Goal: Information Seeking & Learning: Check status

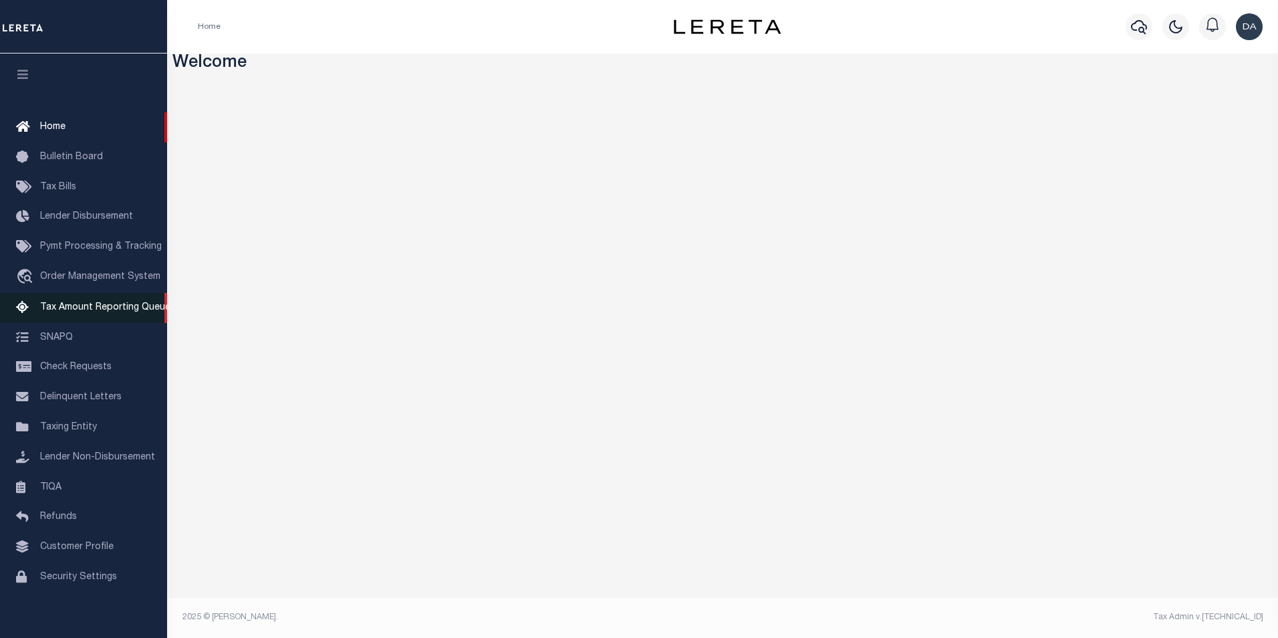
click at [94, 305] on span "Tax Amount Reporting Queue" at bounding box center [105, 307] width 130 height 9
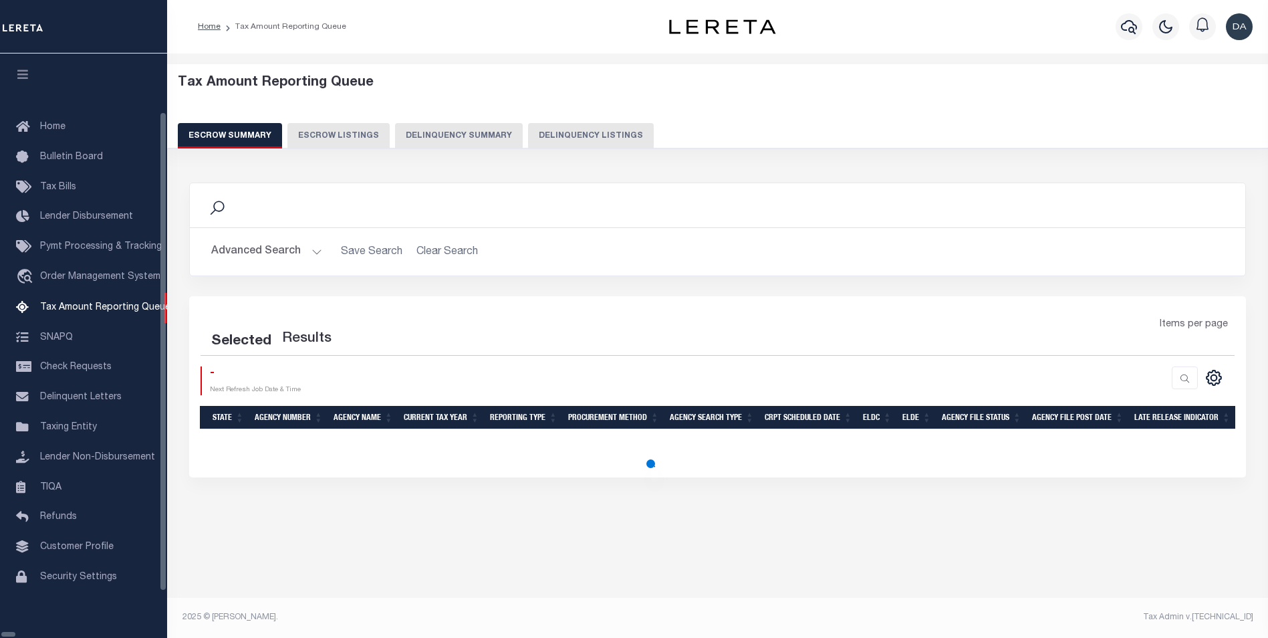
select select "100"
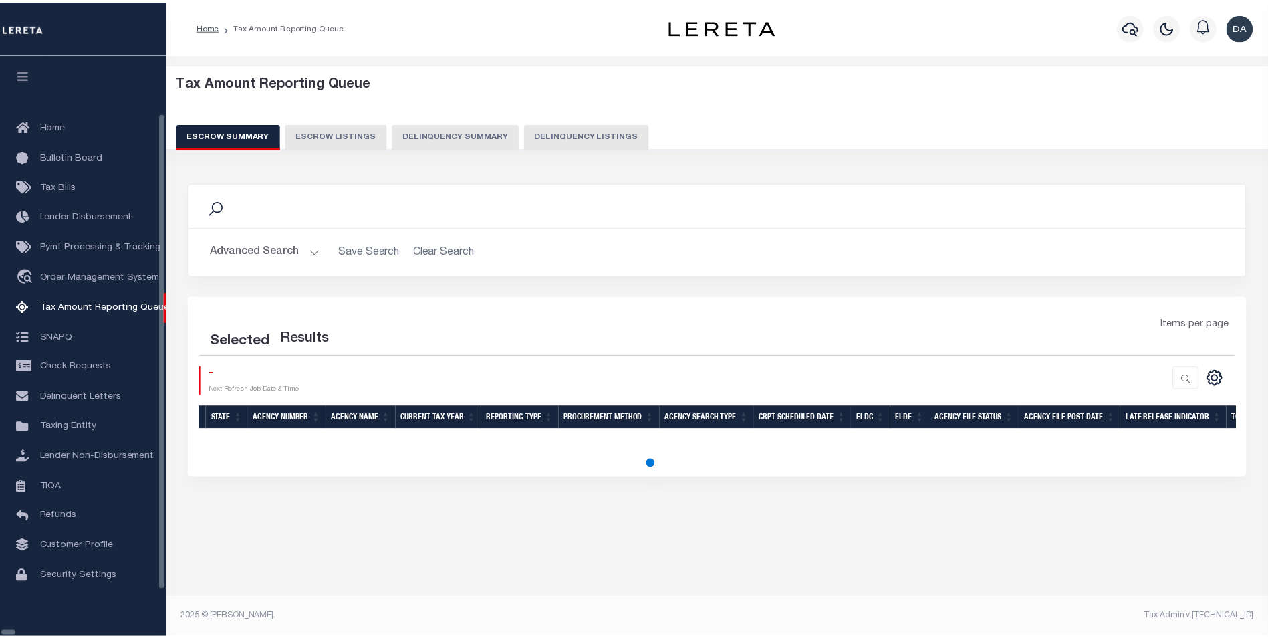
scroll to position [13, 0]
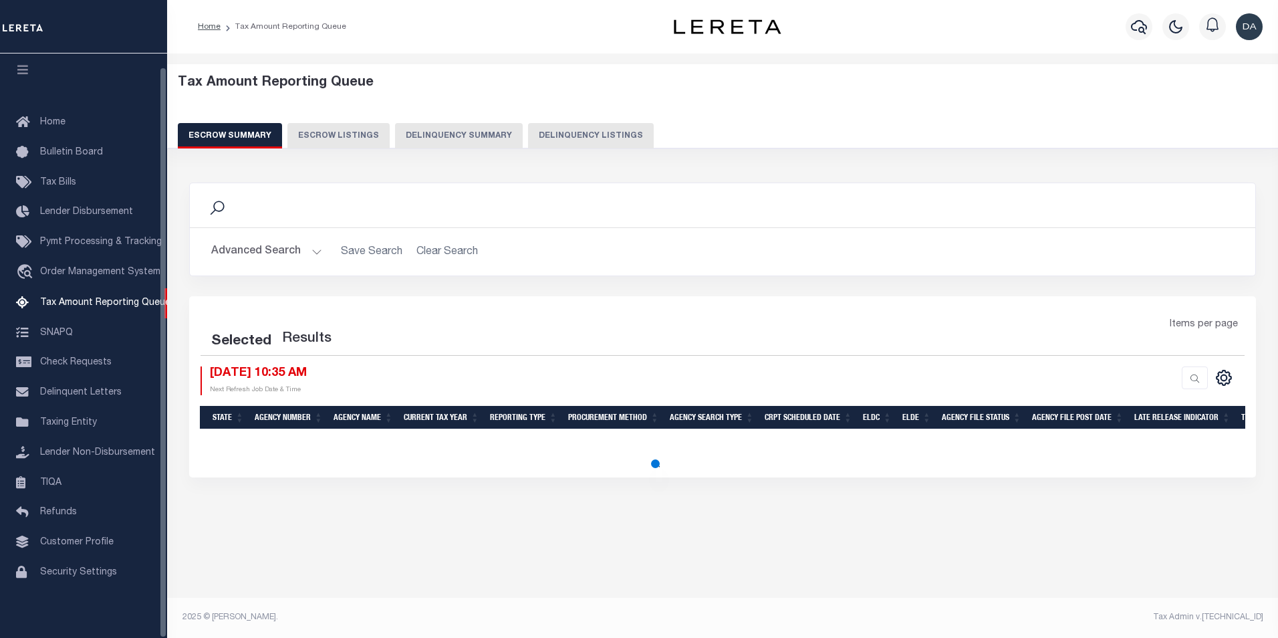
select select "100"
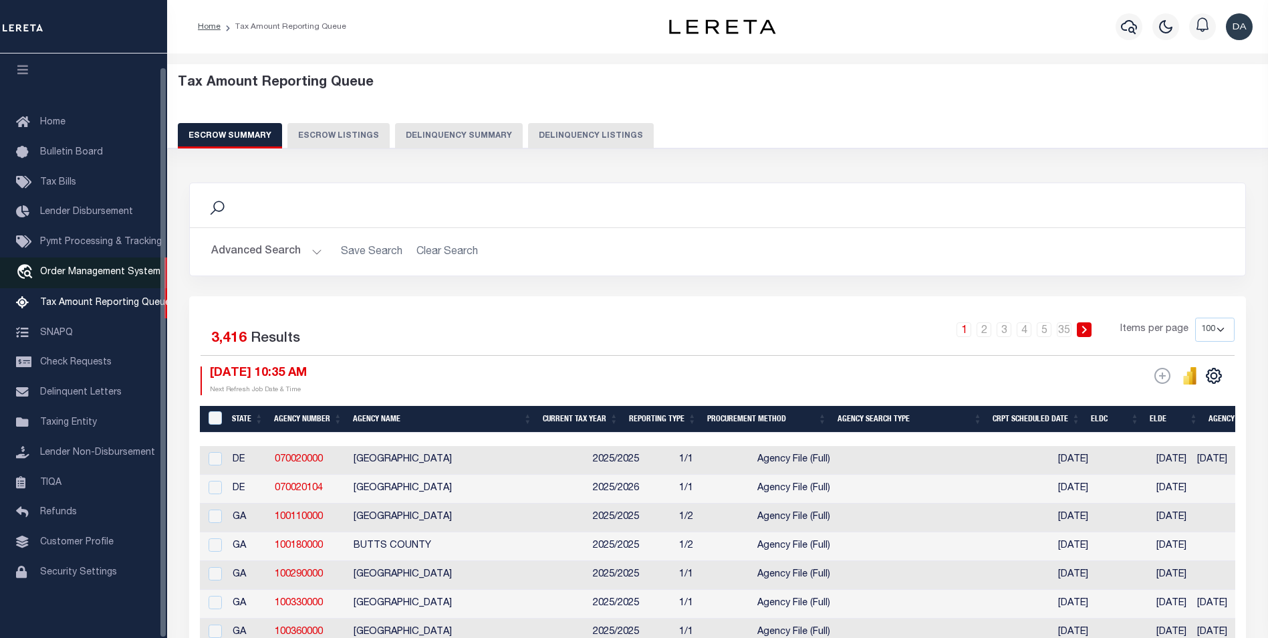
click at [77, 273] on link "travel_explore Order Management System" at bounding box center [83, 272] width 167 height 31
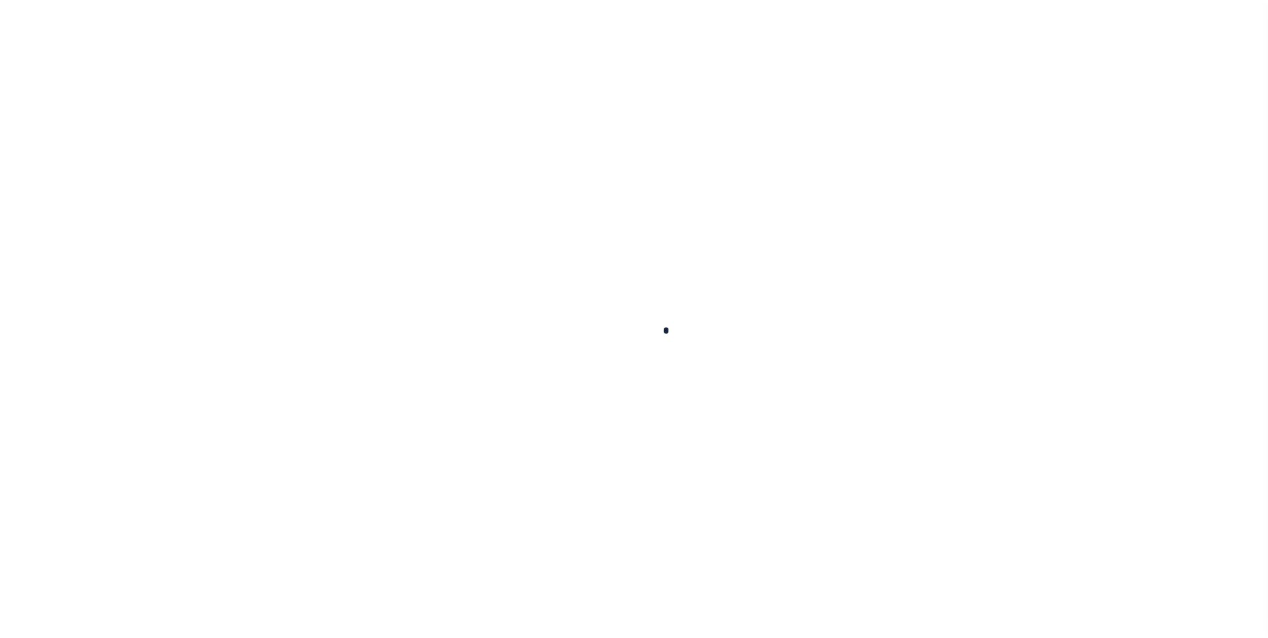
scroll to position [13, 0]
select select "200"
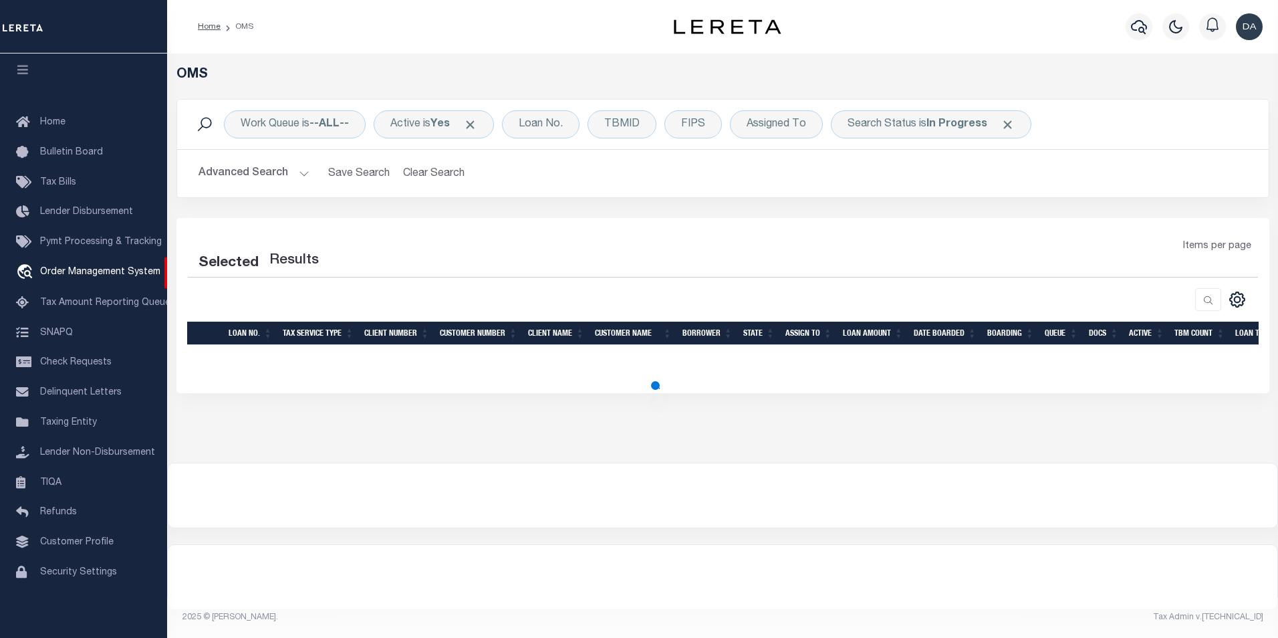
select select "200"
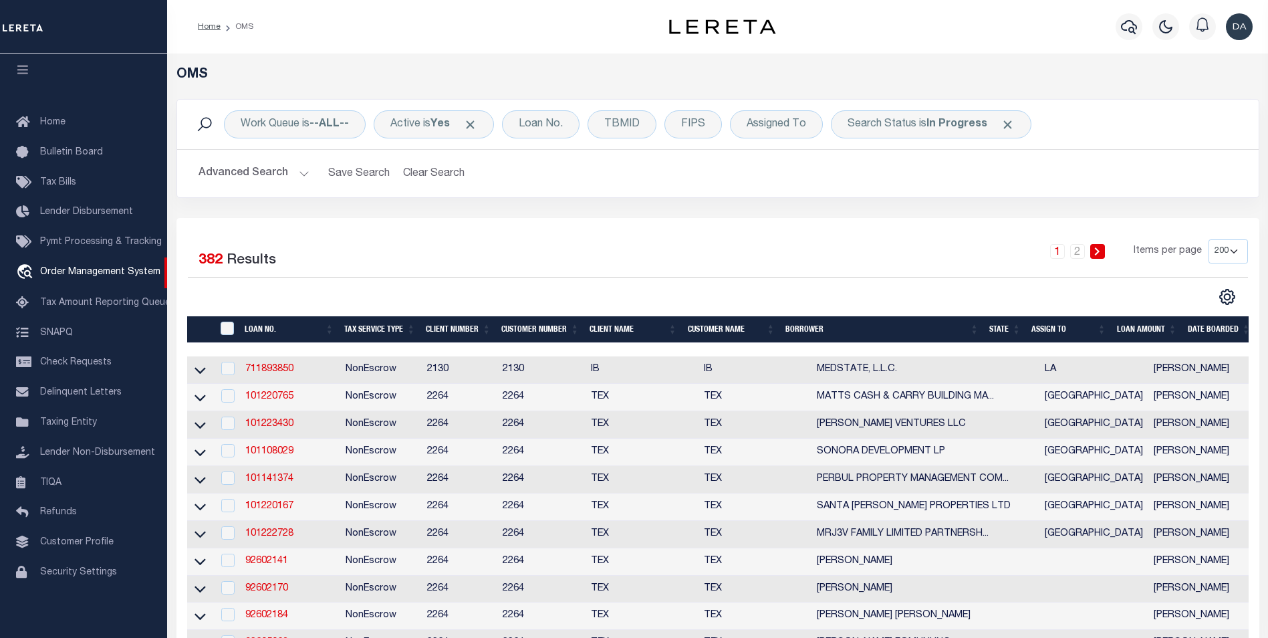
click at [239, 183] on button "Advanced Search" at bounding box center [254, 173] width 111 height 26
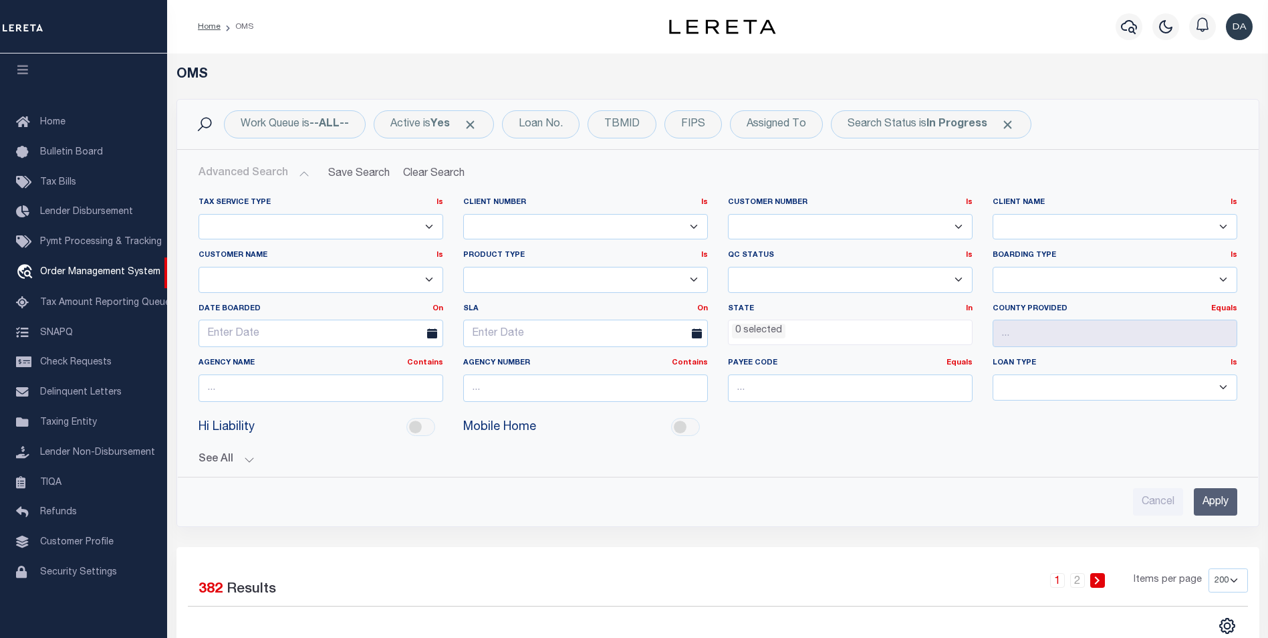
click at [505, 229] on select "1011 1012 1013 1014 1019 101928374 1042 1049 1052 1053 1055 1058 1061 1063 1064…" at bounding box center [585, 227] width 245 height 26
click at [829, 223] on select "1011 1012 1013 1014 1019 101928374 1042 1049 1052 1053 1055 1058 1061 1063 1064…" at bounding box center [850, 227] width 245 height 26
click at [557, 132] on div "Loan No." at bounding box center [541, 124] width 78 height 28
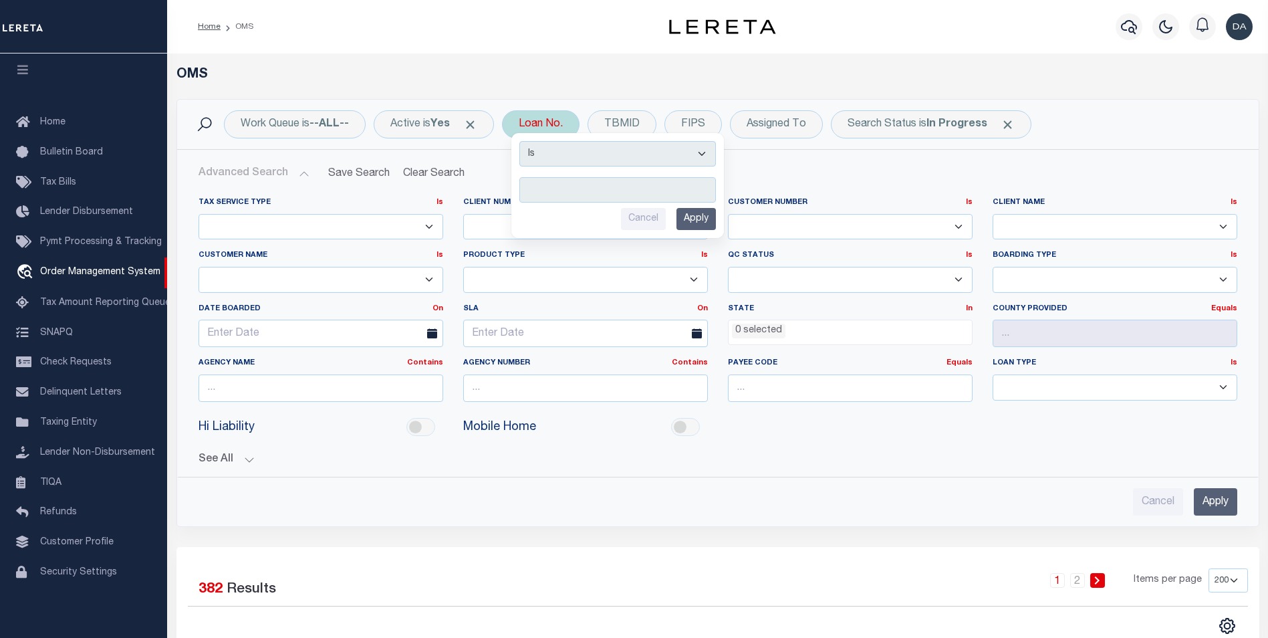
click at [586, 193] on input "text" at bounding box center [617, 189] width 197 height 25
type input "4002889"
click at [710, 228] on input "Apply" at bounding box center [696, 219] width 39 height 22
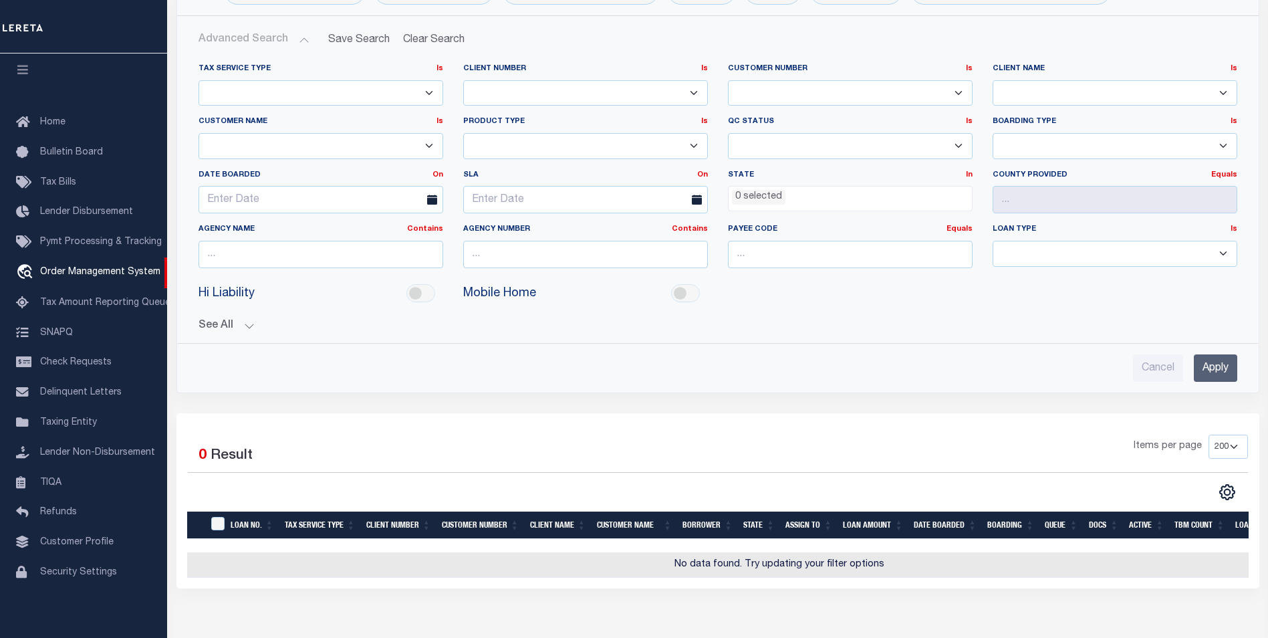
scroll to position [0, 0]
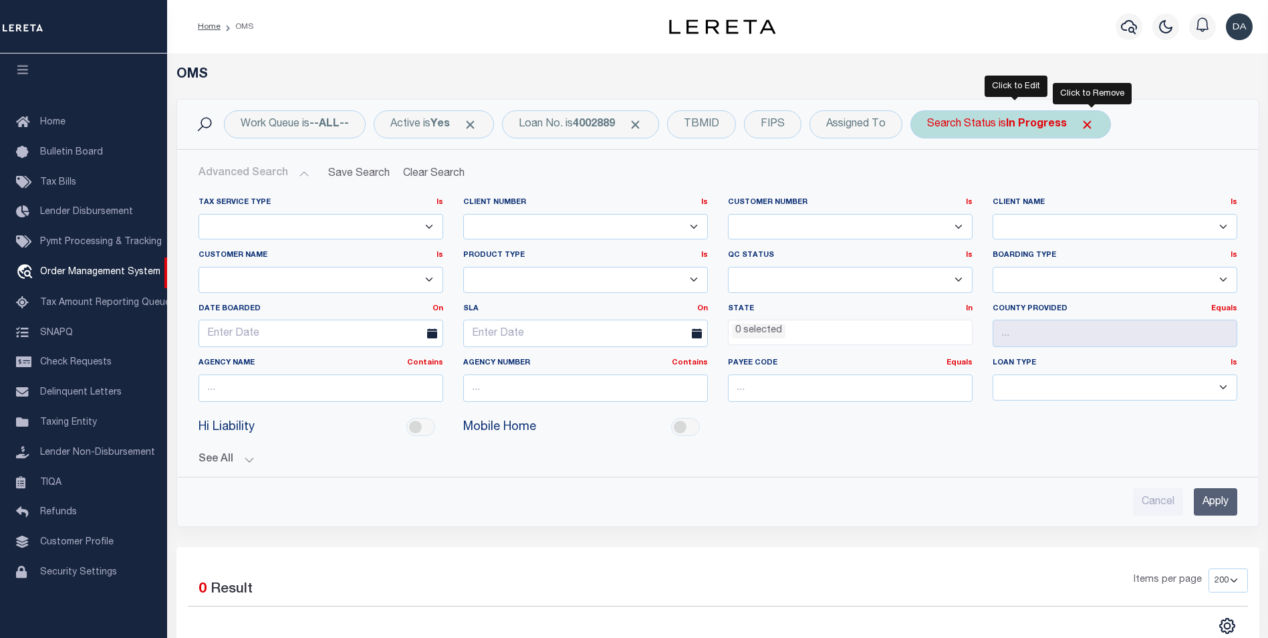
click at [1085, 124] on span "Click to Remove" at bounding box center [1087, 125] width 14 height 14
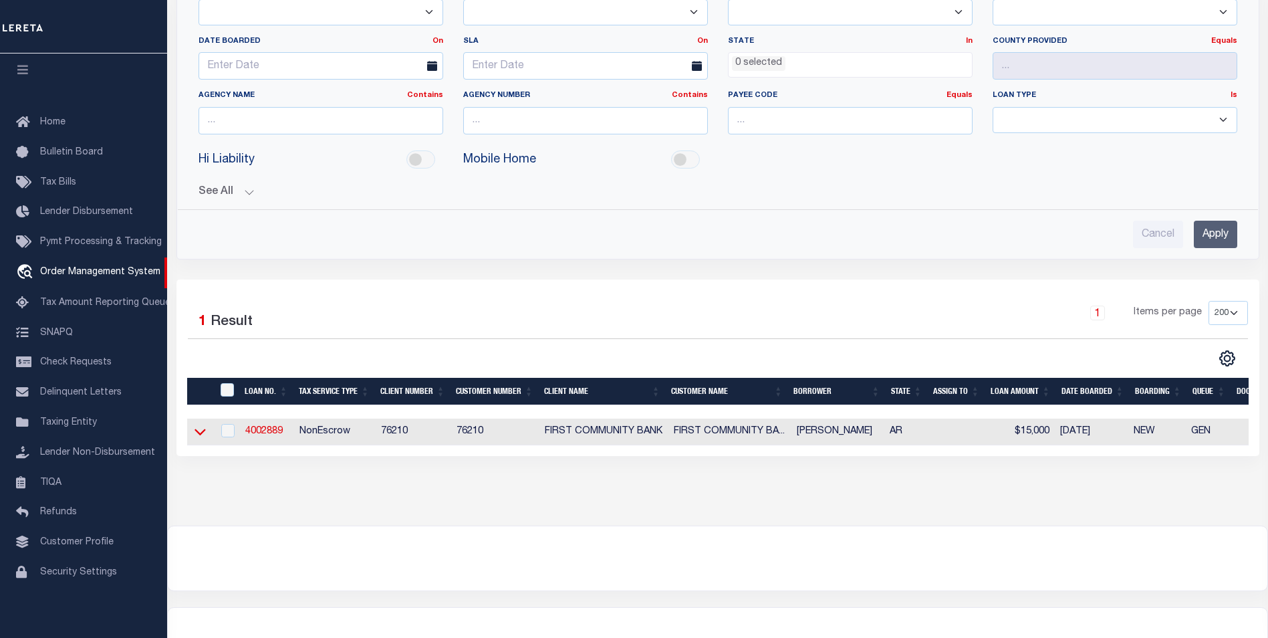
click at [203, 430] on icon at bounding box center [200, 432] width 11 height 14
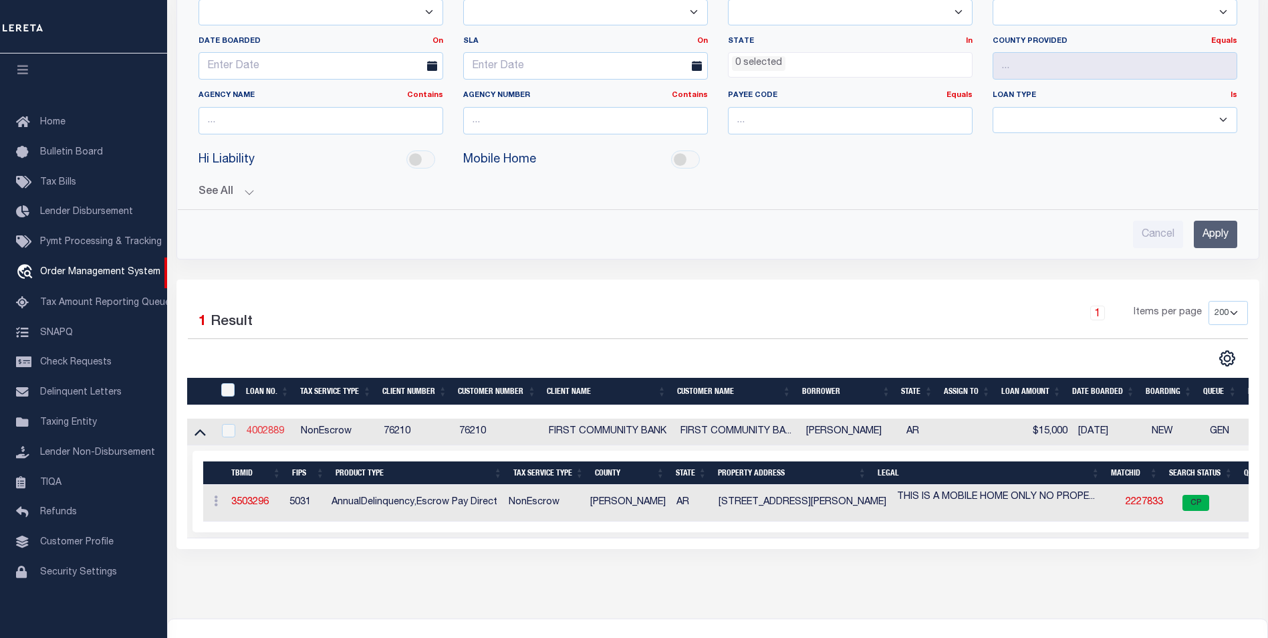
click at [261, 433] on link "4002889" at bounding box center [265, 431] width 37 height 9
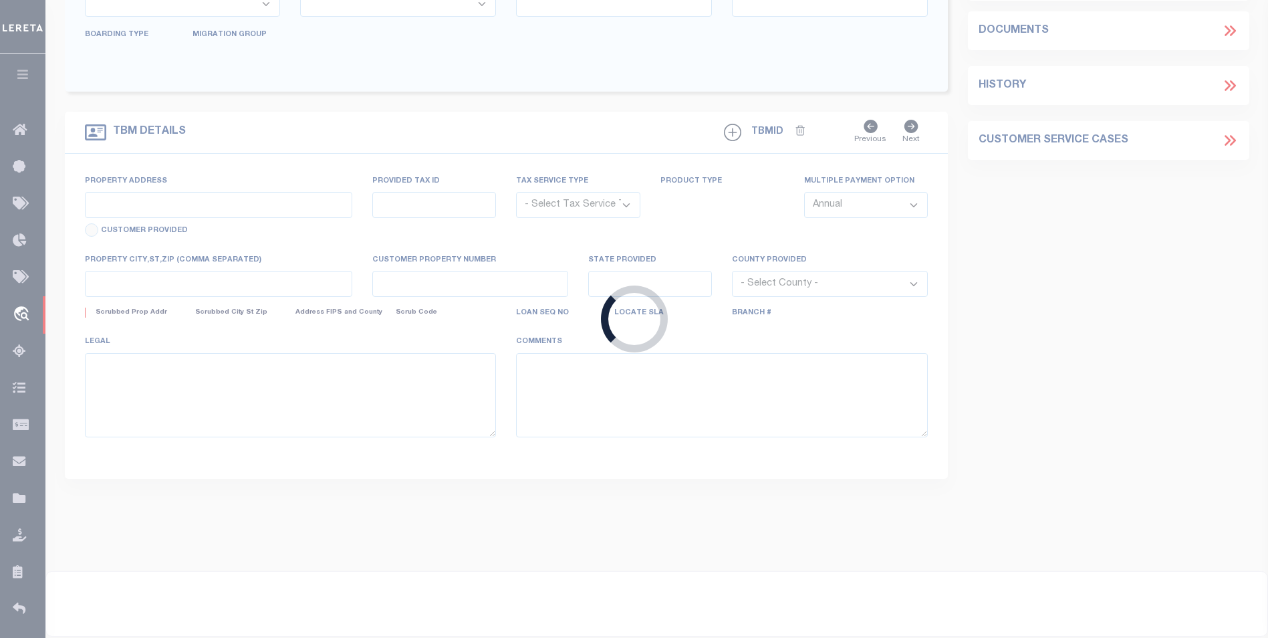
type input "4002889"
type input "HARPER , LARRY D"
select select
type input "310 W THOMAS GREEN RD 53"
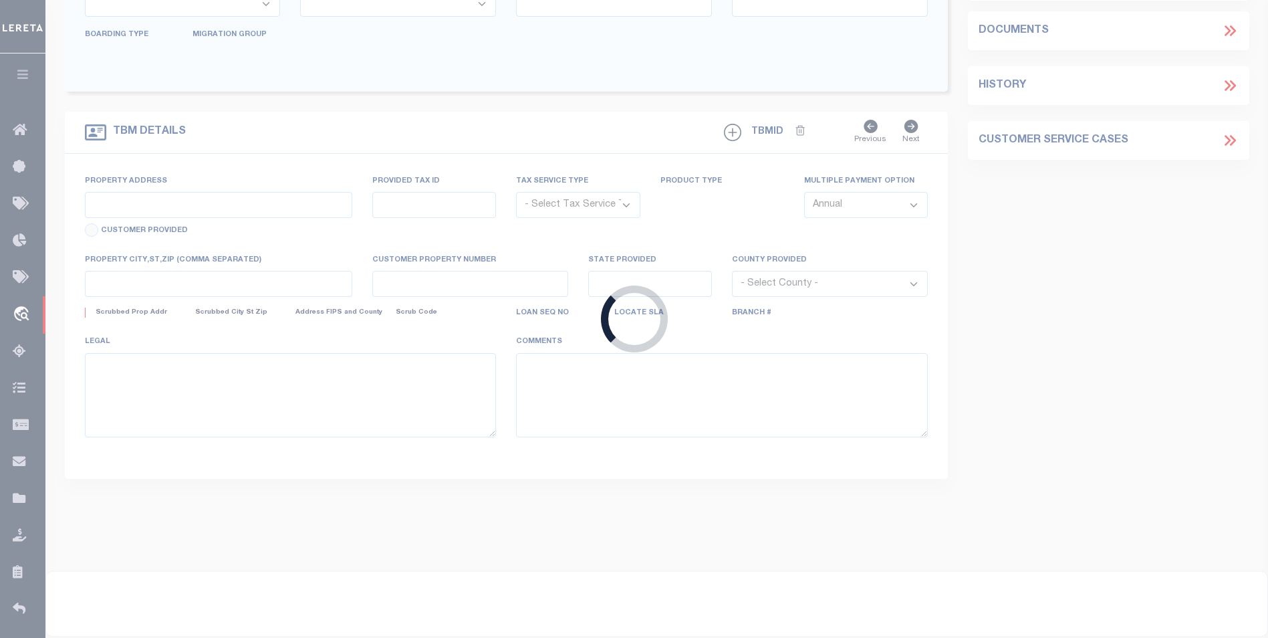
type input "JONESBORO AR 72401"
select select
select select "10"
select select
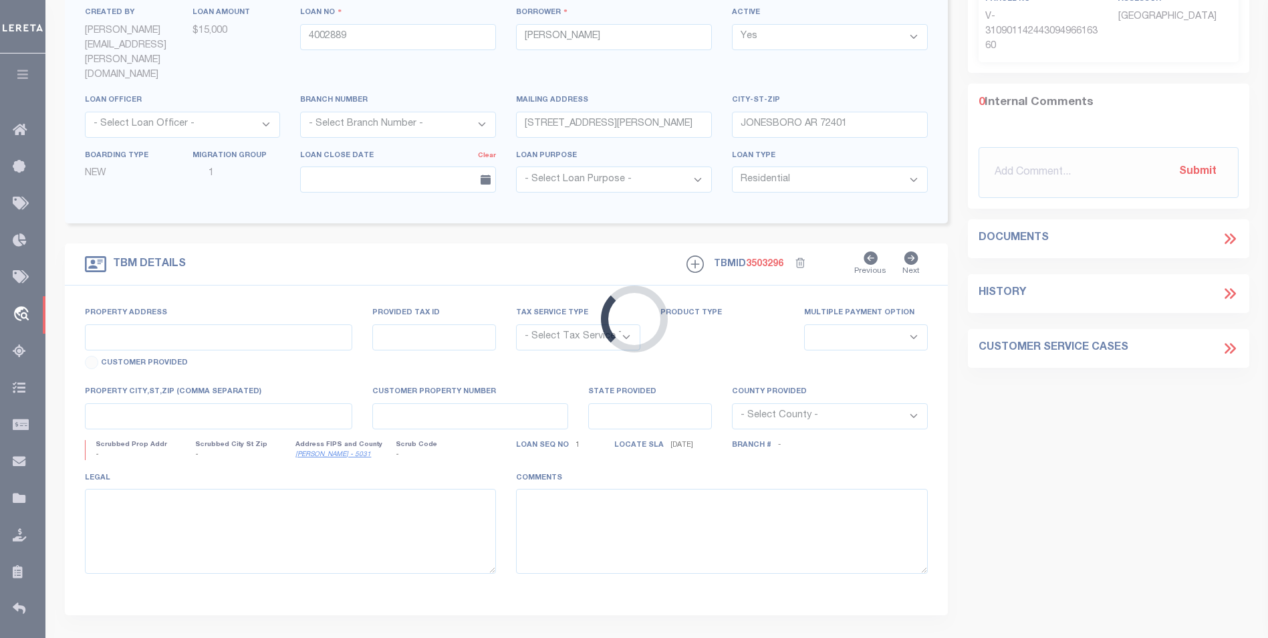
type input "310 W THOMAS GREEN RD"
radio input "true"
select select "NonEscrow"
select select
type input "JONESBORO AR 724018720"
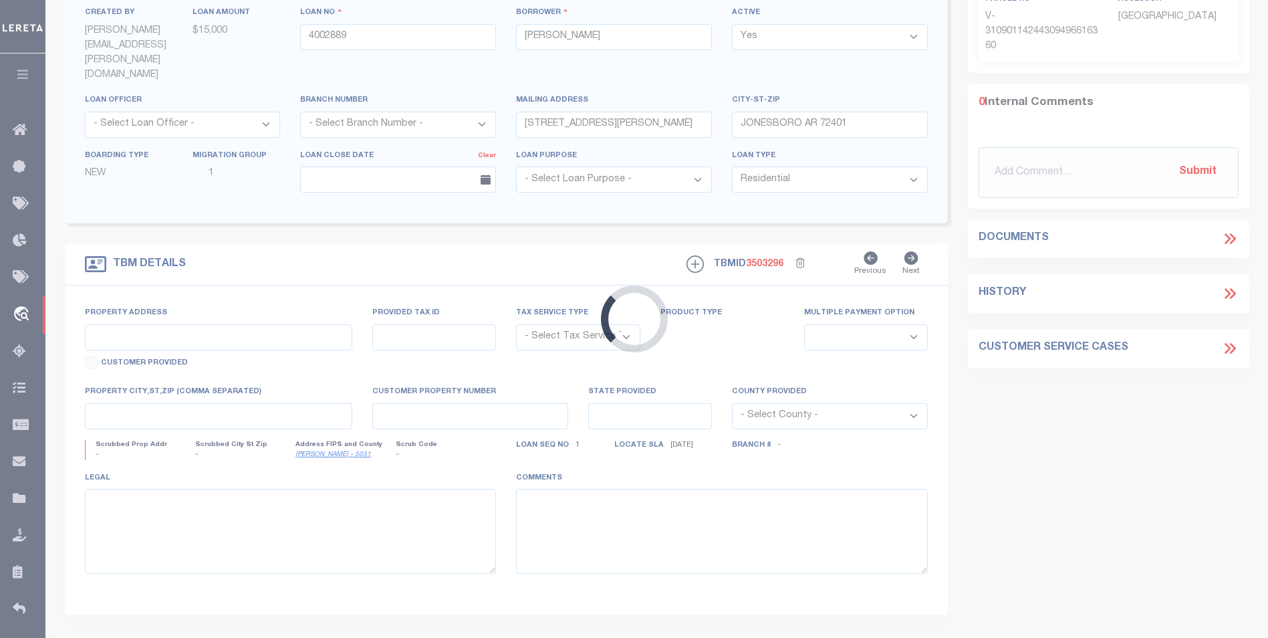
type input "4002889"
type input "AR"
type textarea "THIS IS A MOBILE HOME ONLY NO PROPERTY (SEE LEGAL DESCRIPTION ON FILE)."
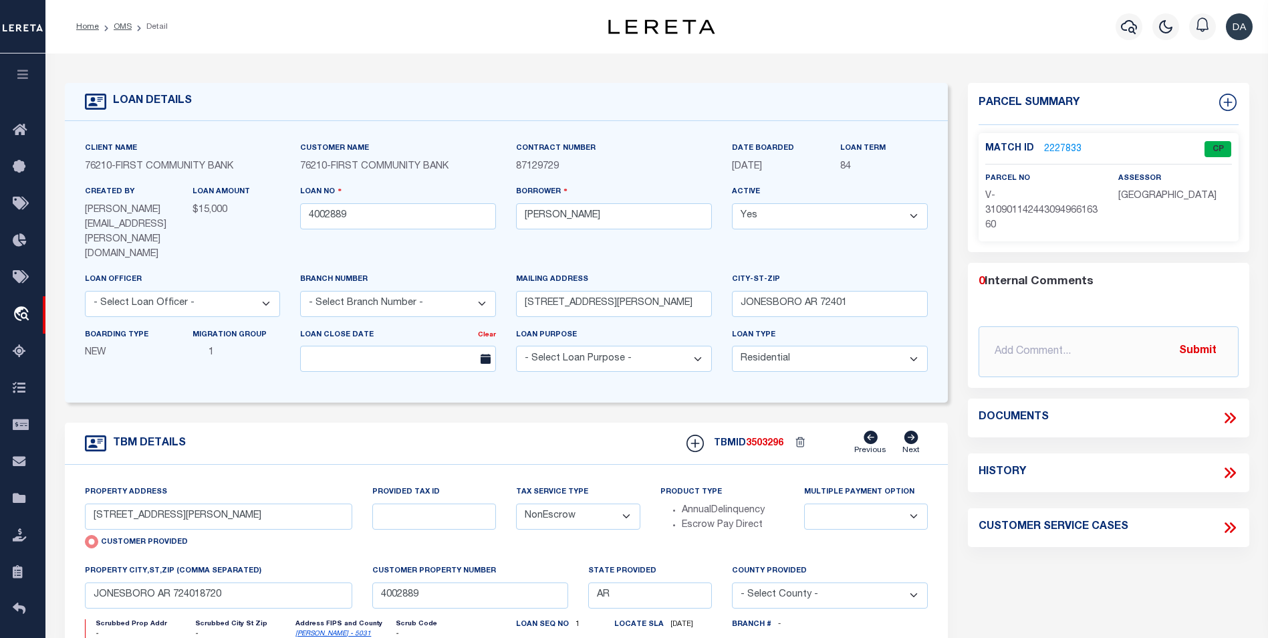
click at [1070, 142] on link "2227833" at bounding box center [1062, 149] width 37 height 14
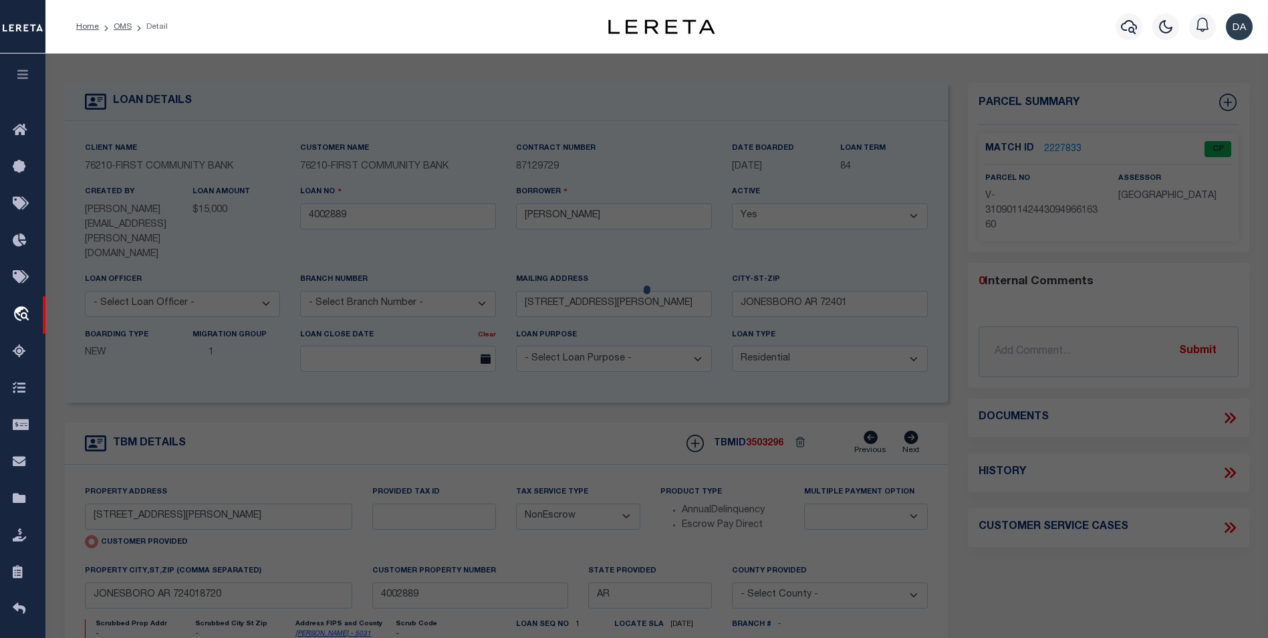
checkbox input "false"
select select "CP"
select select "AGW"
select select
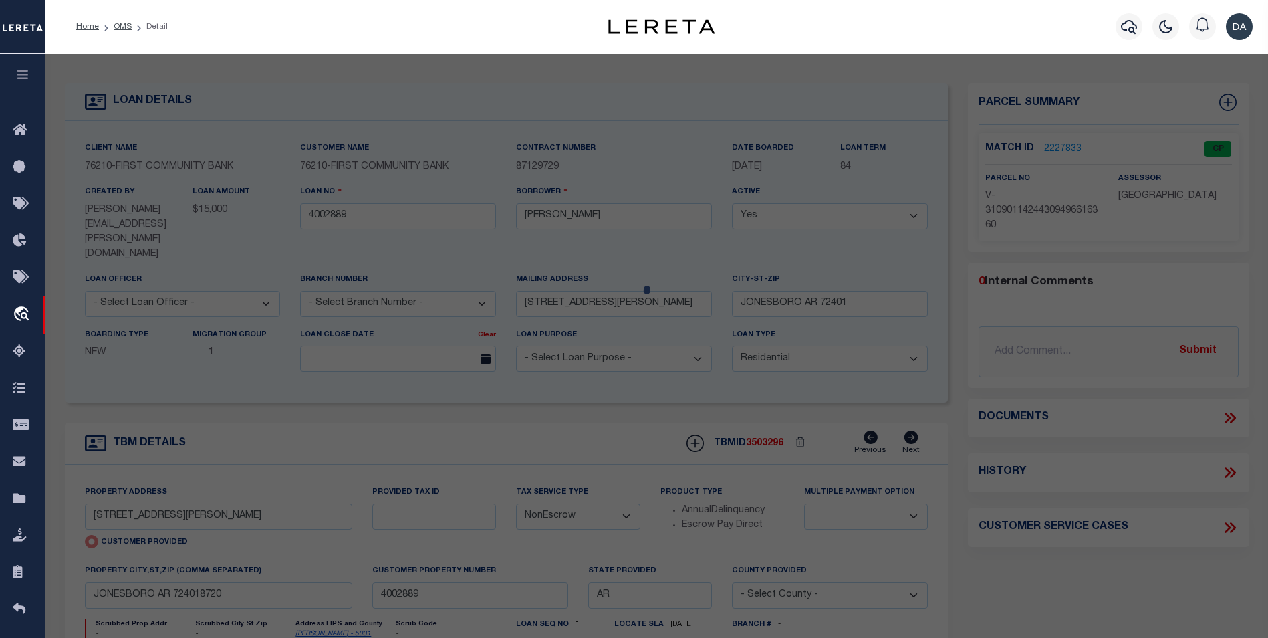
type input "310 W THOMAS GREEN RD"
checkbox input "false"
type input "JONESBORO AR 724018720"
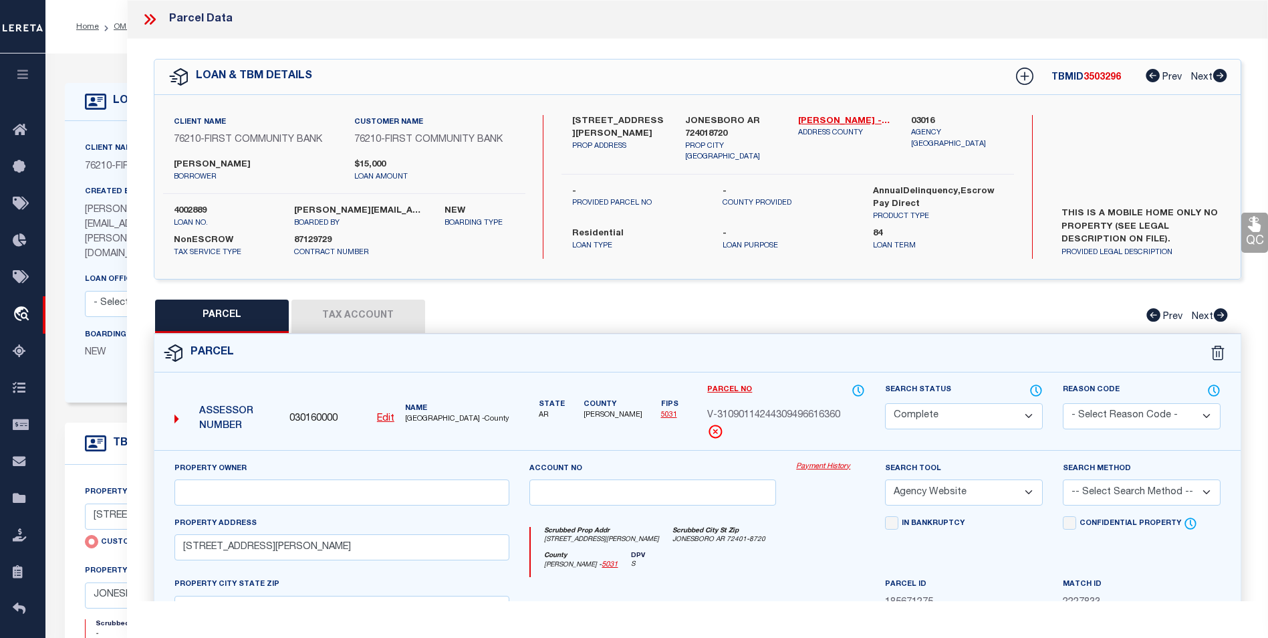
click at [815, 465] on link "Payment History" at bounding box center [830, 466] width 69 height 11
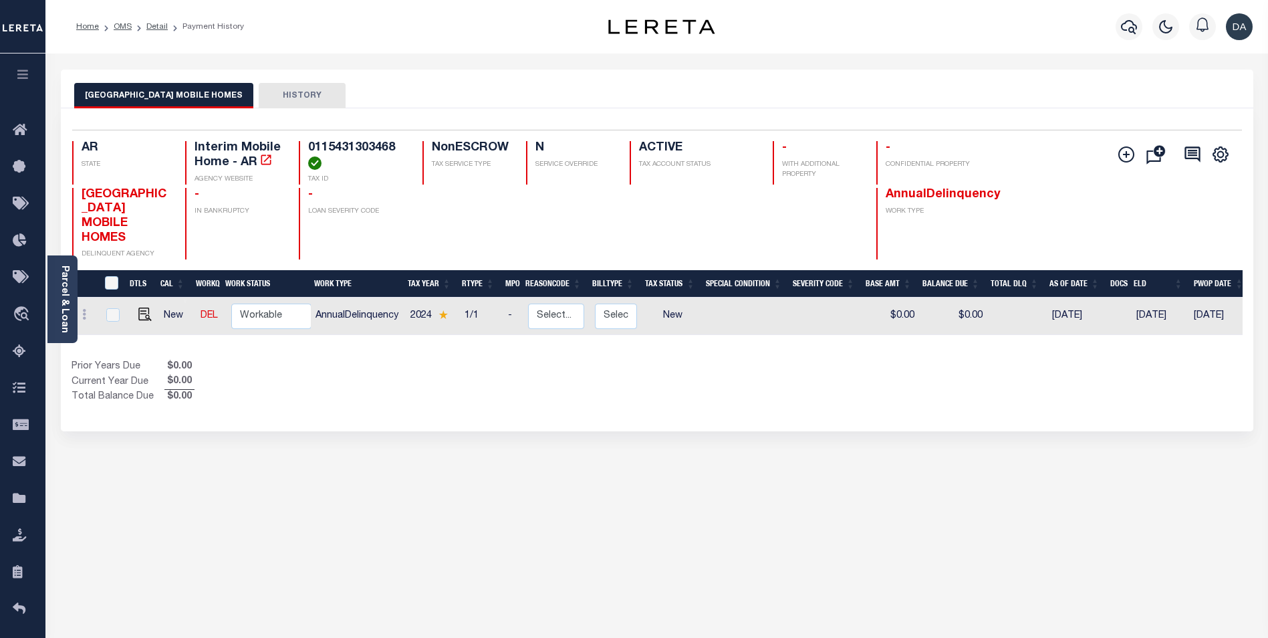
click at [861, 45] on div "Profile Sign out" at bounding box center [1009, 26] width 497 height 47
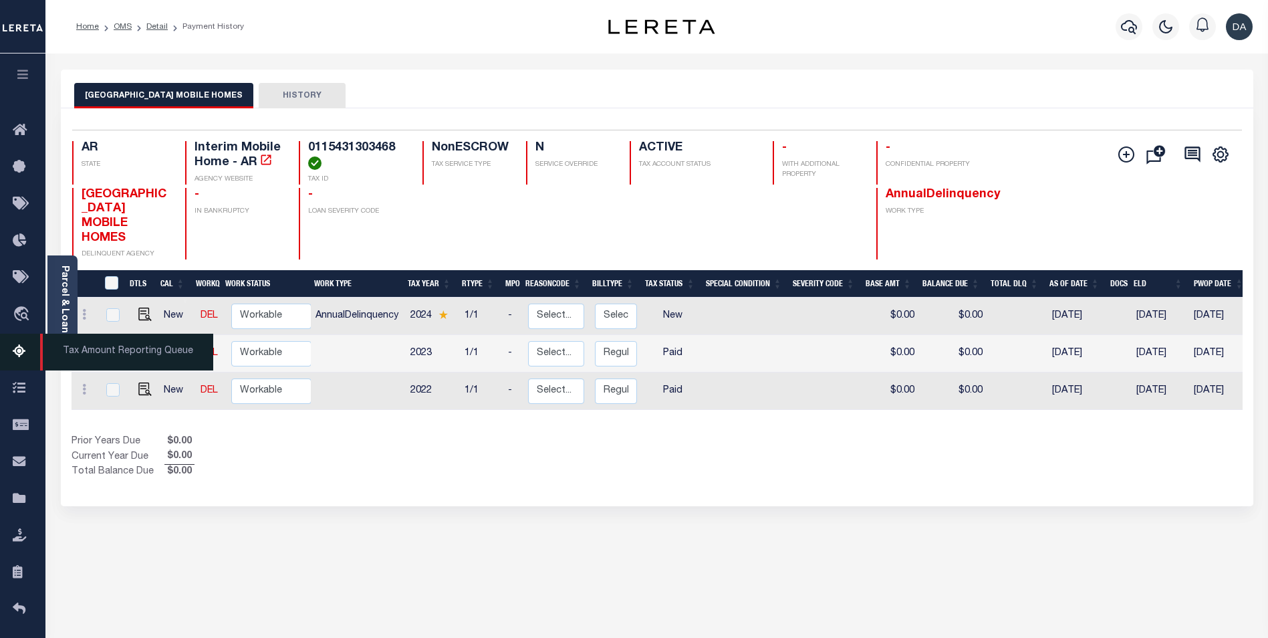
click at [13, 342] on link "Tax Amount Reporting Queue" at bounding box center [22, 352] width 45 height 37
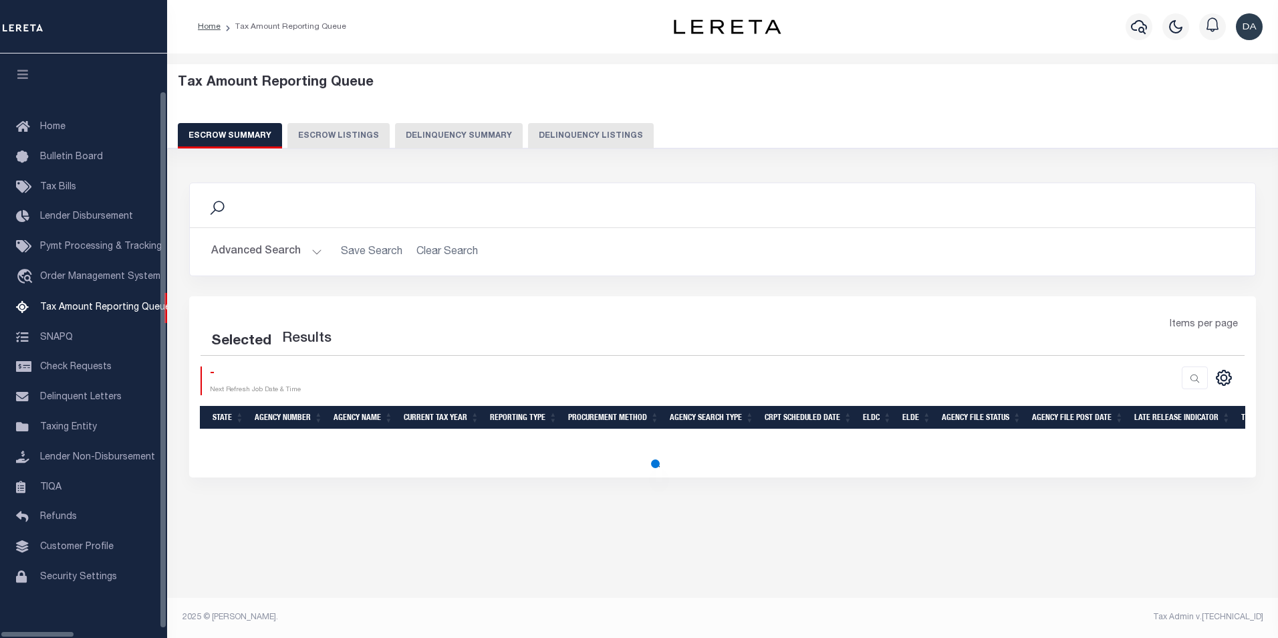
select select "100"
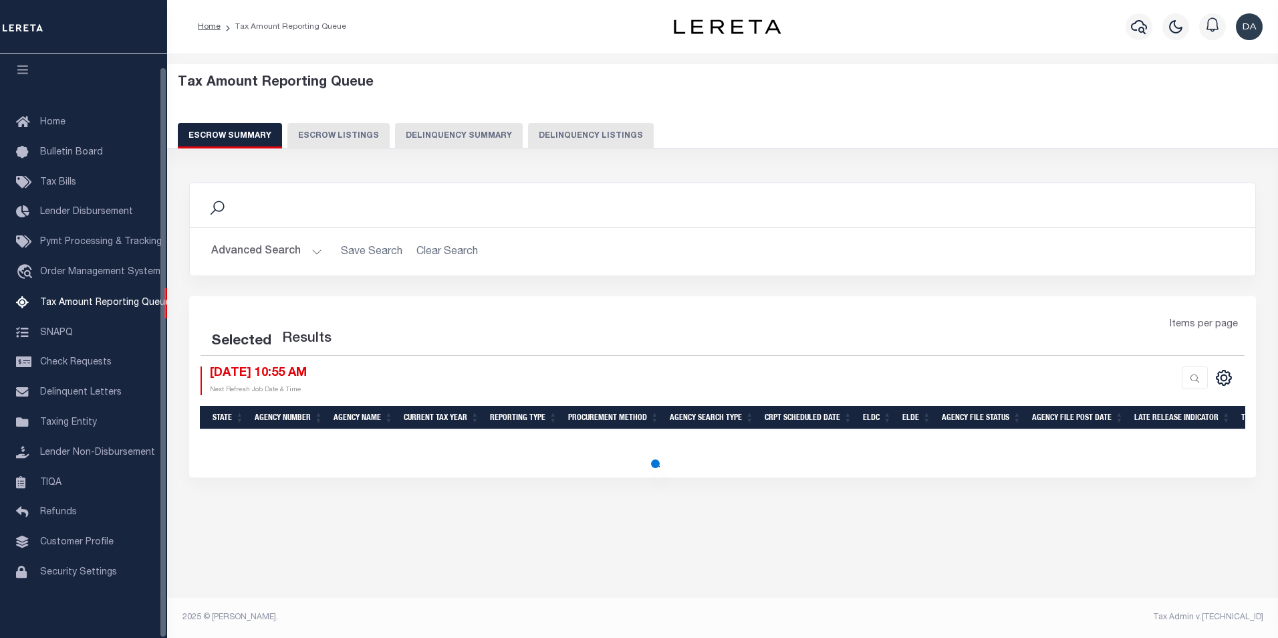
select select "100"
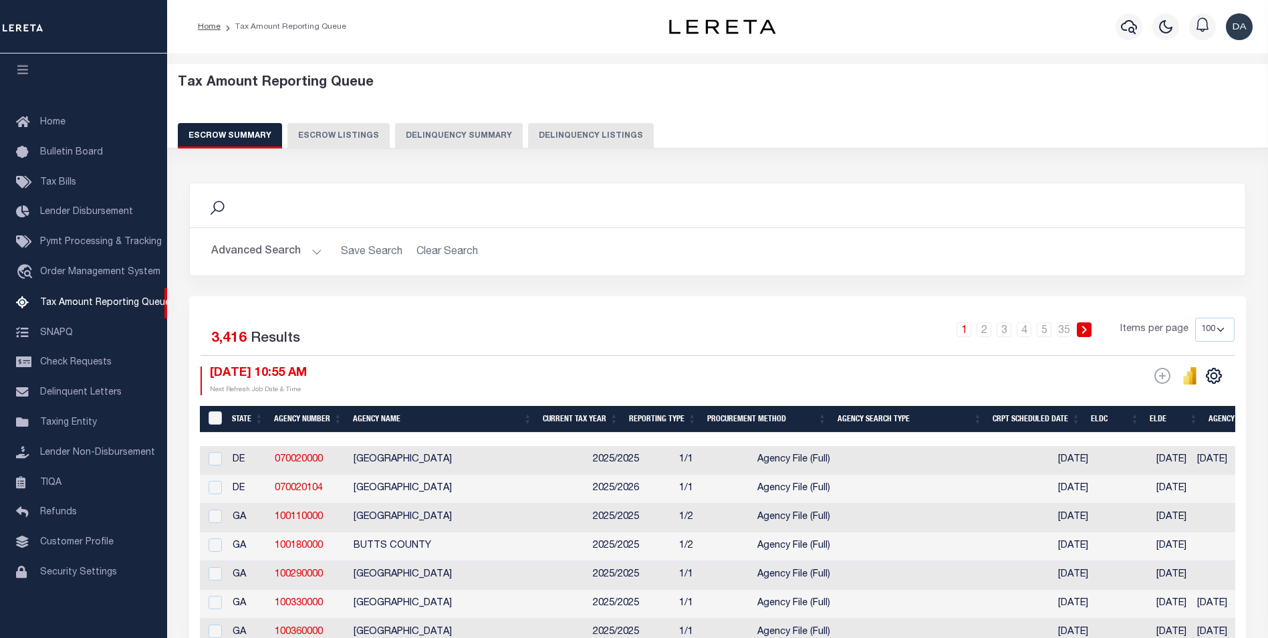
click at [450, 146] on button "Delinquency Summary" at bounding box center [459, 135] width 128 height 25
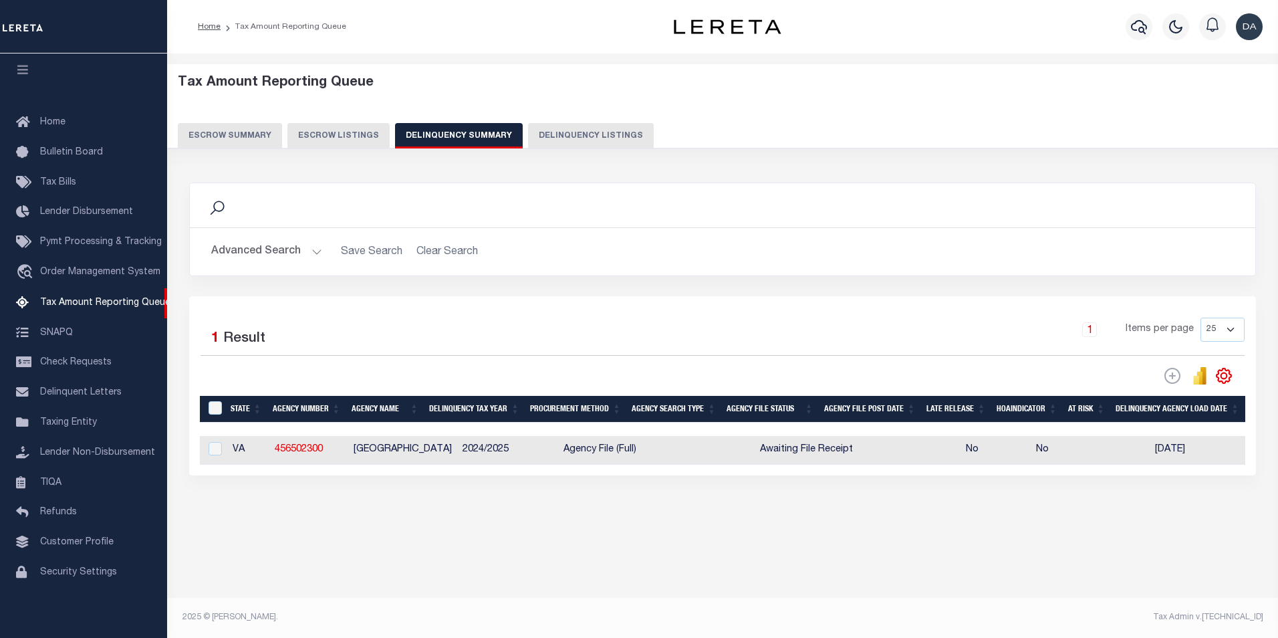
click at [293, 254] on button "Advanced Search" at bounding box center [266, 252] width 111 height 26
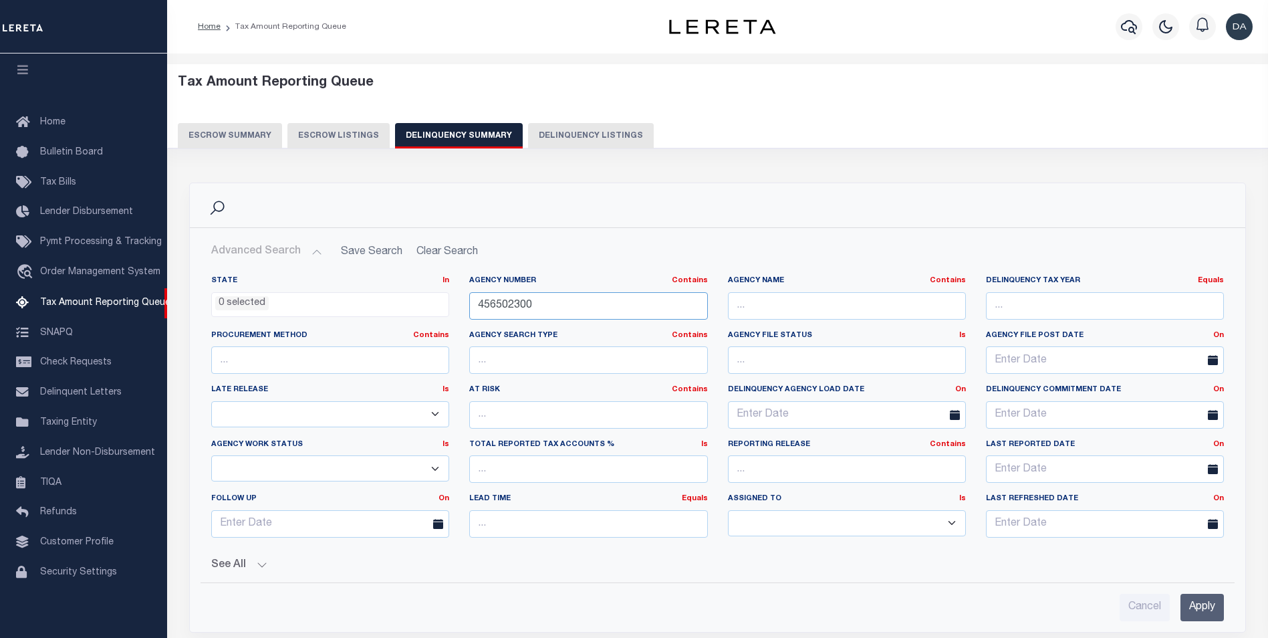
click at [568, 300] on input "456502300" at bounding box center [588, 305] width 238 height 27
click at [568, 302] on input "456502300" at bounding box center [588, 305] width 238 height 27
paste input "030168801"
type input "030168801"
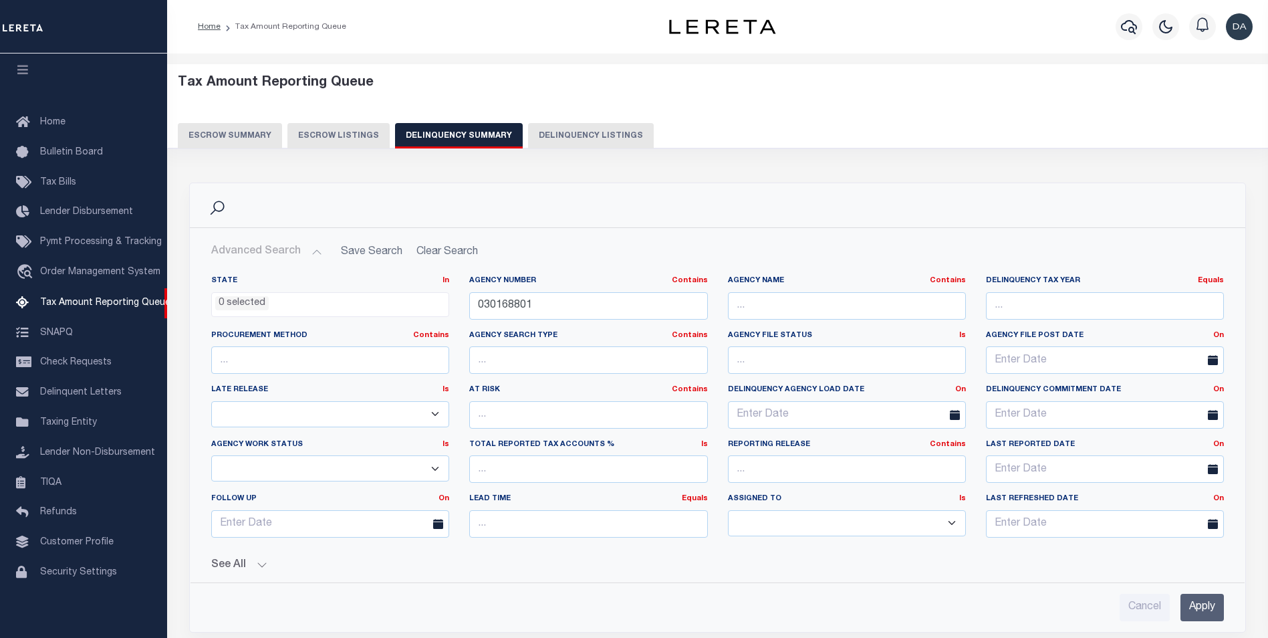
click at [1218, 604] on input "Apply" at bounding box center [1202, 607] width 43 height 27
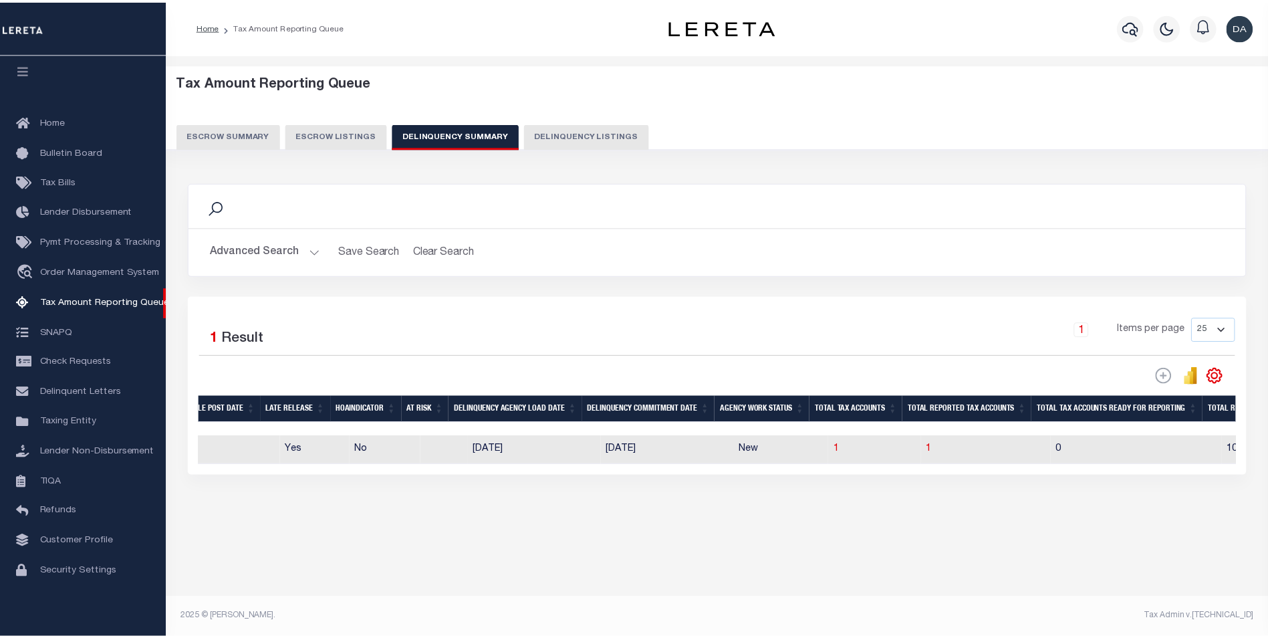
scroll to position [0, 807]
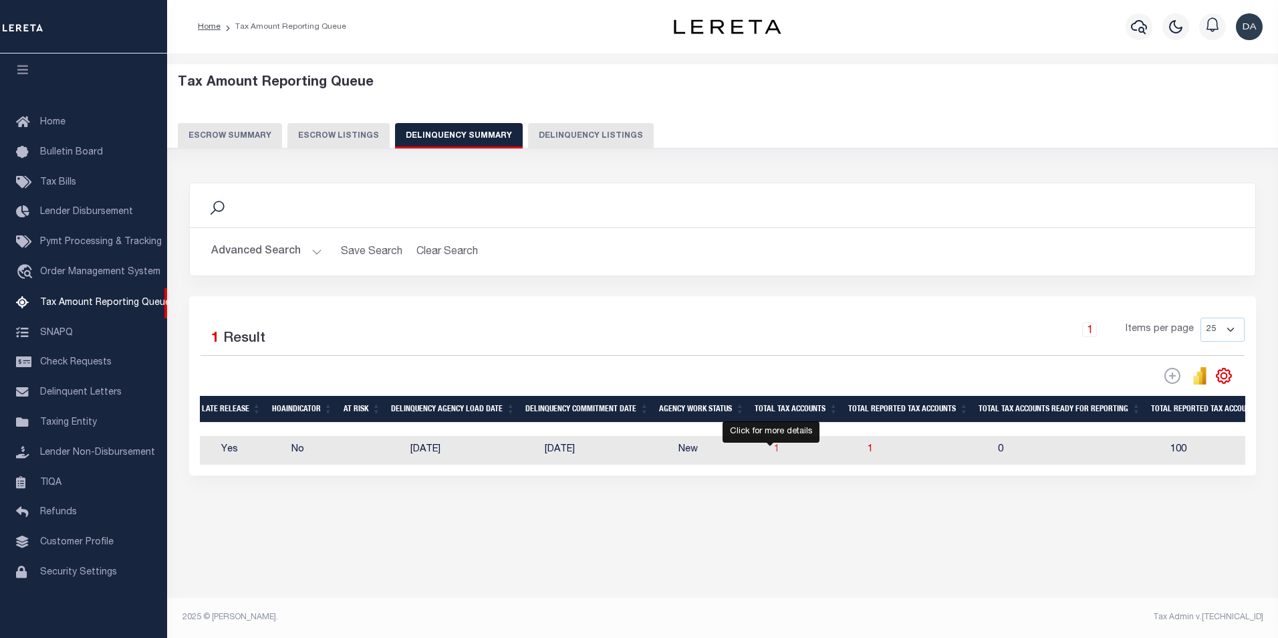
click at [774, 453] on span "1" at bounding box center [776, 449] width 5 height 9
select select "100"
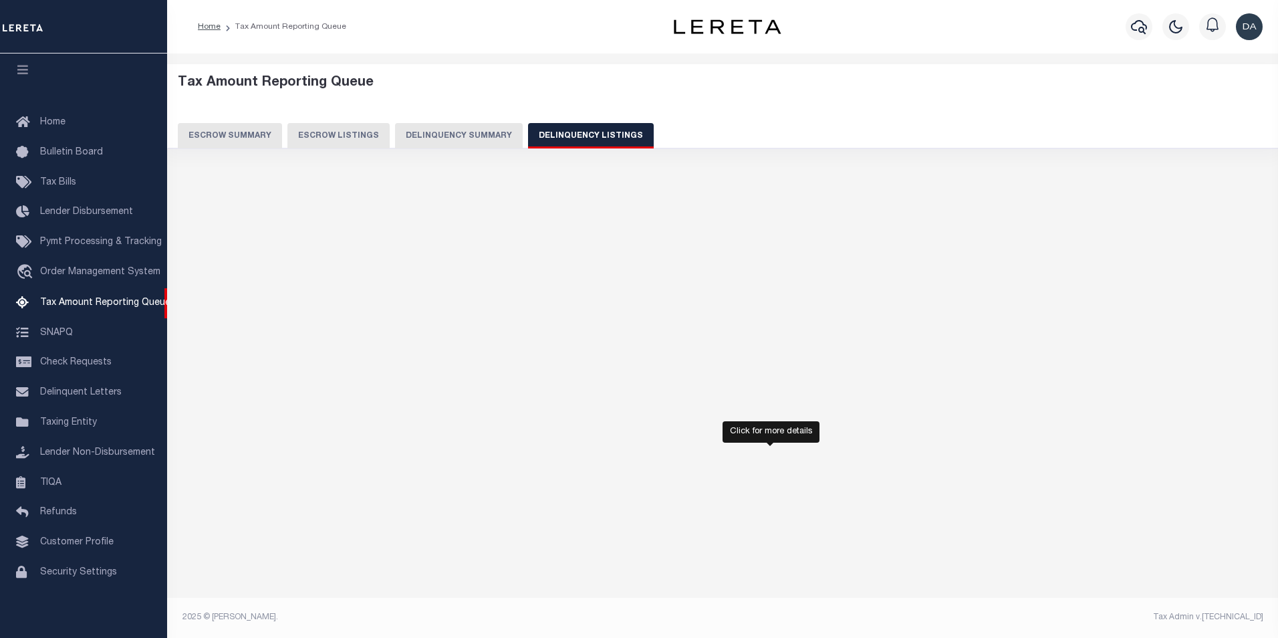
select select "100"
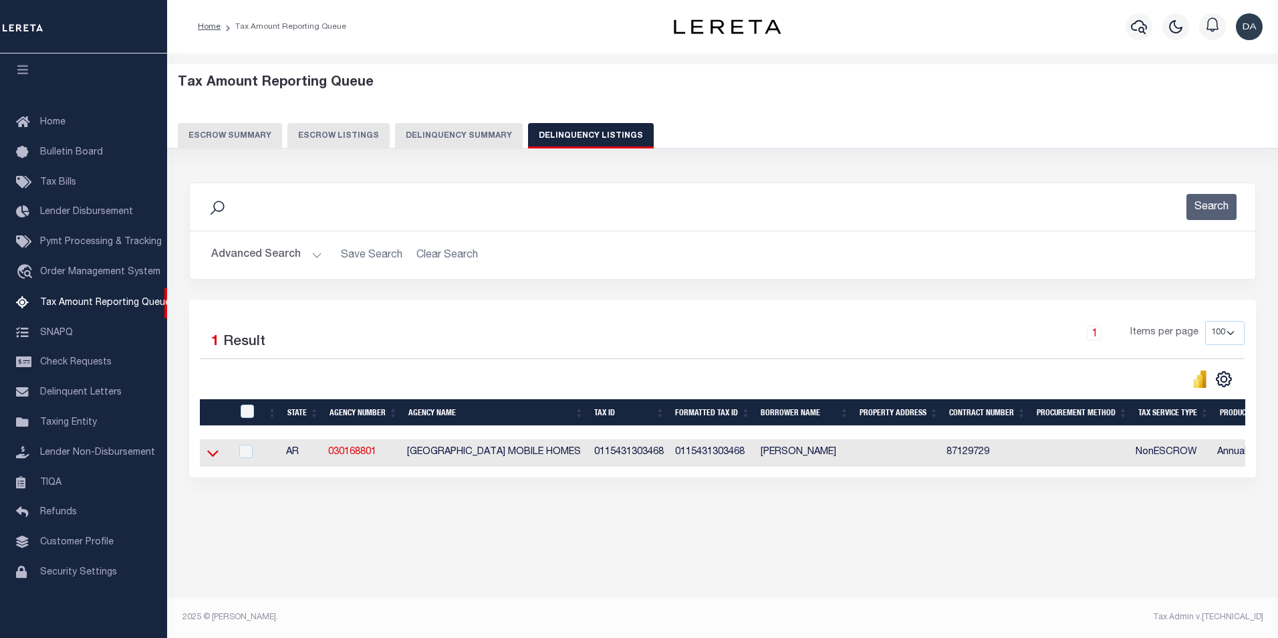
click at [214, 455] on icon at bounding box center [212, 453] width 11 height 14
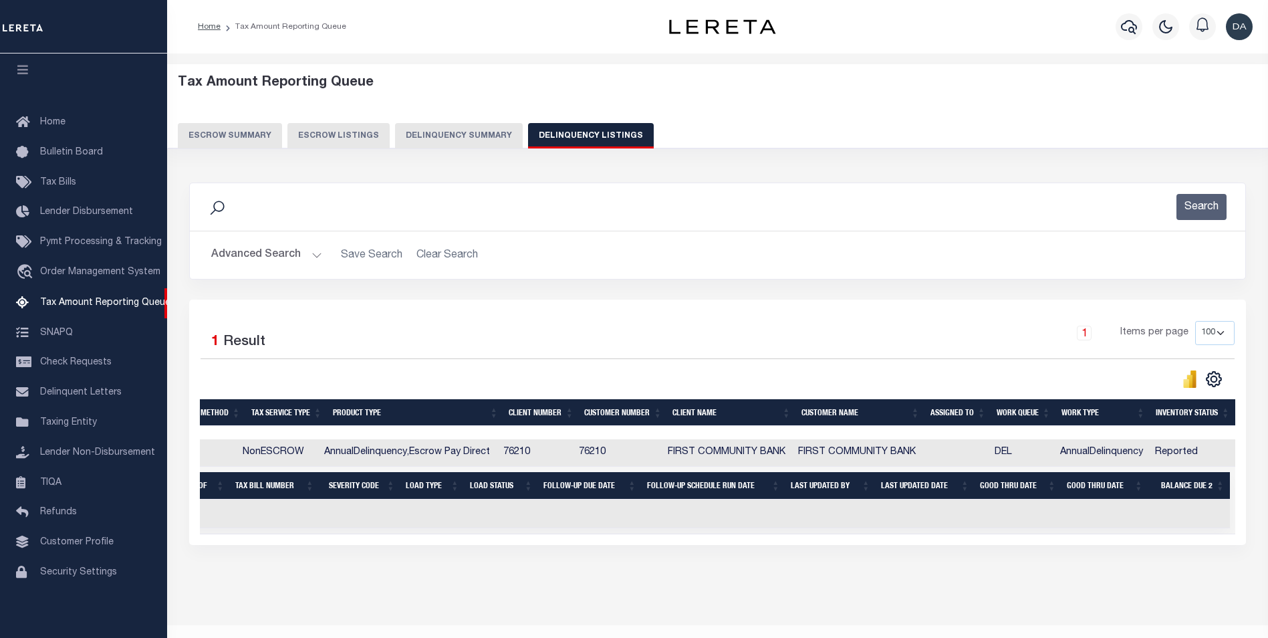
scroll to position [0, 612]
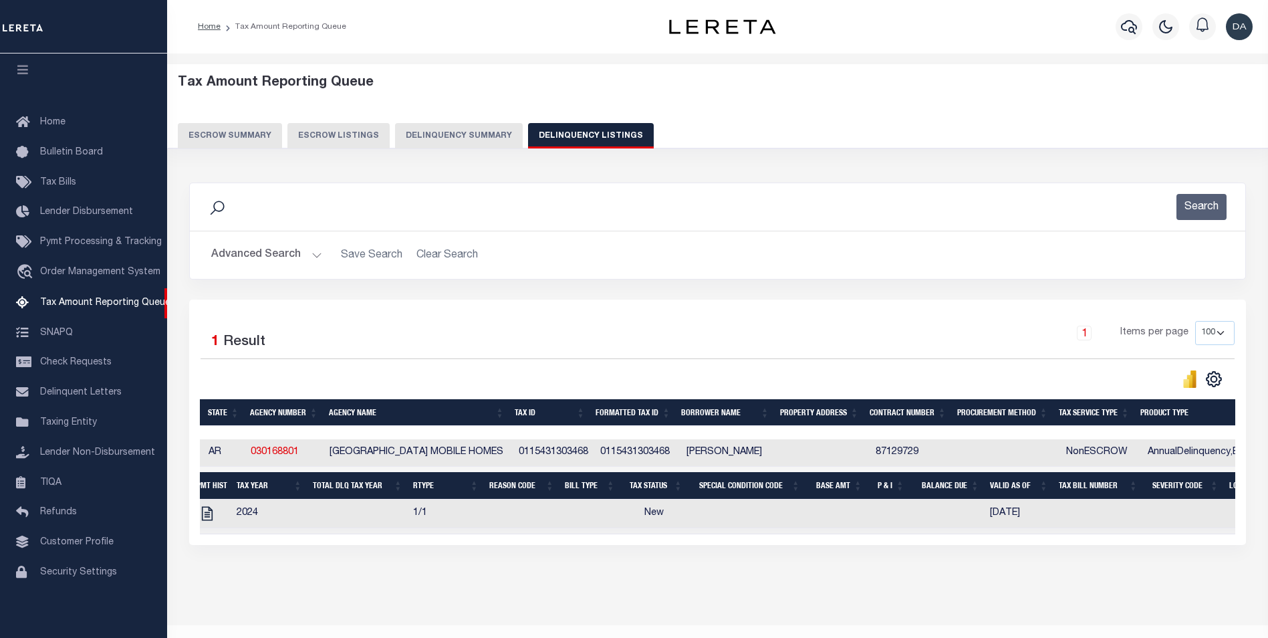
click at [465, 142] on button "Delinquency Summary" at bounding box center [459, 135] width 128 height 25
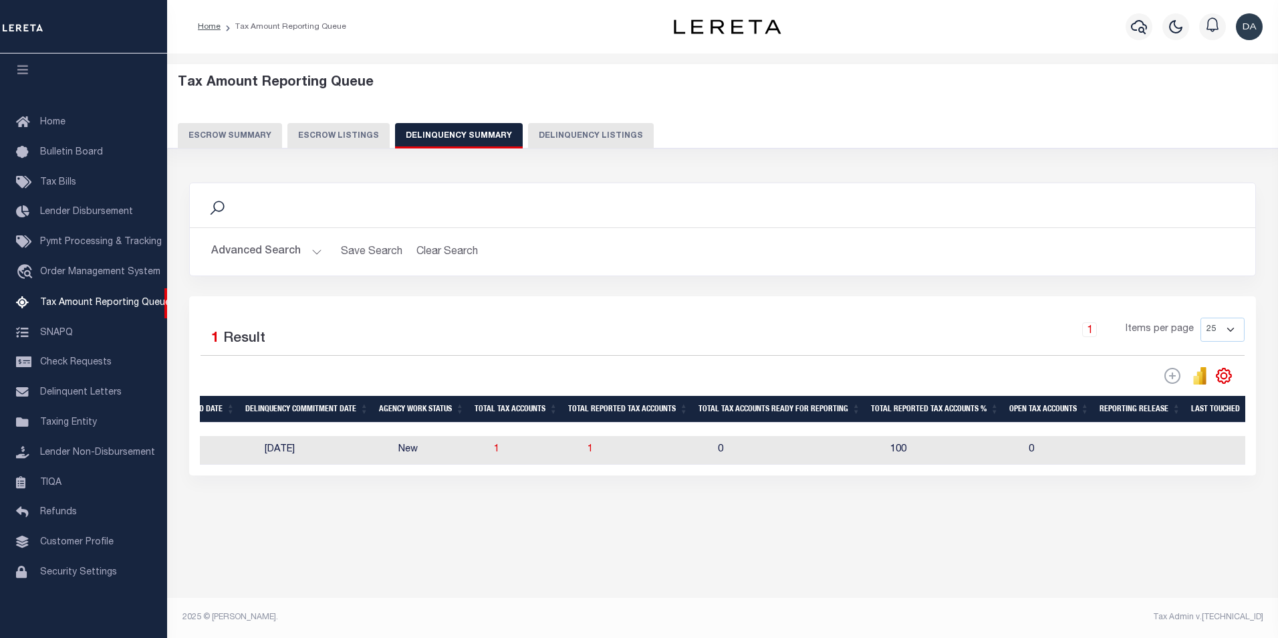
click at [254, 261] on button "Advanced Search" at bounding box center [266, 252] width 111 height 26
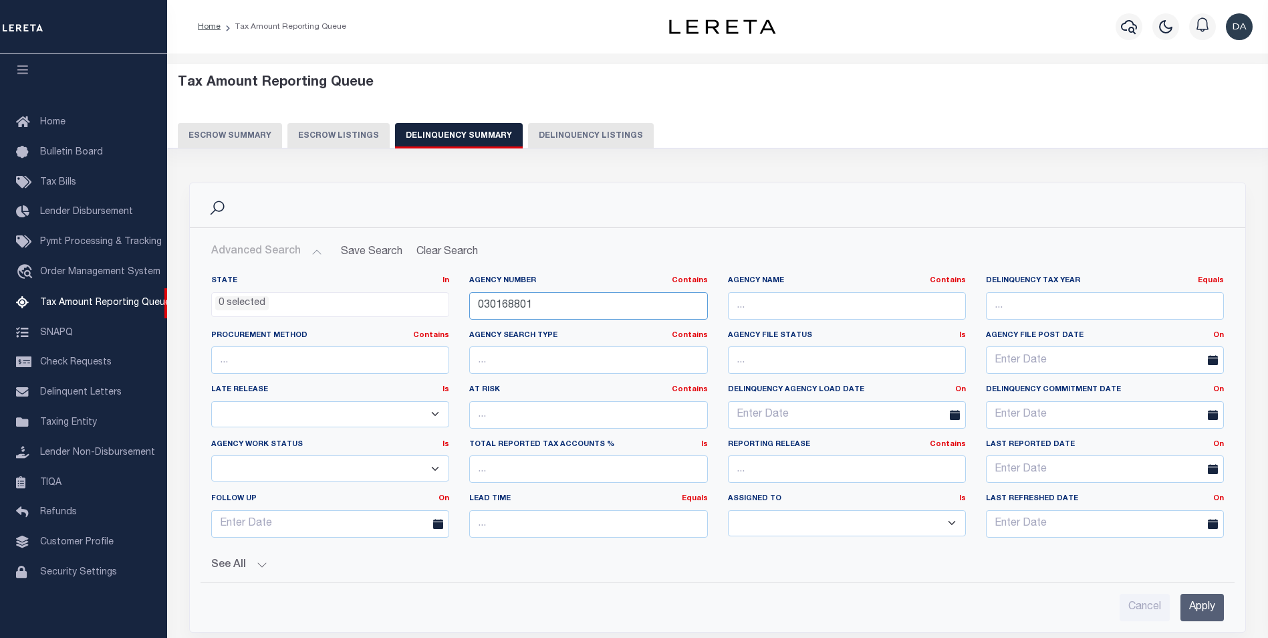
click at [521, 317] on input "030168801" at bounding box center [588, 305] width 238 height 27
click at [1220, 603] on input "Apply" at bounding box center [1202, 607] width 43 height 27
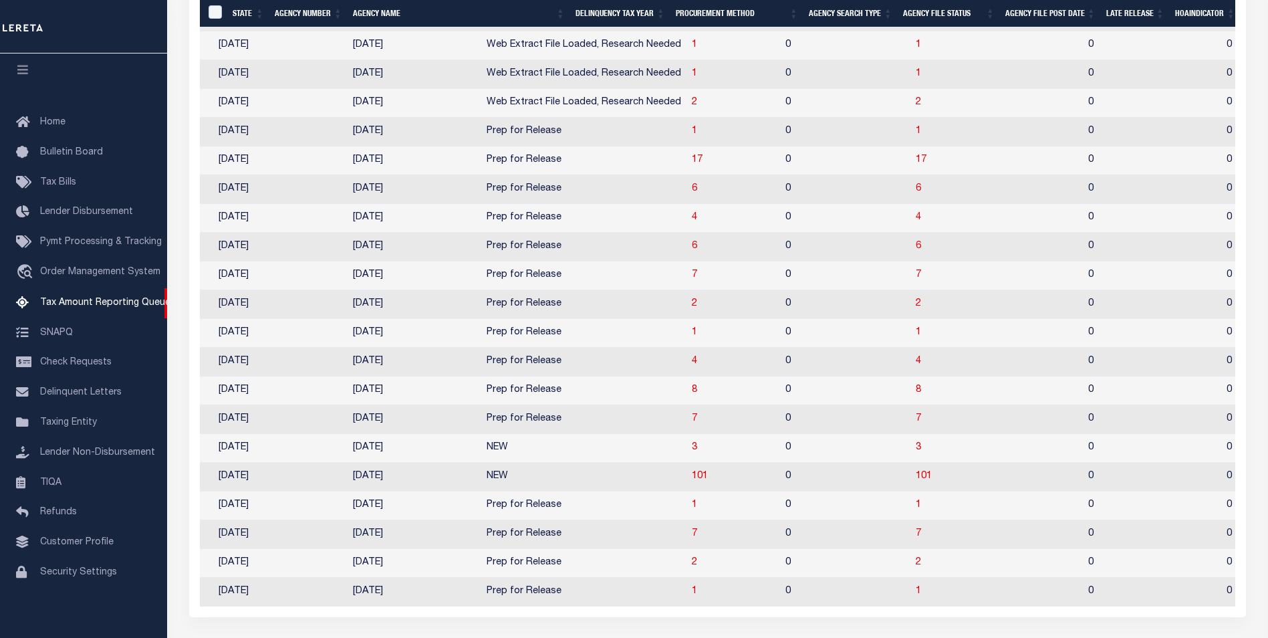
scroll to position [0, 1087]
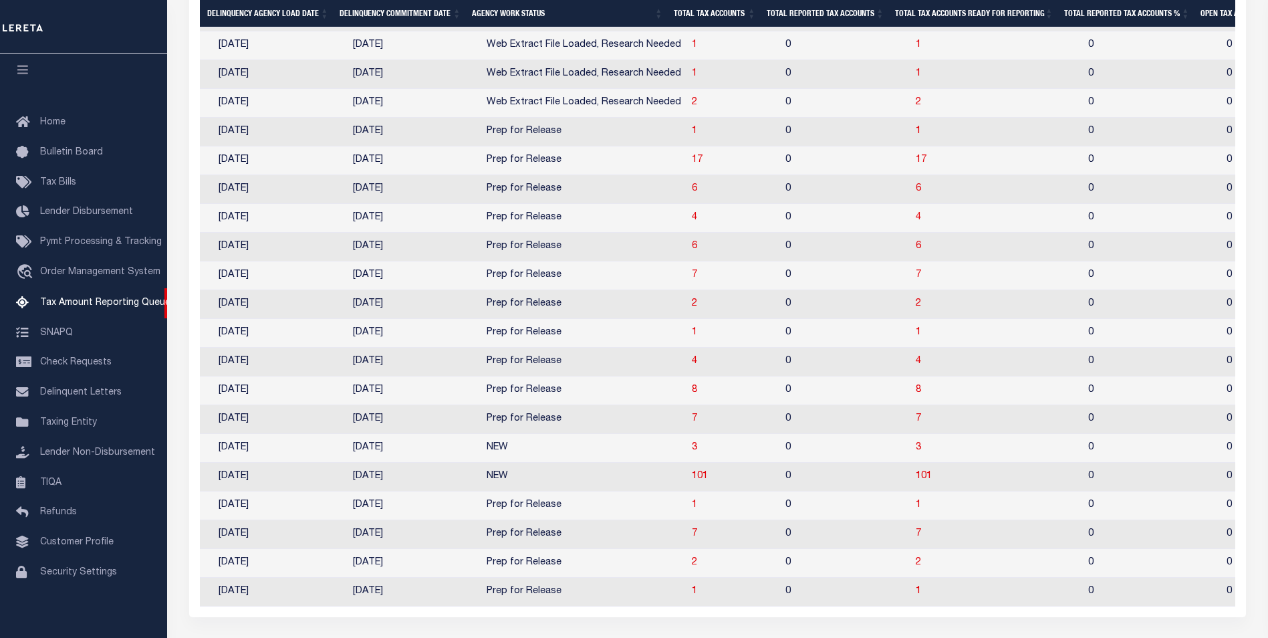
click at [687, 376] on td "4" at bounding box center [734, 362] width 94 height 29
checkbox input "true"
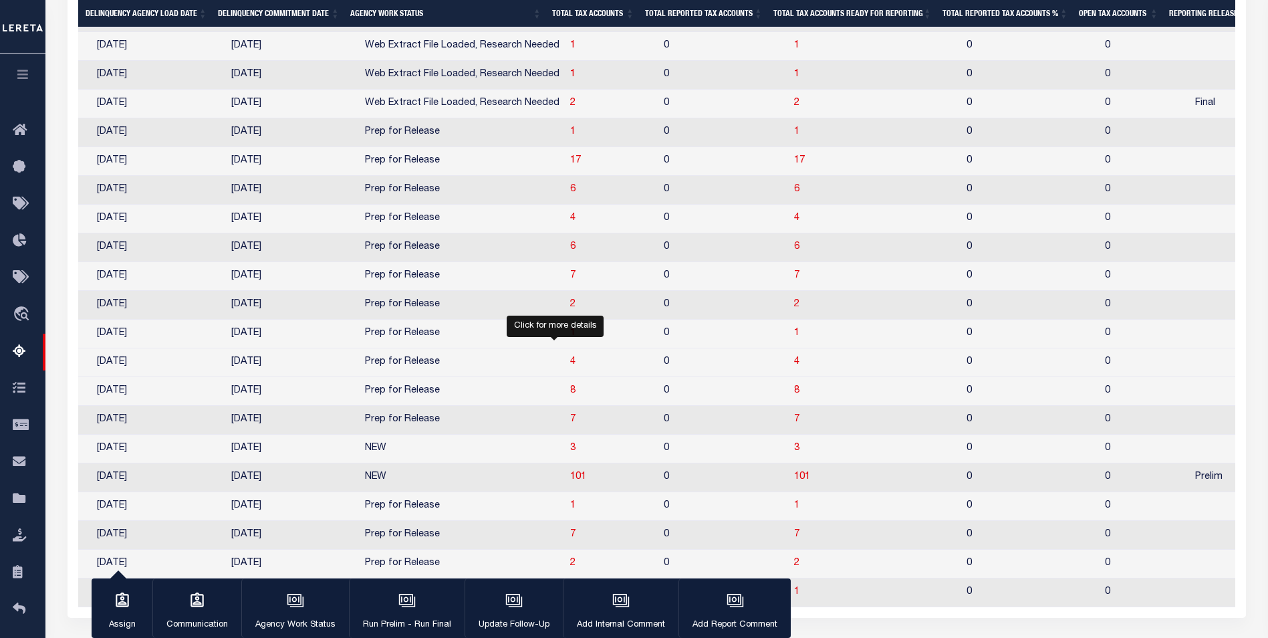
click at [570, 366] on span "4" at bounding box center [572, 361] width 5 height 9
select select "100"
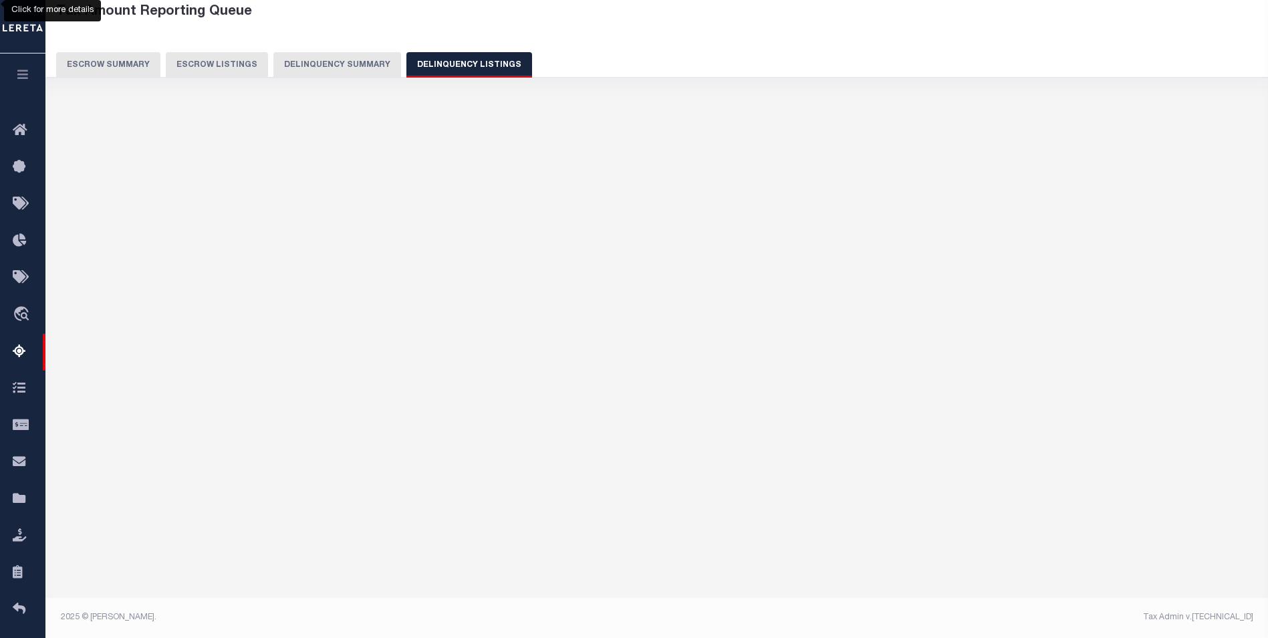
select select "100"
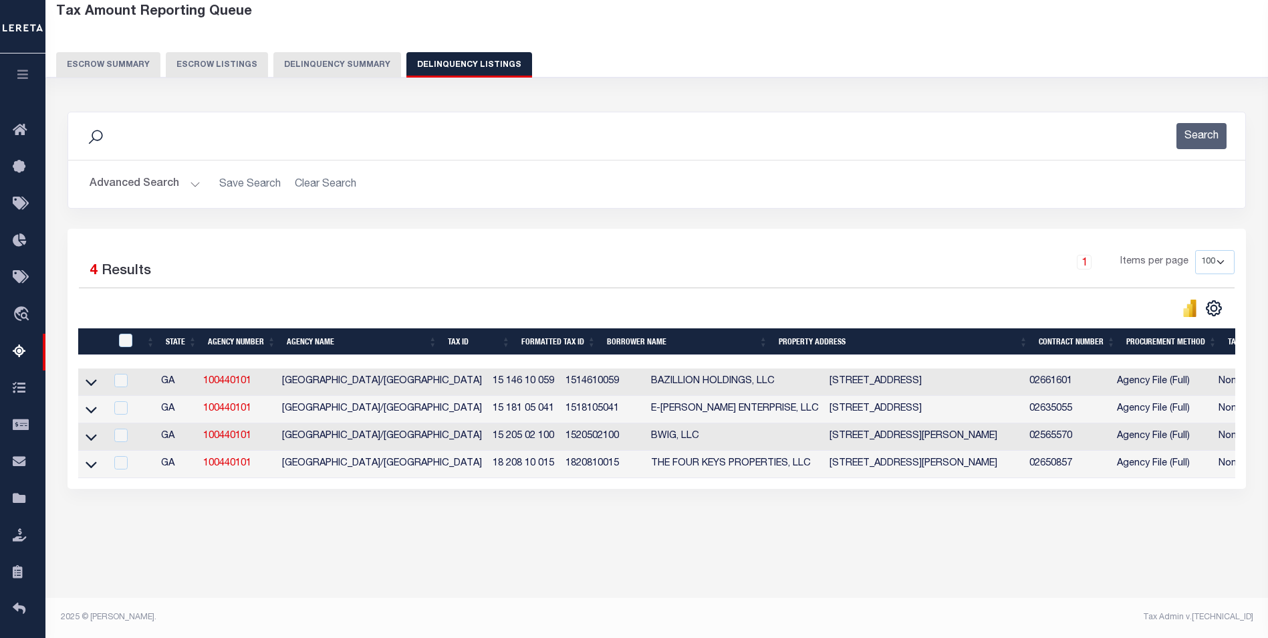
scroll to position [0, 0]
drag, startPoint x: 207, startPoint y: 382, endPoint x: 509, endPoint y: 381, distance: 302.8
click at [509, 381] on tr "GA 100440101 DEKALB COUNTY/ATLANTA CITY 15 146 10 059 1514610059 BAZILLION HOLD…" at bounding box center [1201, 381] width 2246 height 27
copy tr "100440101 DEKALB COUNTY/ATLANTA CITY 15 146 10 059"
drag, startPoint x: 478, startPoint y: 231, endPoint x: 495, endPoint y: 290, distance: 61.3
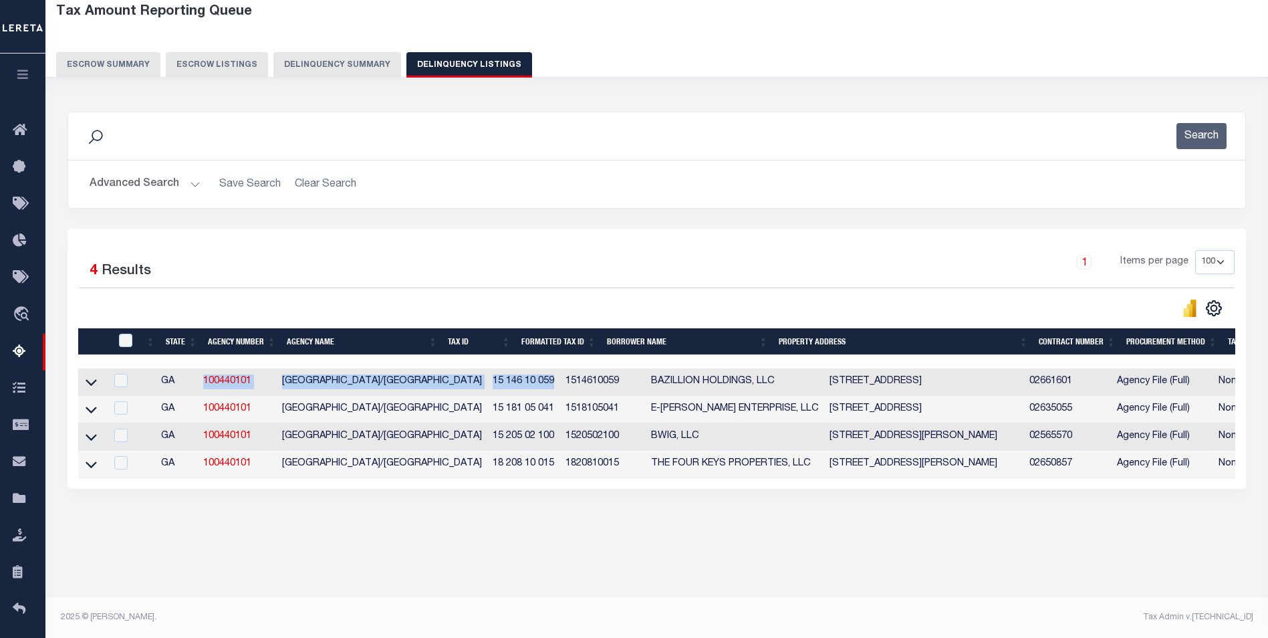
click at [478, 231] on div "Selected 4 Results 1 Items per page 10 25 50 100 500" at bounding box center [657, 359] width 1179 height 260
drag, startPoint x: 261, startPoint y: 388, endPoint x: 203, endPoint y: 389, distance: 58.2
click at [203, 389] on td "100440101" at bounding box center [237, 381] width 79 height 27
copy link "100440101"
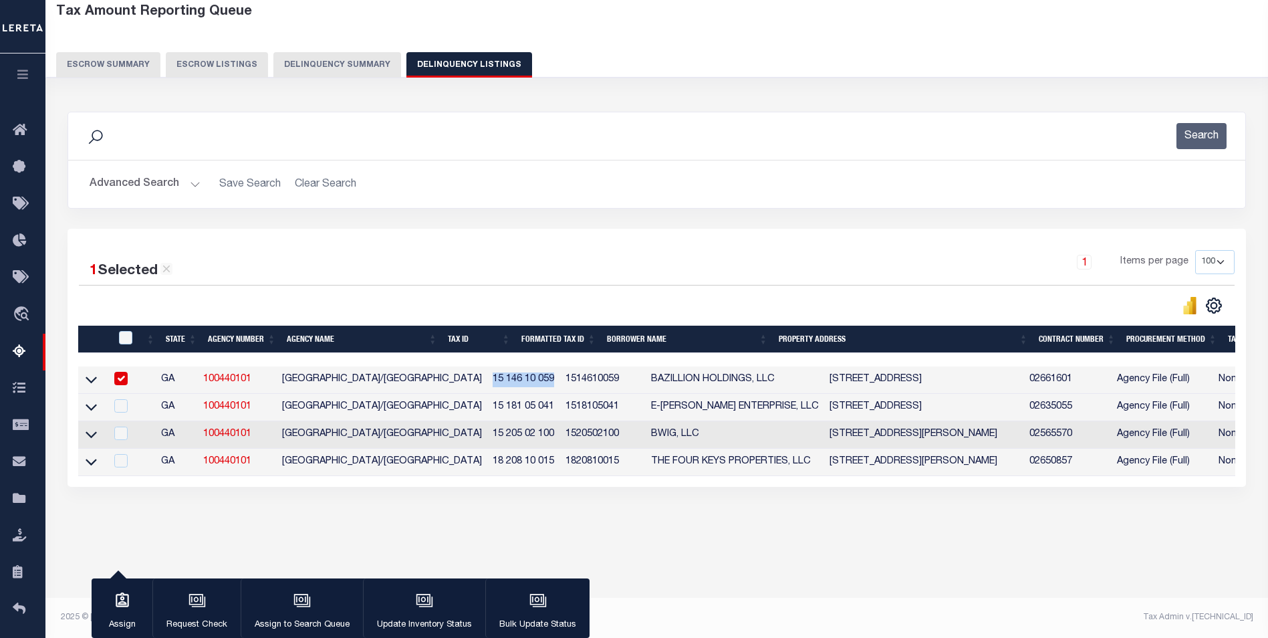
drag, startPoint x: 479, startPoint y: 380, endPoint x: 513, endPoint y: 378, distance: 34.2
click at [513, 378] on td "15 146 10 059" at bounding box center [523, 379] width 73 height 27
checkbox input "false"
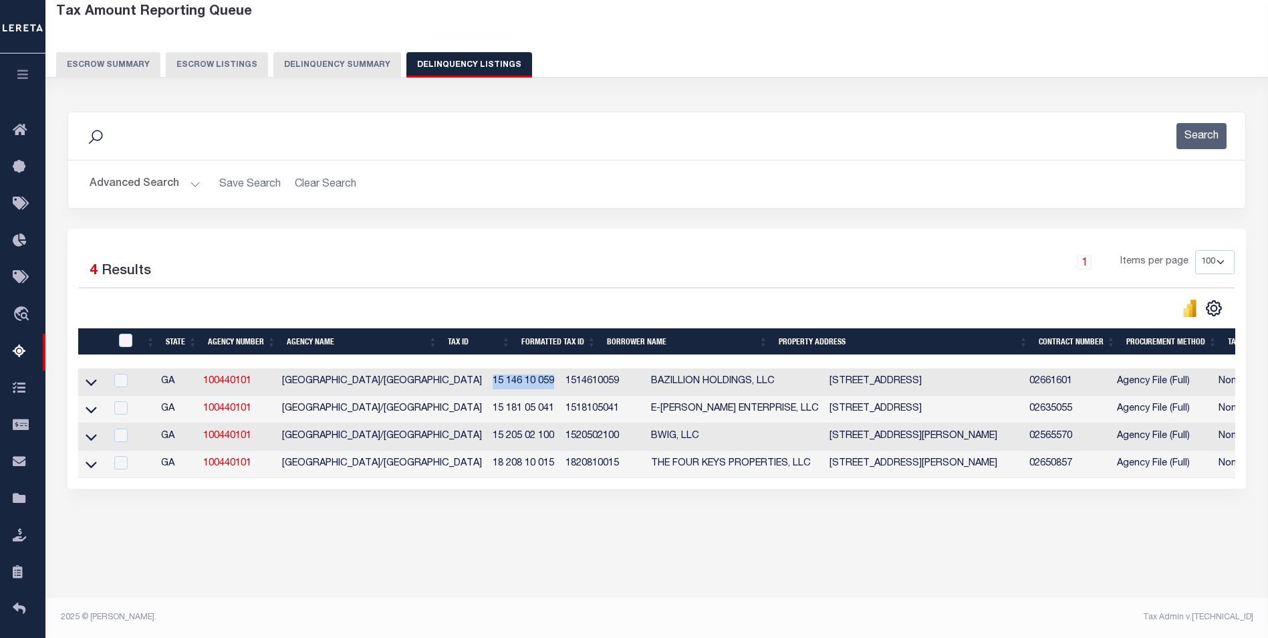
copy td "15 146 10 059"
click at [87, 382] on icon at bounding box center [91, 382] width 11 height 14
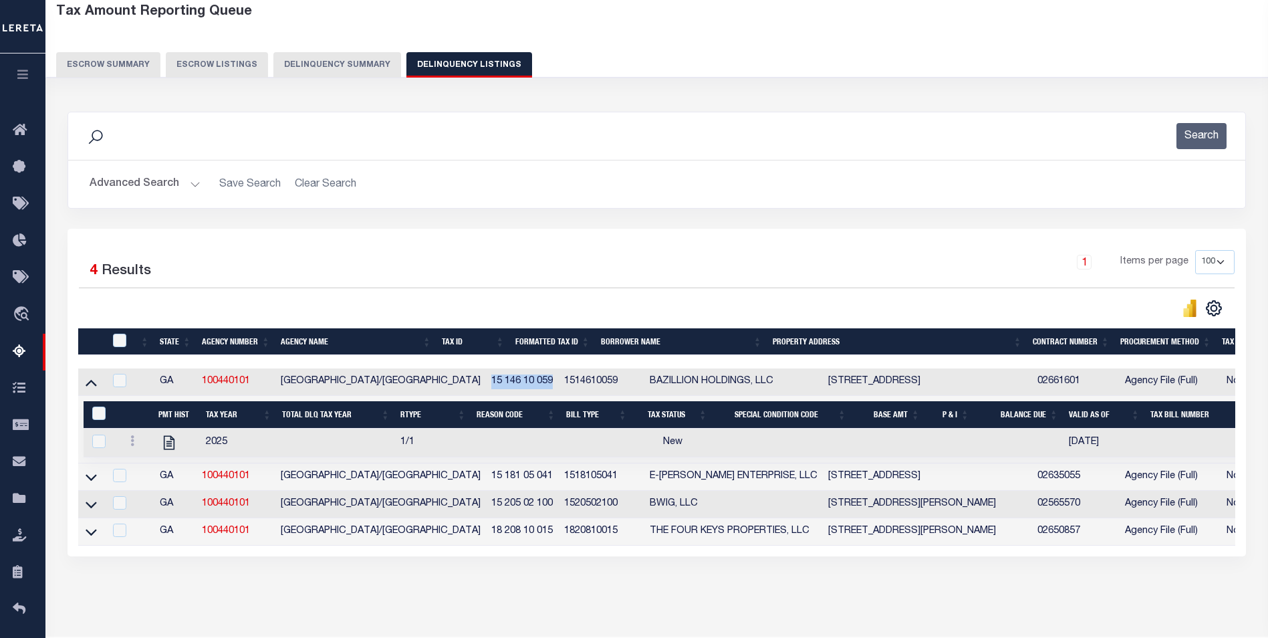
copy td "15 146 10 059"
click at [332, 62] on button "Delinquency Summary" at bounding box center [337, 64] width 128 height 25
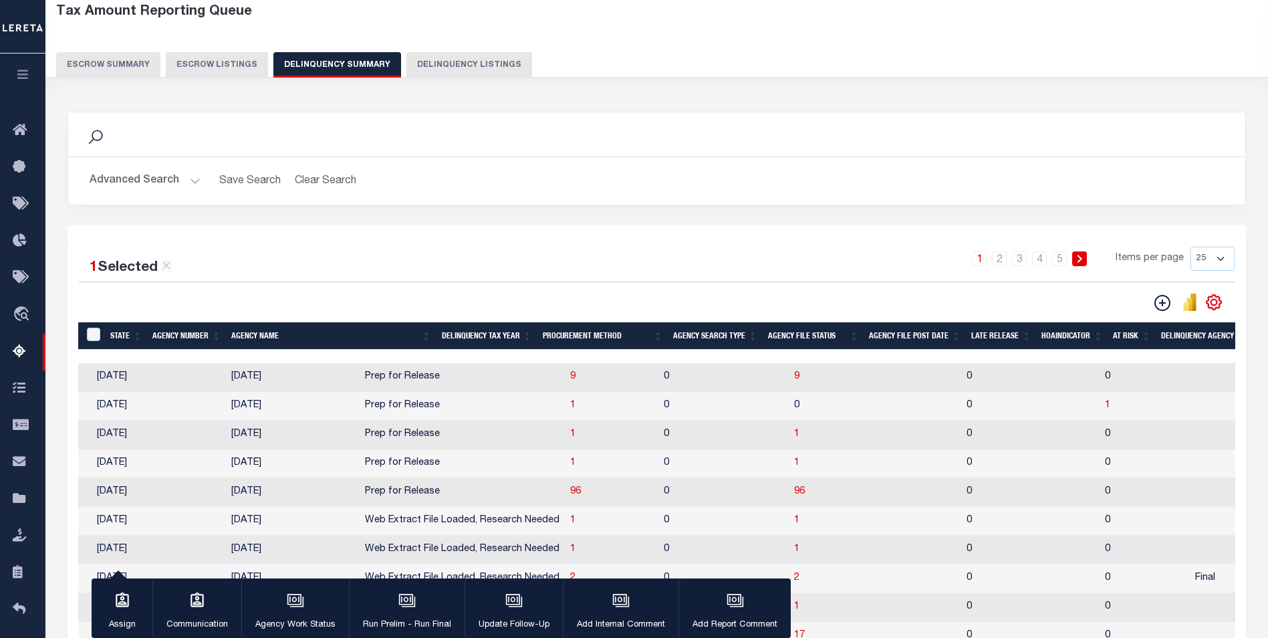
scroll to position [130, 0]
click at [114, 182] on button "Advanced Search" at bounding box center [145, 181] width 111 height 26
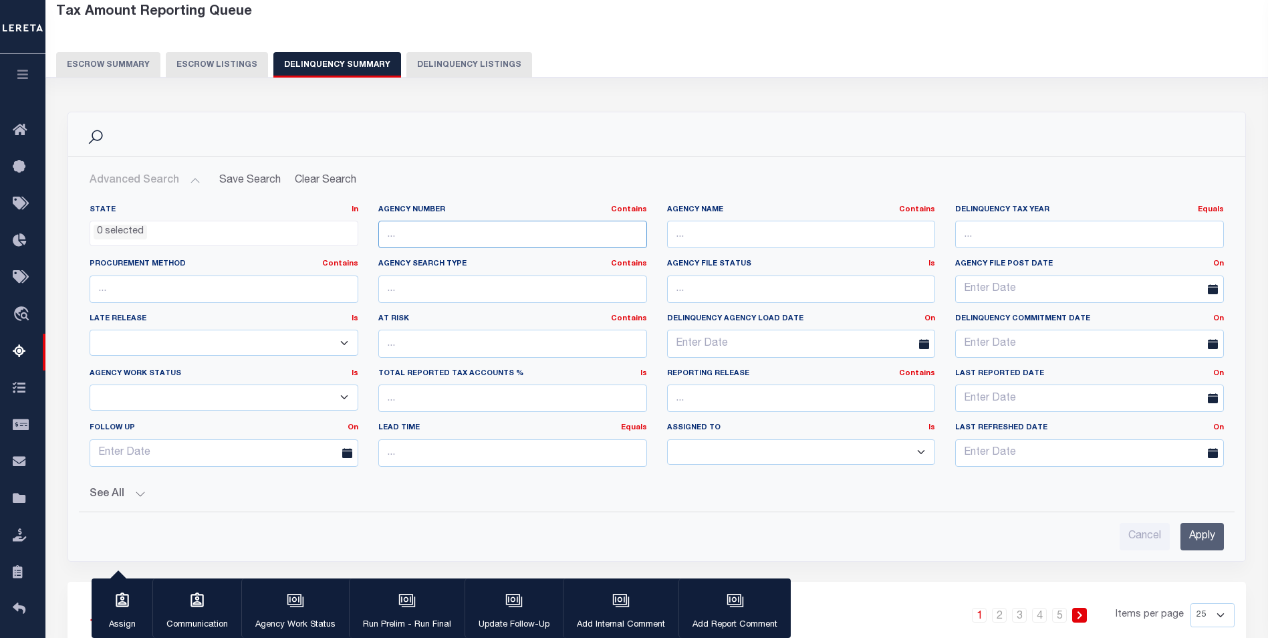
click at [449, 235] on input "text" at bounding box center [512, 234] width 269 height 27
paste input "5171000000"
type input "5171000000"
click at [465, 223] on input "5171000000" at bounding box center [512, 234] width 269 height 27
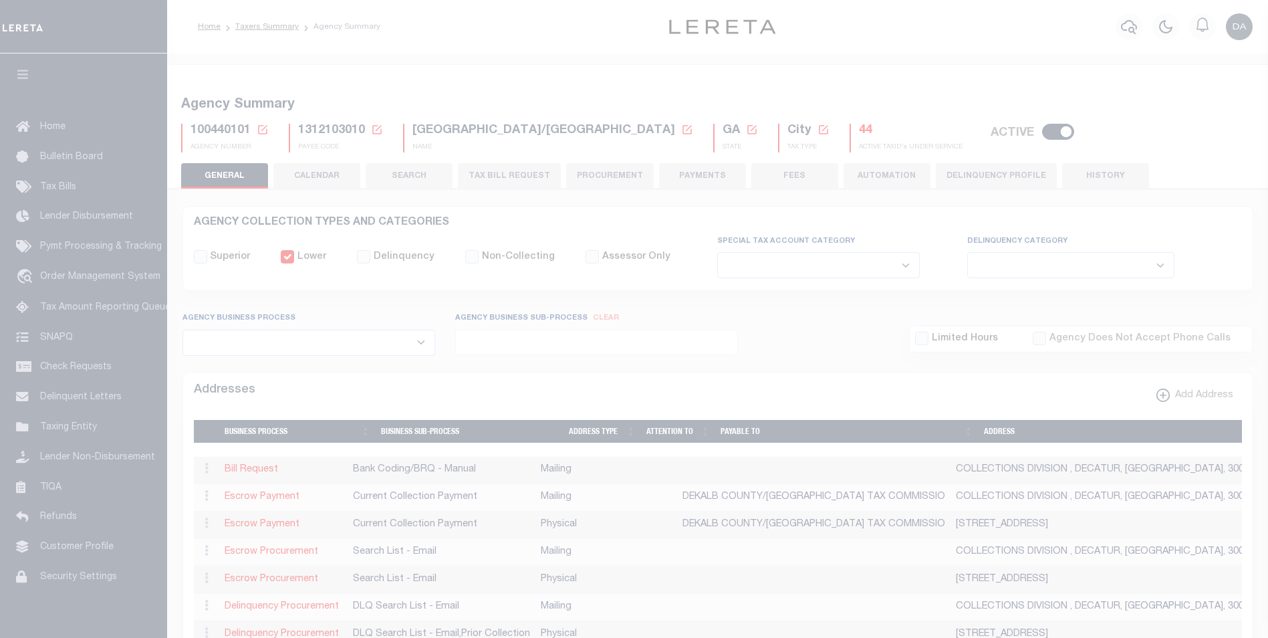
select select
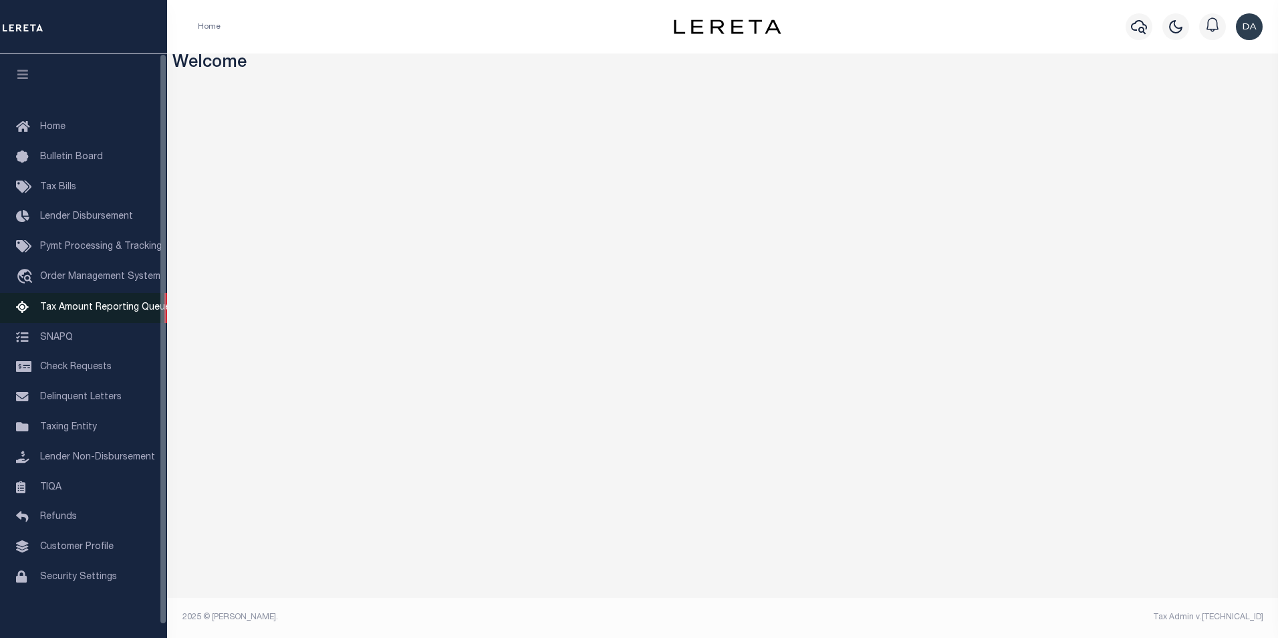
click at [98, 311] on span "Tax Amount Reporting Queue" at bounding box center [105, 307] width 130 height 9
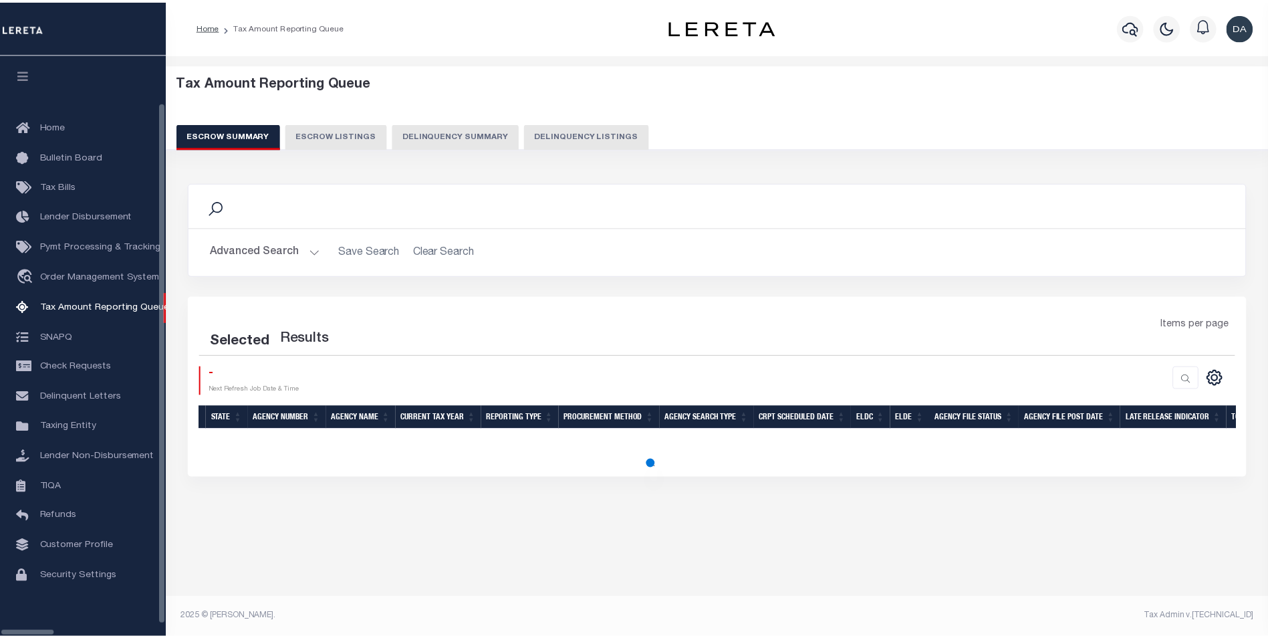
scroll to position [13, 0]
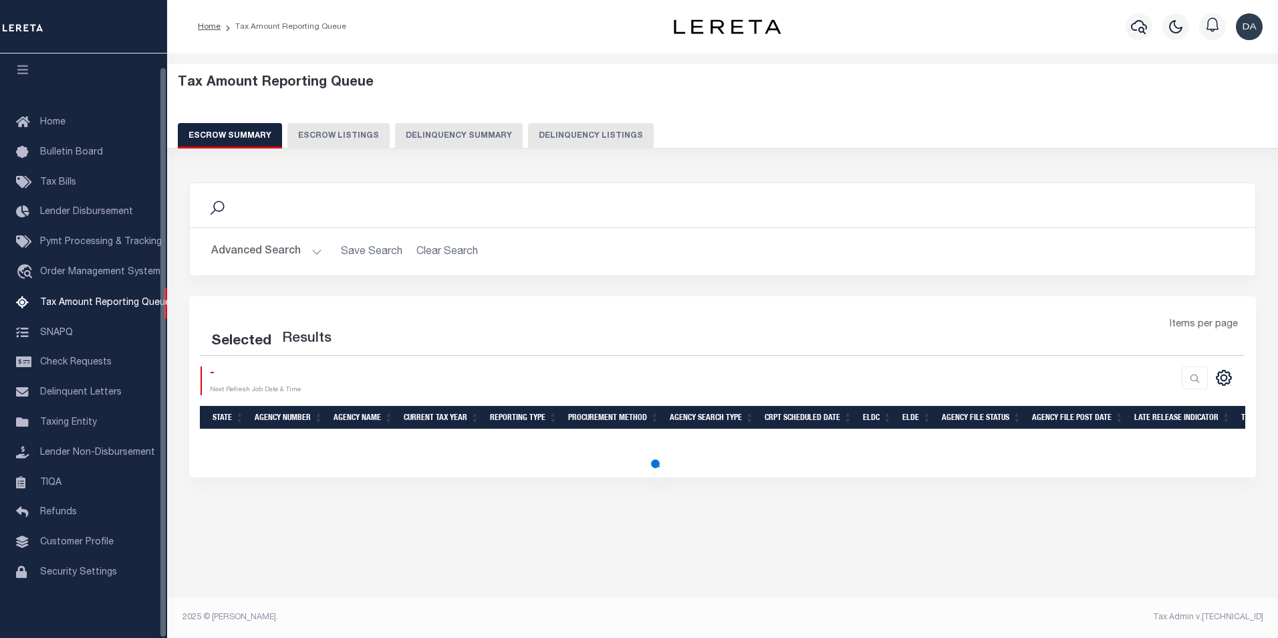
click at [434, 145] on button "Delinquency Summary" at bounding box center [459, 135] width 128 height 25
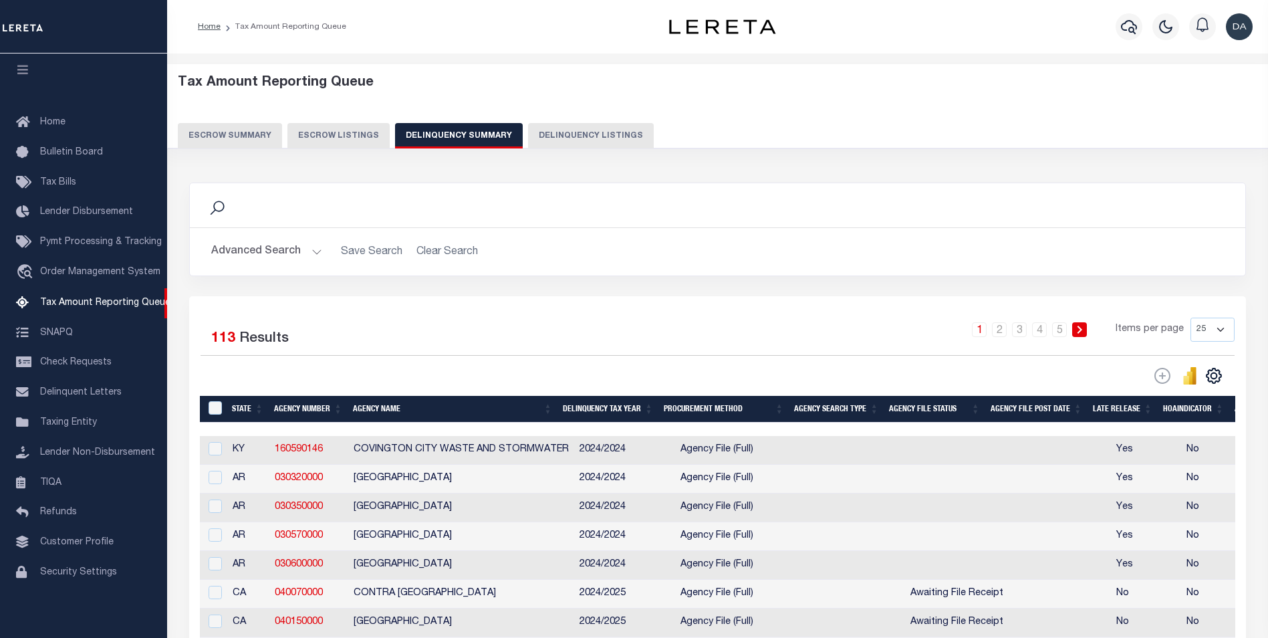
click at [270, 253] on button "Advanced Search" at bounding box center [266, 252] width 111 height 26
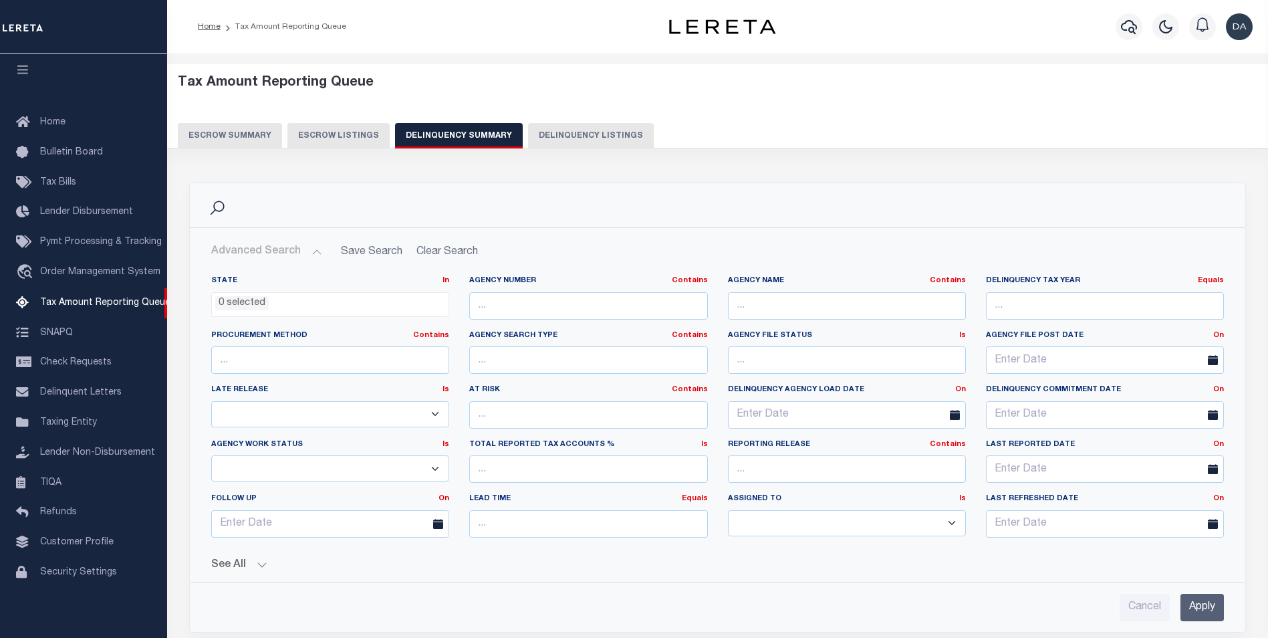
click at [253, 566] on button "See All" at bounding box center [717, 565] width 1013 height 13
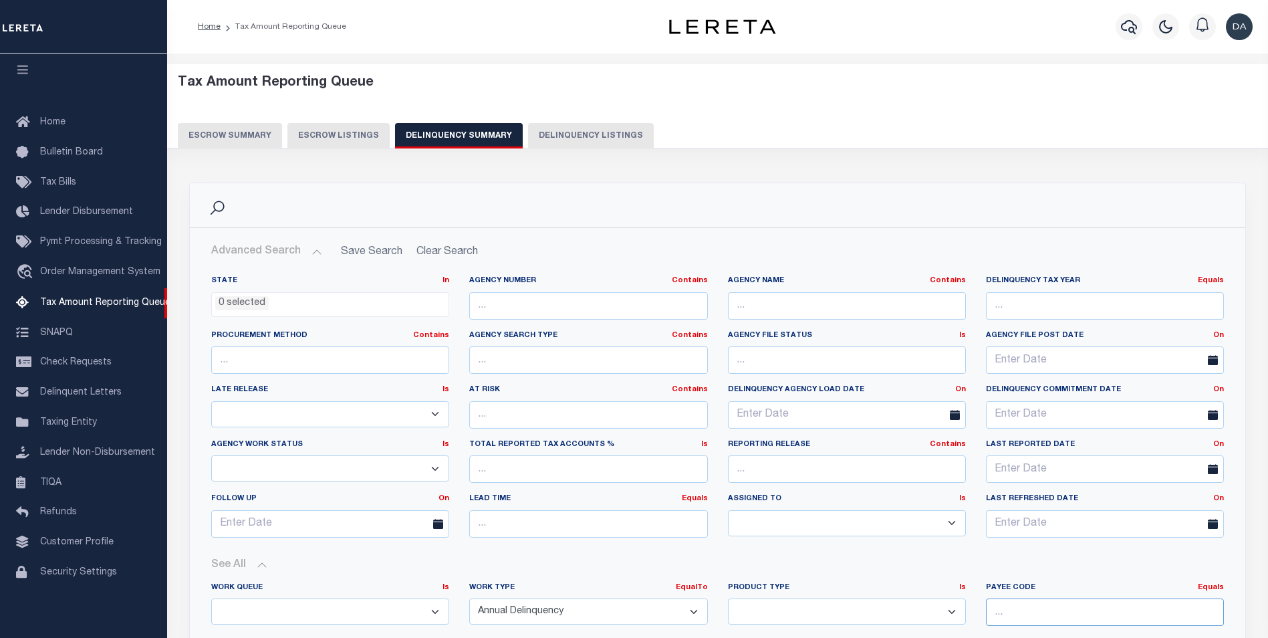
click at [1078, 606] on input "number" at bounding box center [1105, 611] width 238 height 27
paste input "5171000000"
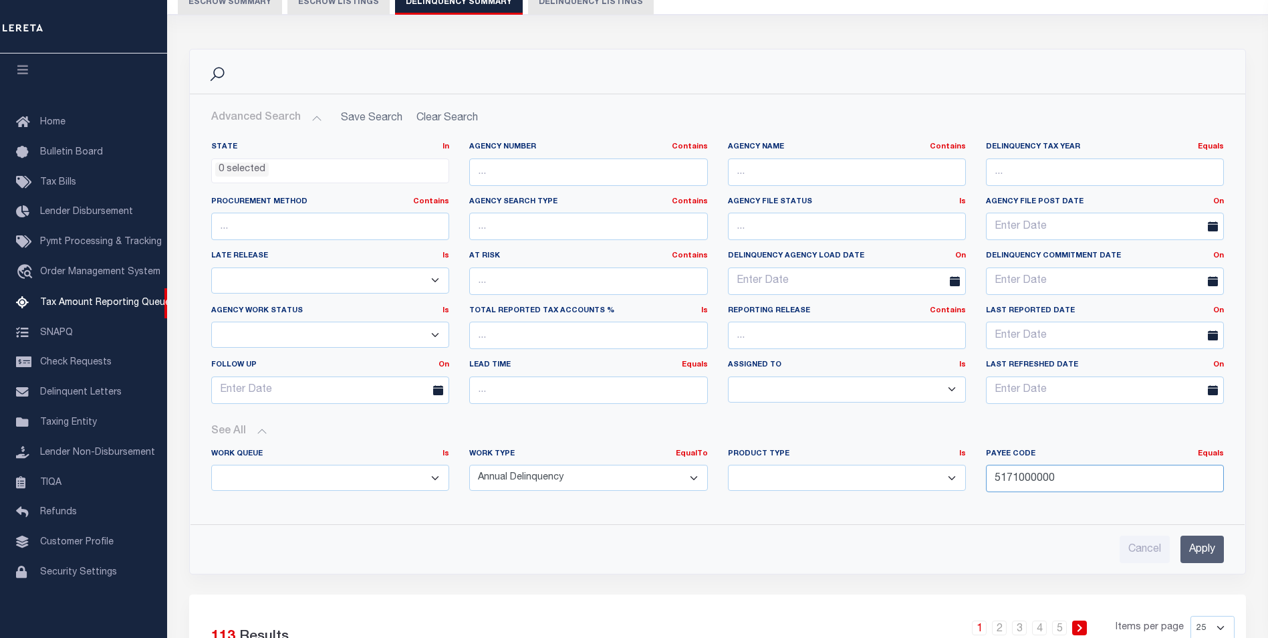
type input "5171000000"
click at [1193, 546] on input "Apply" at bounding box center [1202, 548] width 43 height 27
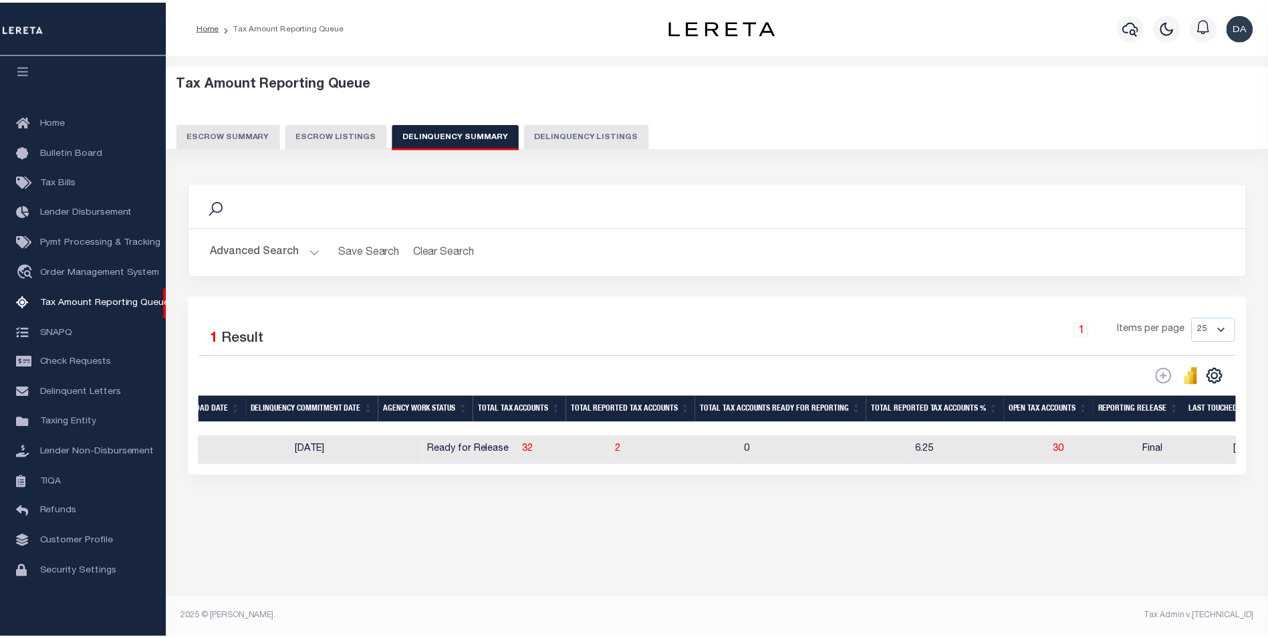
scroll to position [0, 1011]
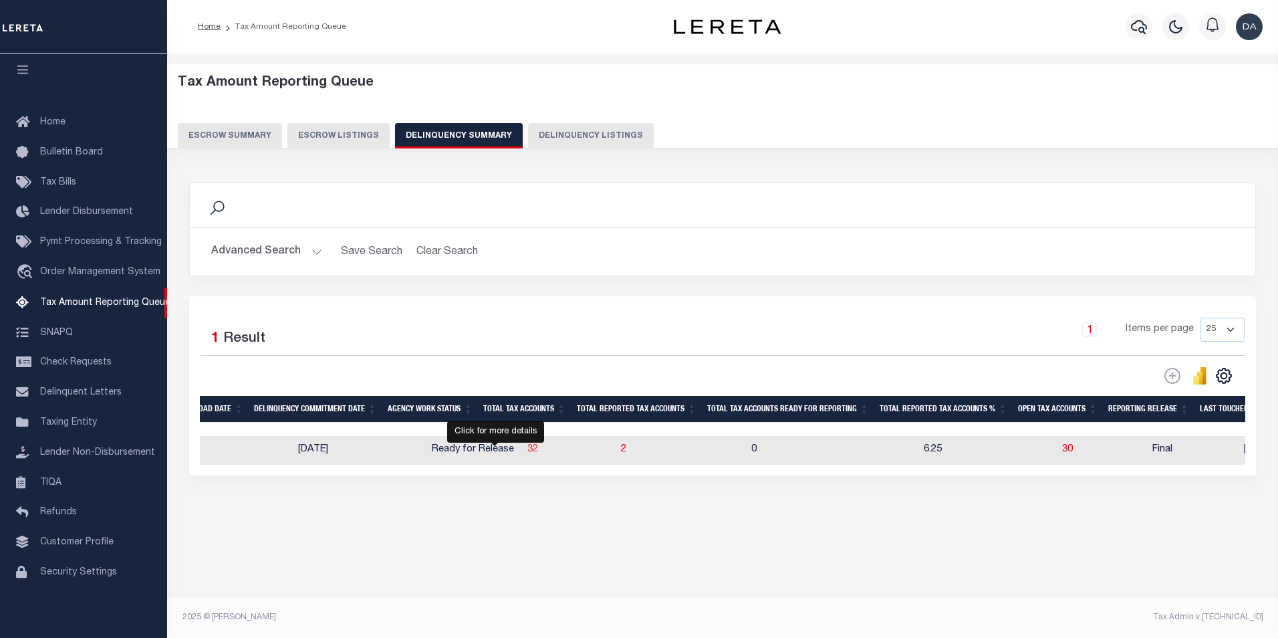
click at [527, 453] on span "32" at bounding box center [532, 449] width 11 height 9
select select "100"
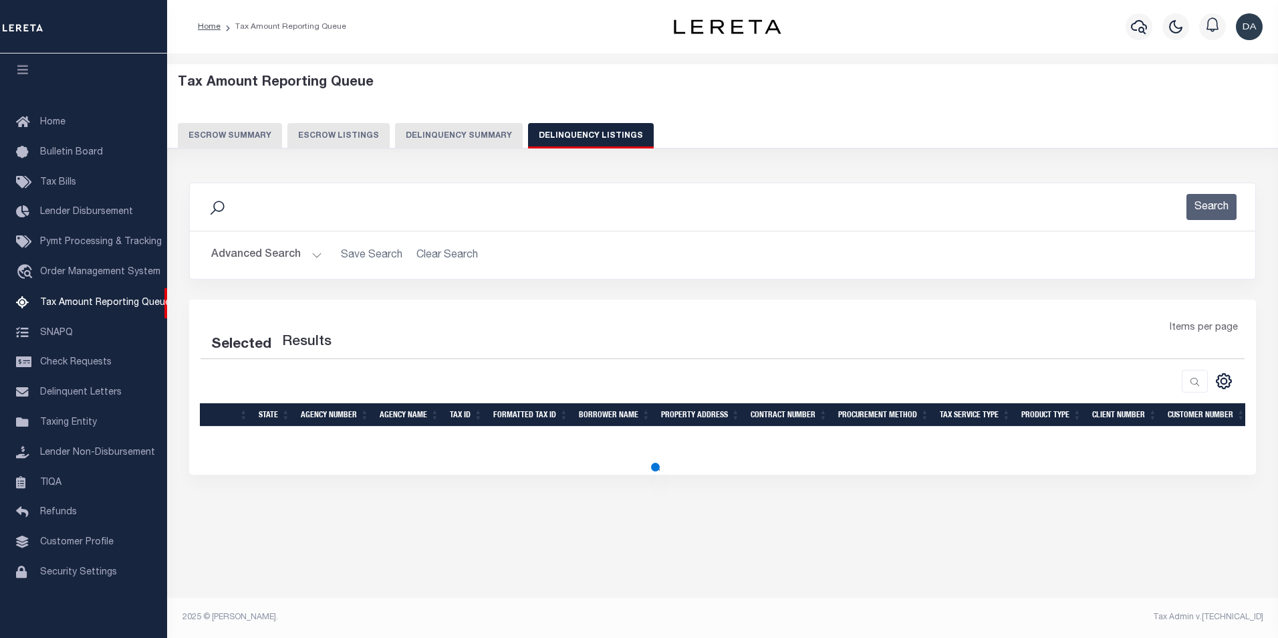
select select "100"
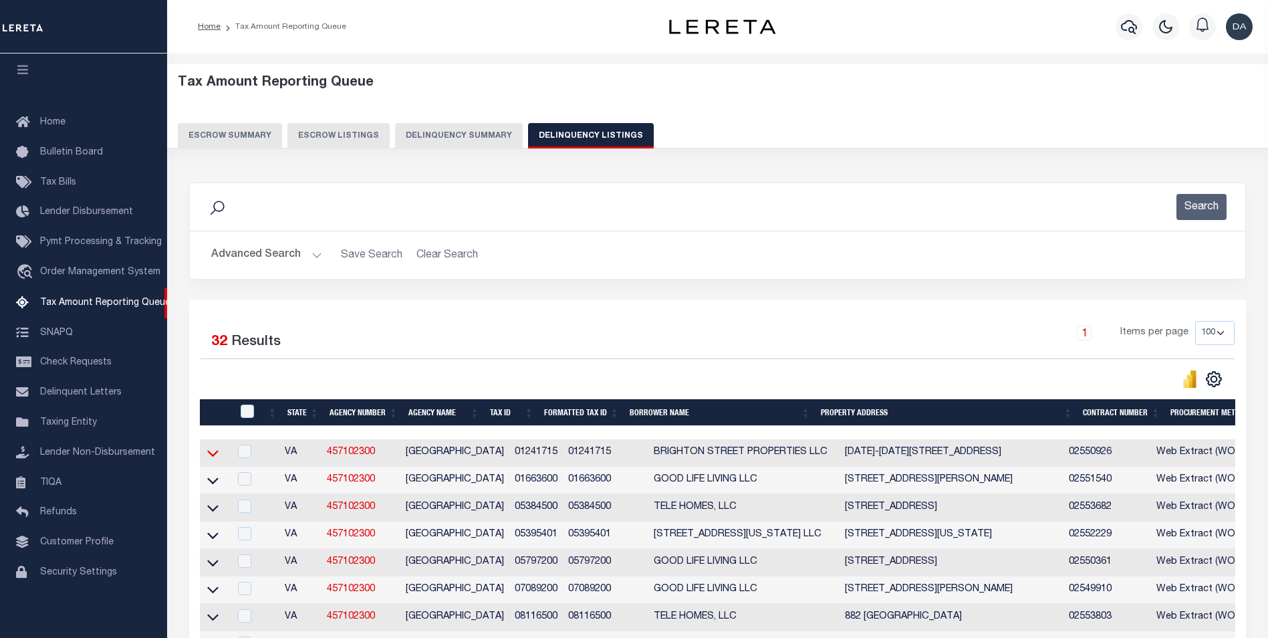
click at [210, 453] on icon at bounding box center [212, 453] width 11 height 14
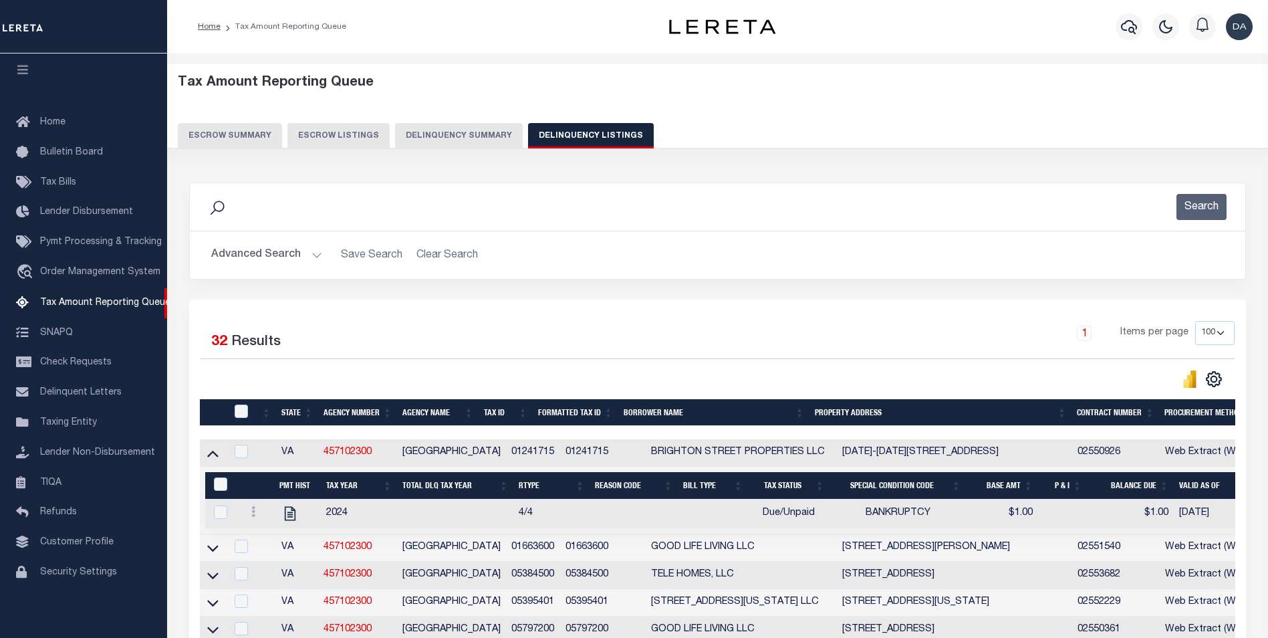
scroll to position [67, 0]
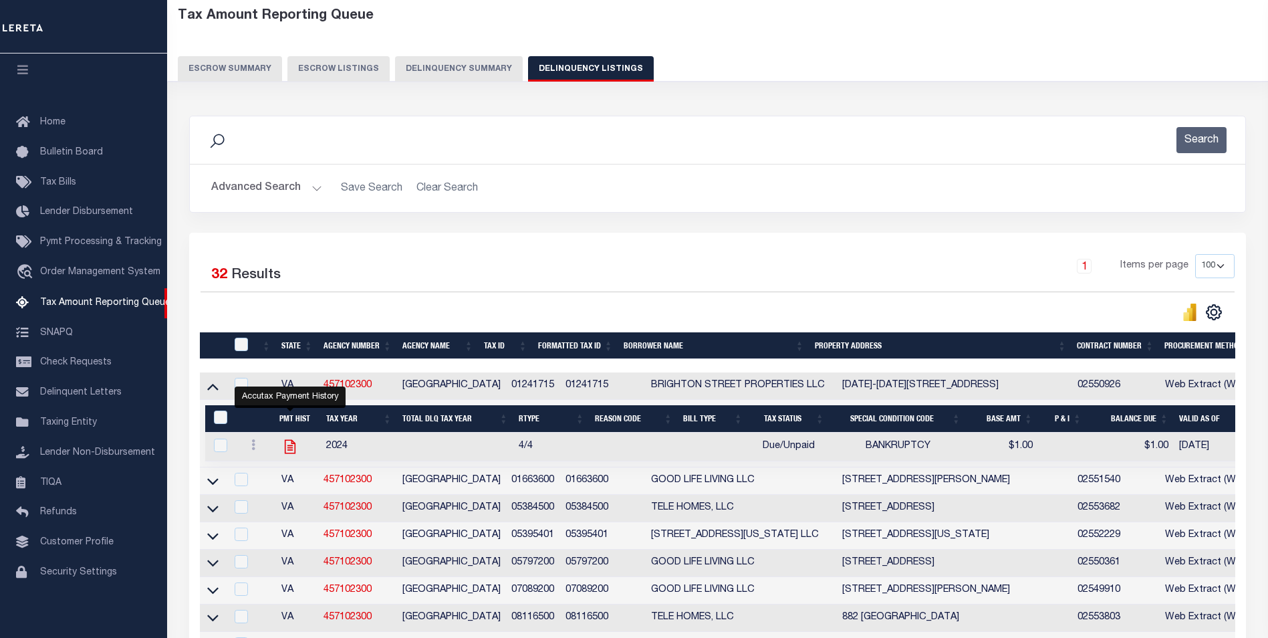
click at [288, 453] on icon "" at bounding box center [290, 447] width 11 height 14
checkbox input "true"
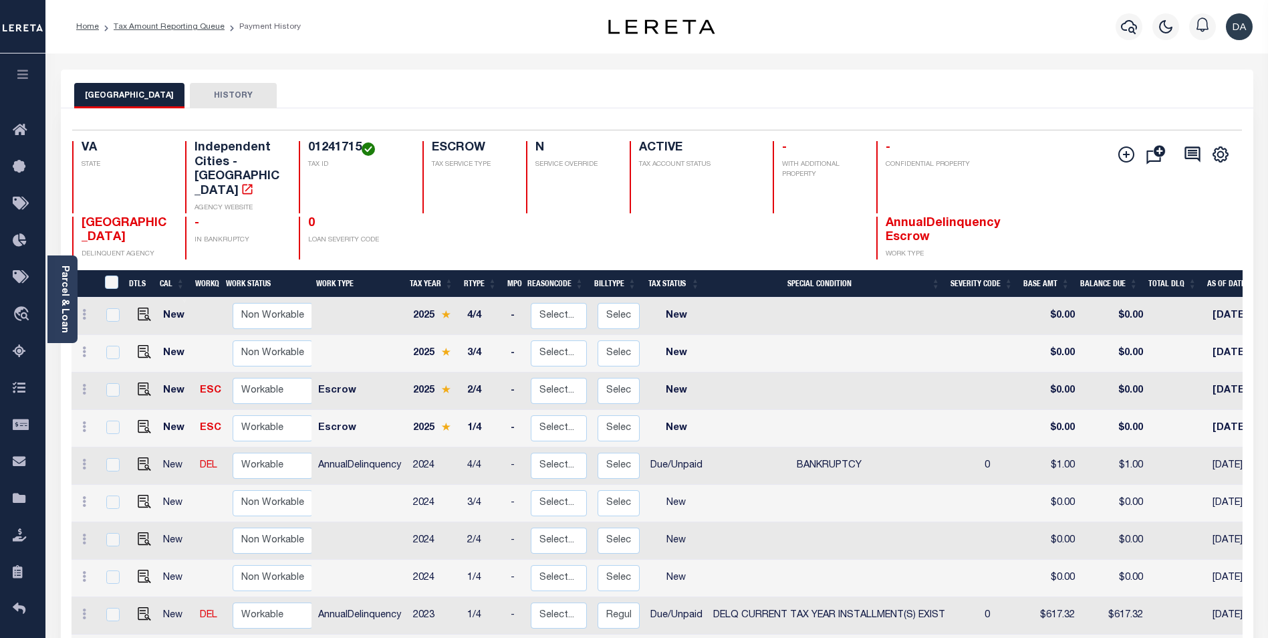
scroll to position [134, 0]
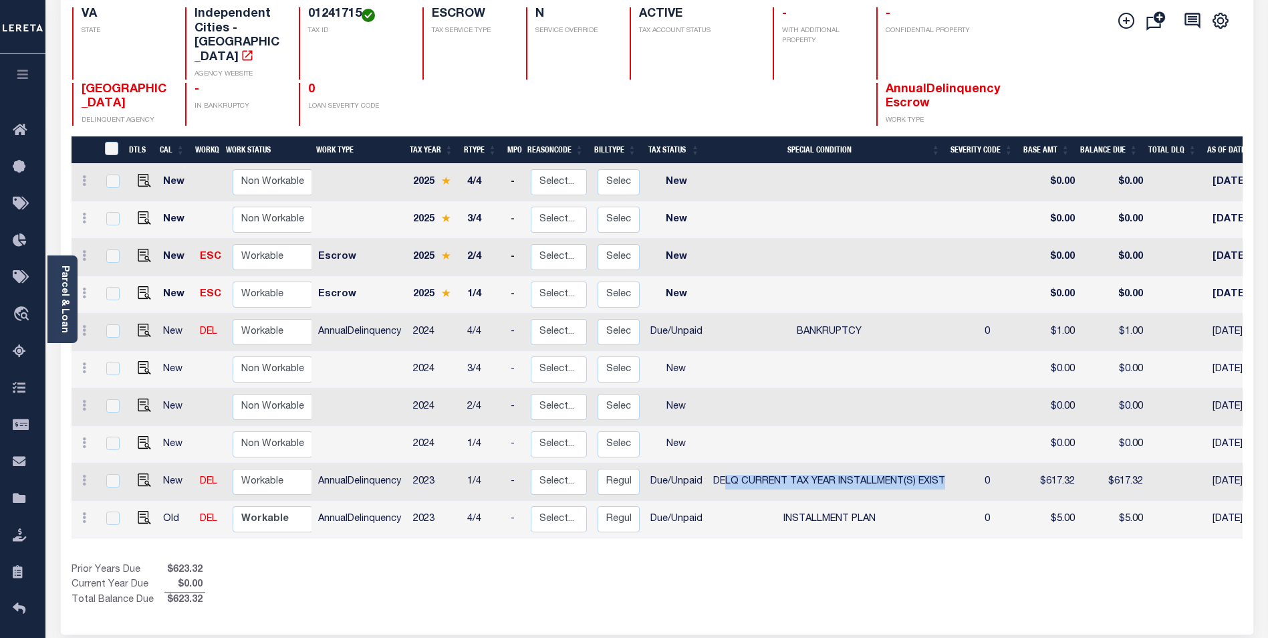
drag, startPoint x: 723, startPoint y: 453, endPoint x: 947, endPoint y: 450, distance: 223.3
click at [947, 463] on td "DELQ CURRENT TAX YEAR INSTALLMENT(S) EXIST" at bounding box center [829, 481] width 243 height 37
checkbox input "true"
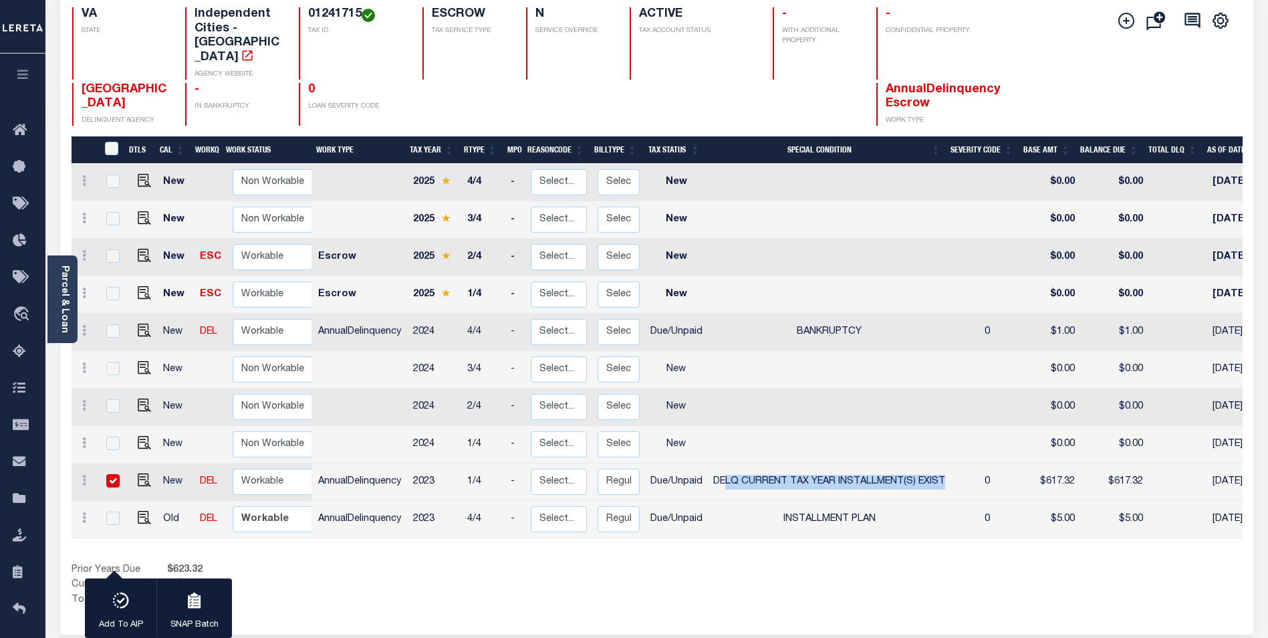
click at [812, 463] on td "DELQ CURRENT TAX YEAR INSTALLMENT(S) EXIST" at bounding box center [829, 481] width 243 height 37
checkbox input "false"
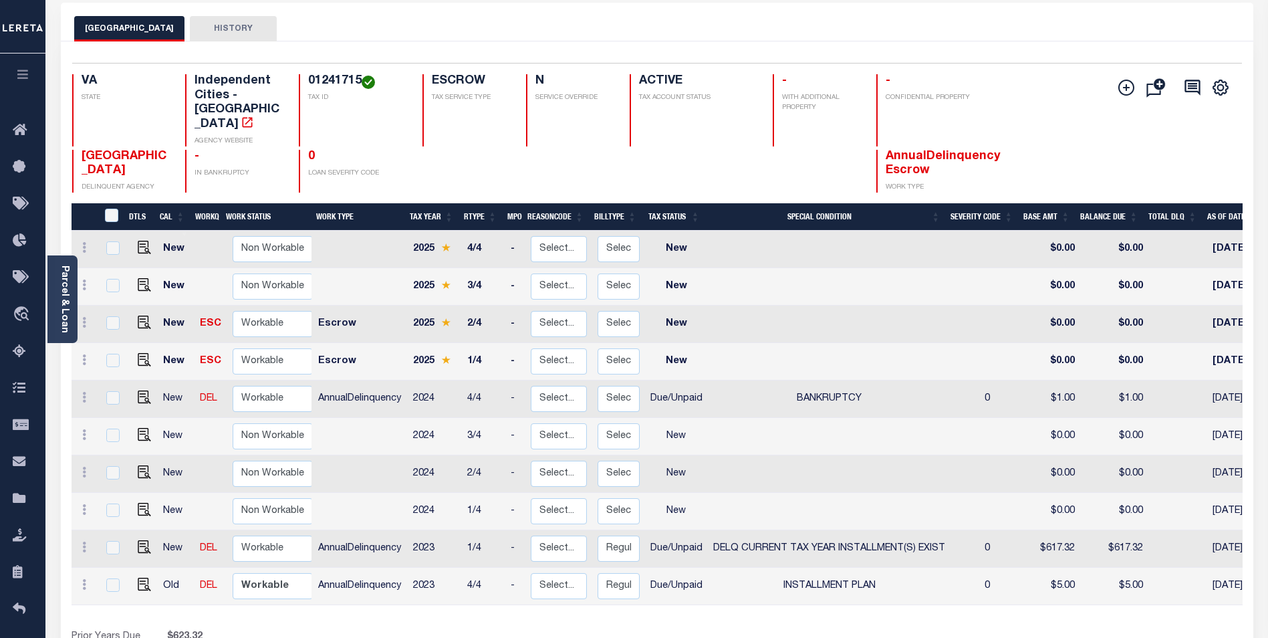
scroll to position [0, 0]
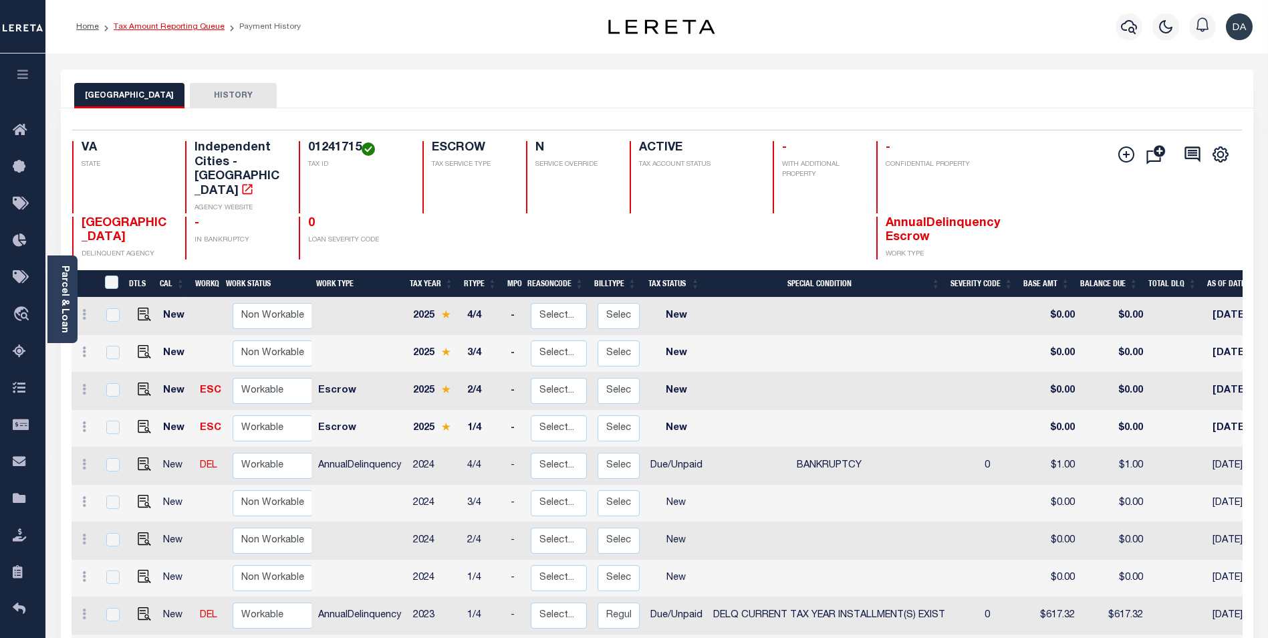
click at [179, 23] on link "Tax Amount Reporting Queue" at bounding box center [169, 27] width 111 height 8
click at [170, 27] on link "Tax Amount Reporting Queue" at bounding box center [169, 27] width 111 height 8
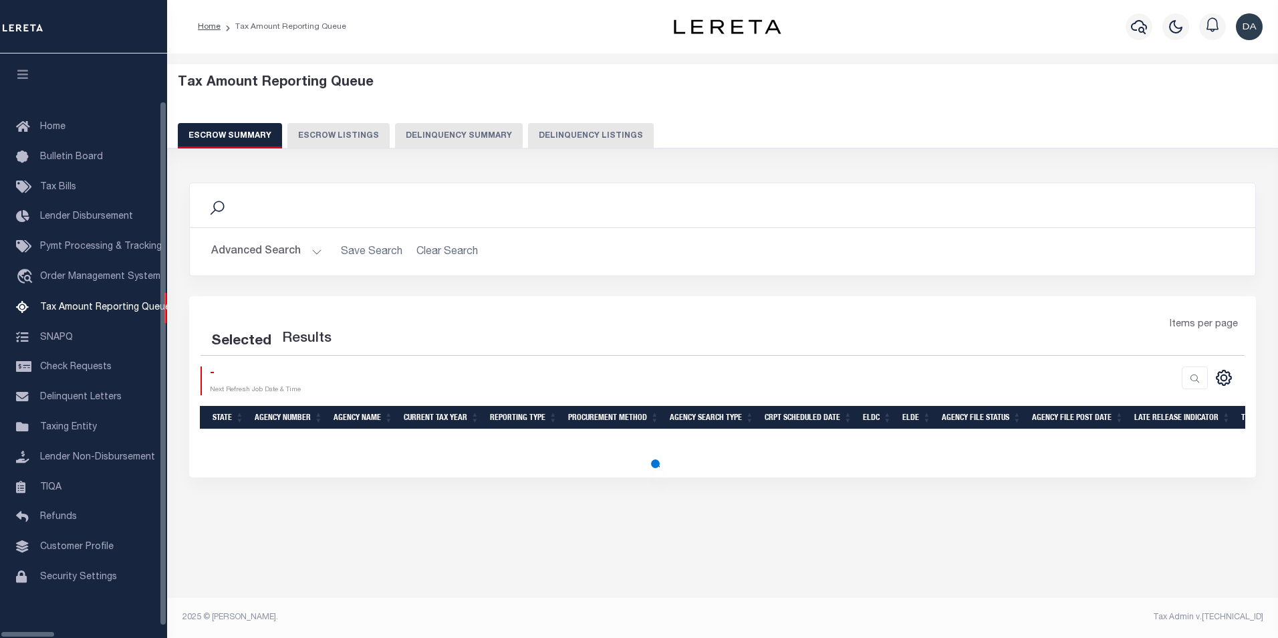
select select "100"
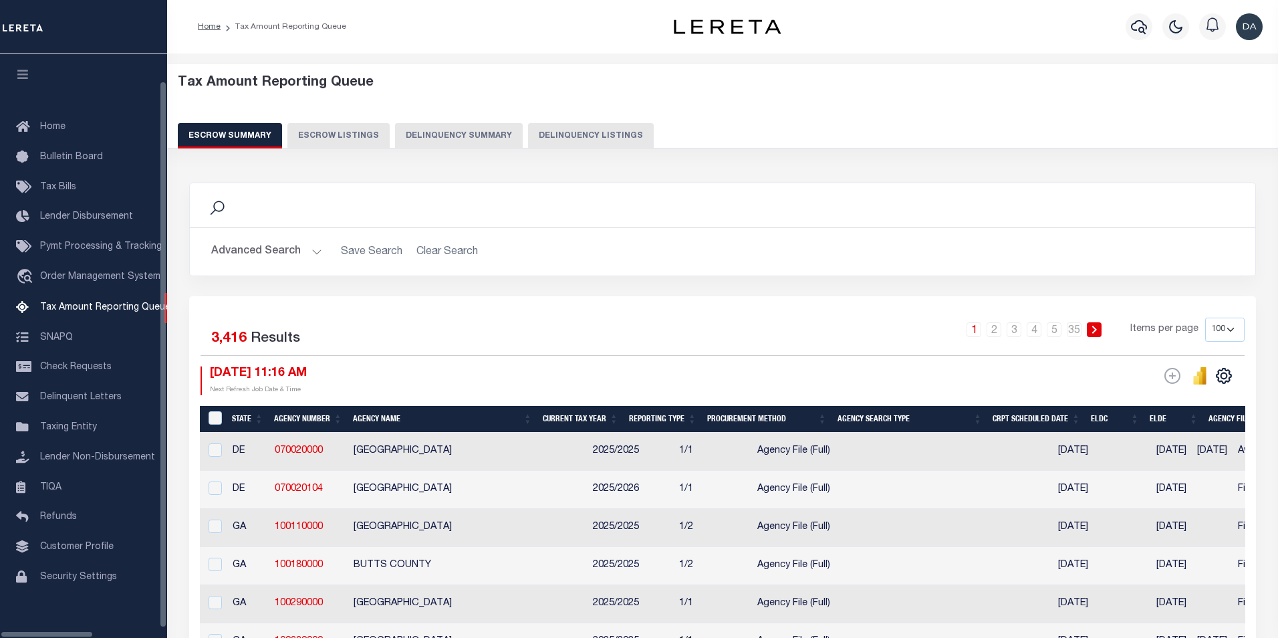
select select "100"
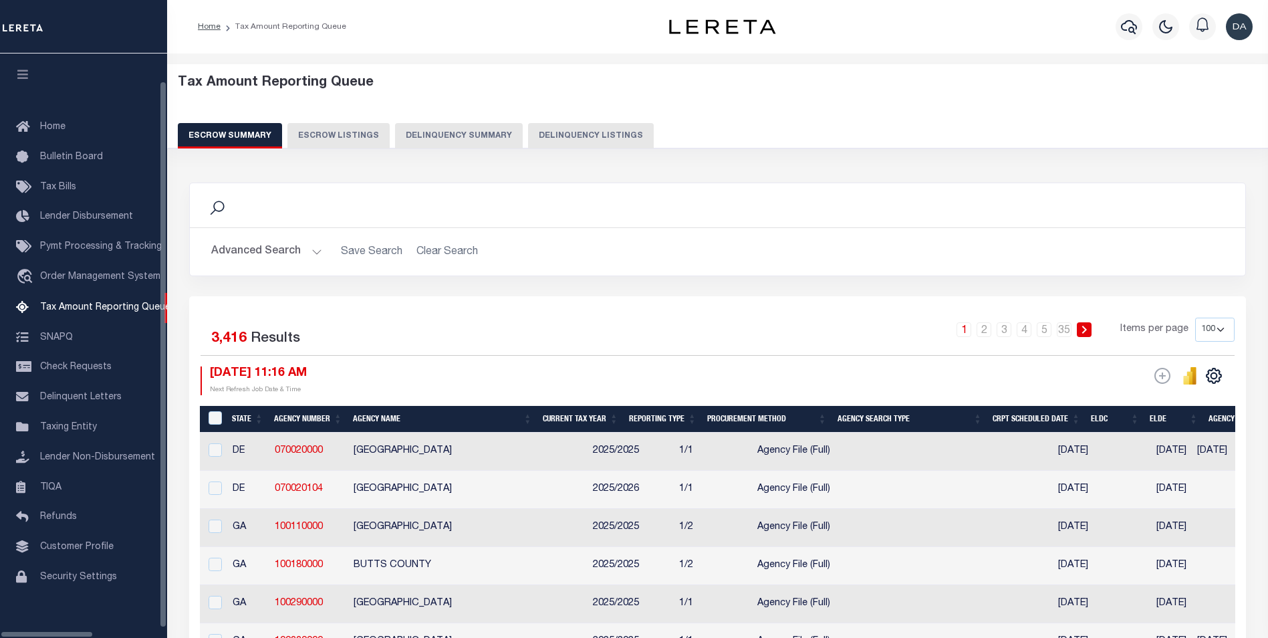
scroll to position [13, 0]
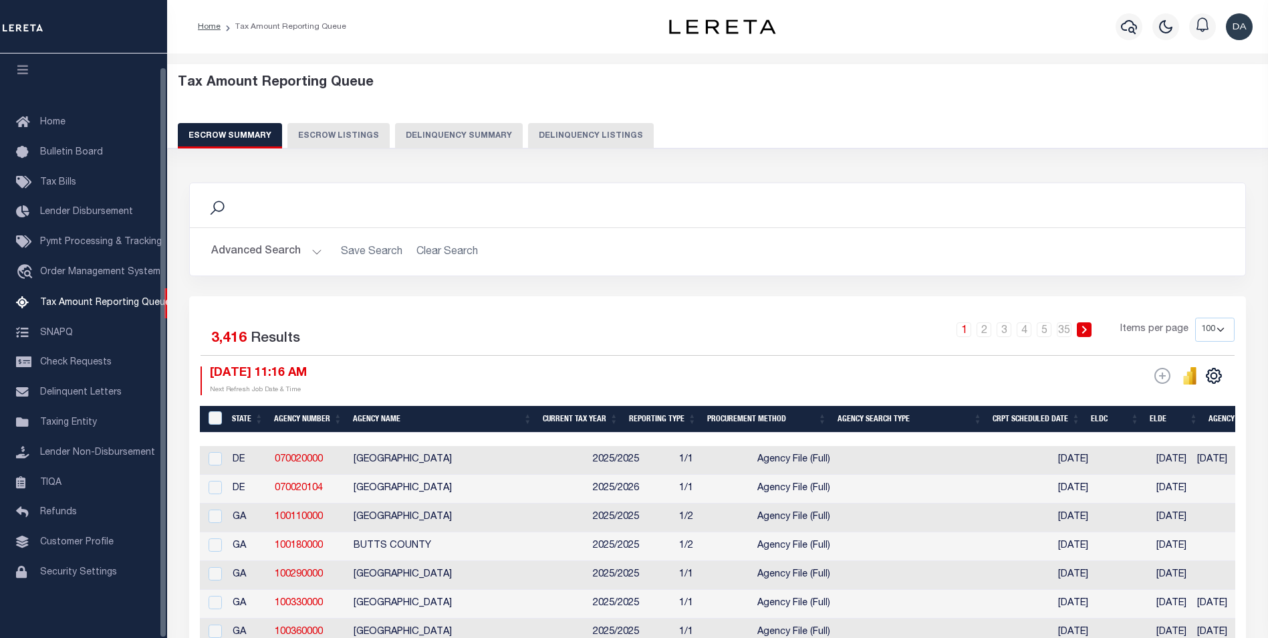
click at [461, 138] on button "Delinquency Summary" at bounding box center [459, 135] width 128 height 25
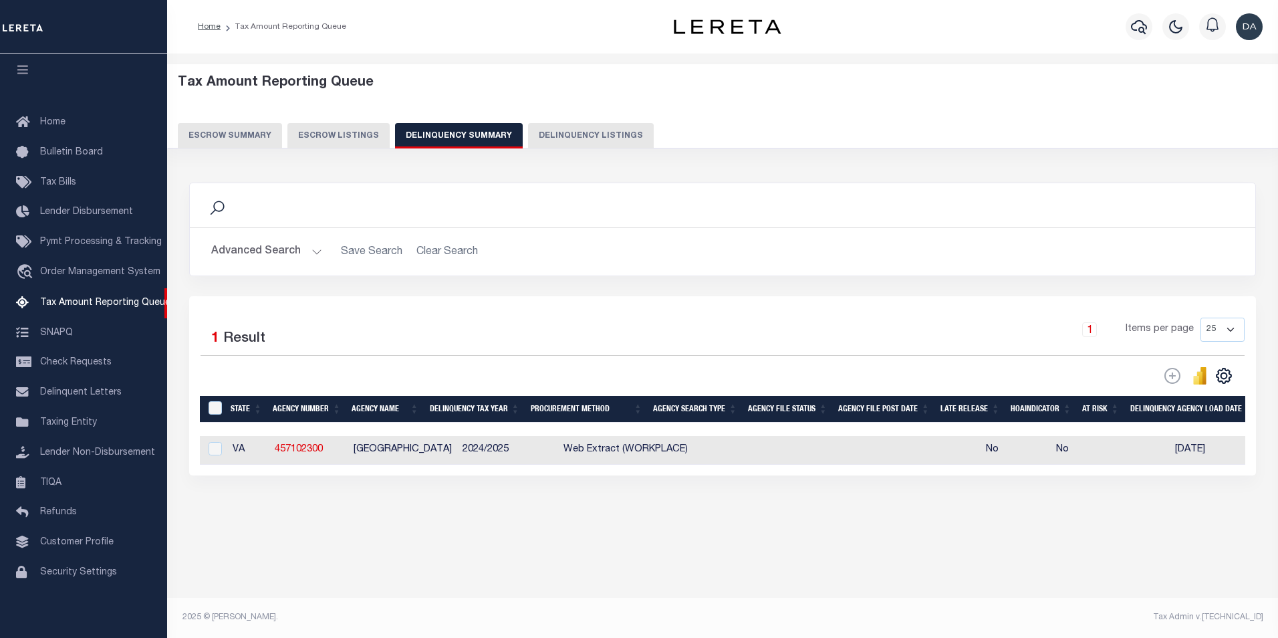
click at [241, 250] on button "Advanced Search" at bounding box center [266, 252] width 111 height 26
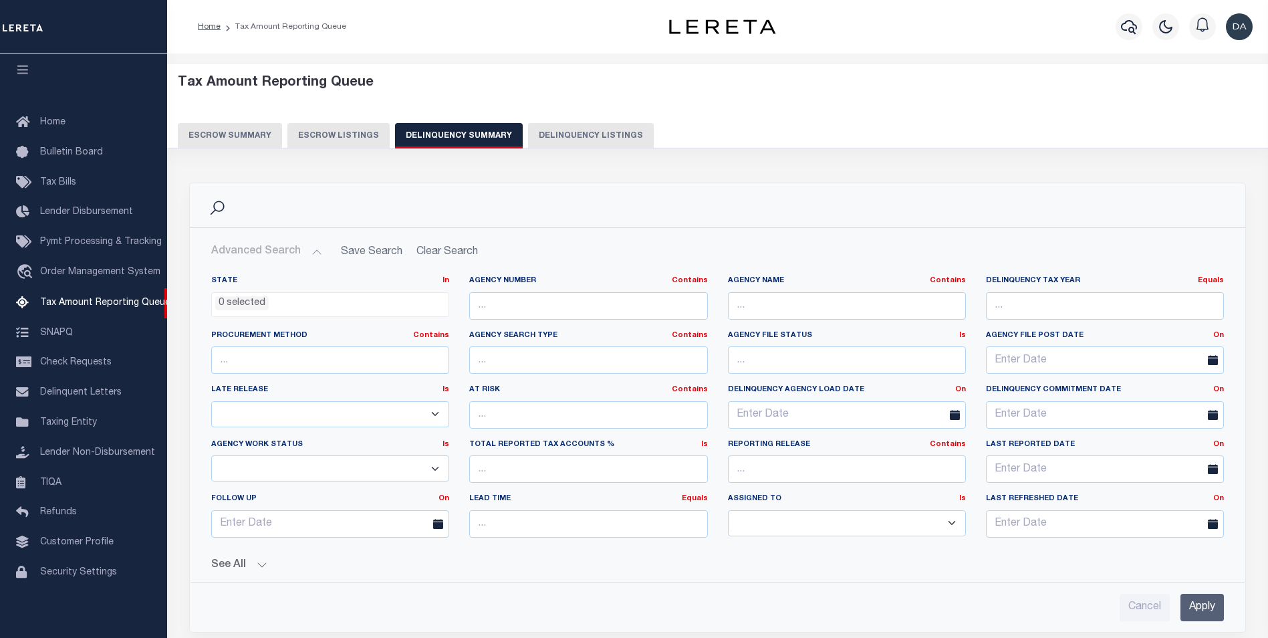
click at [248, 562] on button "See All" at bounding box center [717, 565] width 1013 height 13
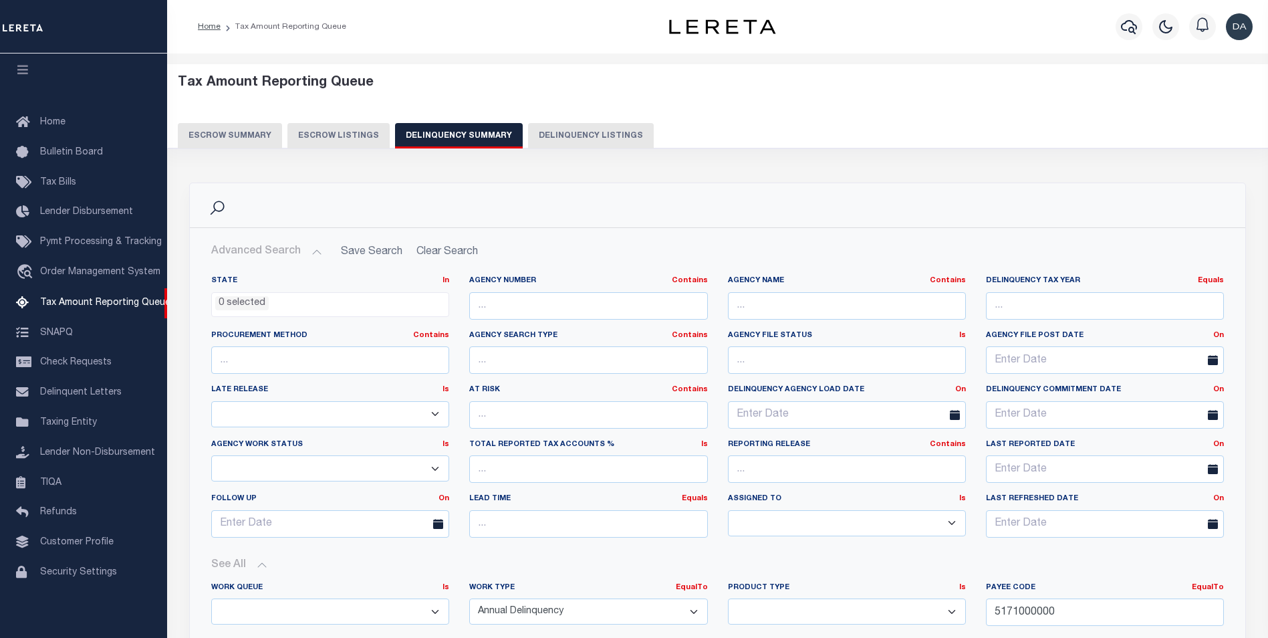
scroll to position [134, 0]
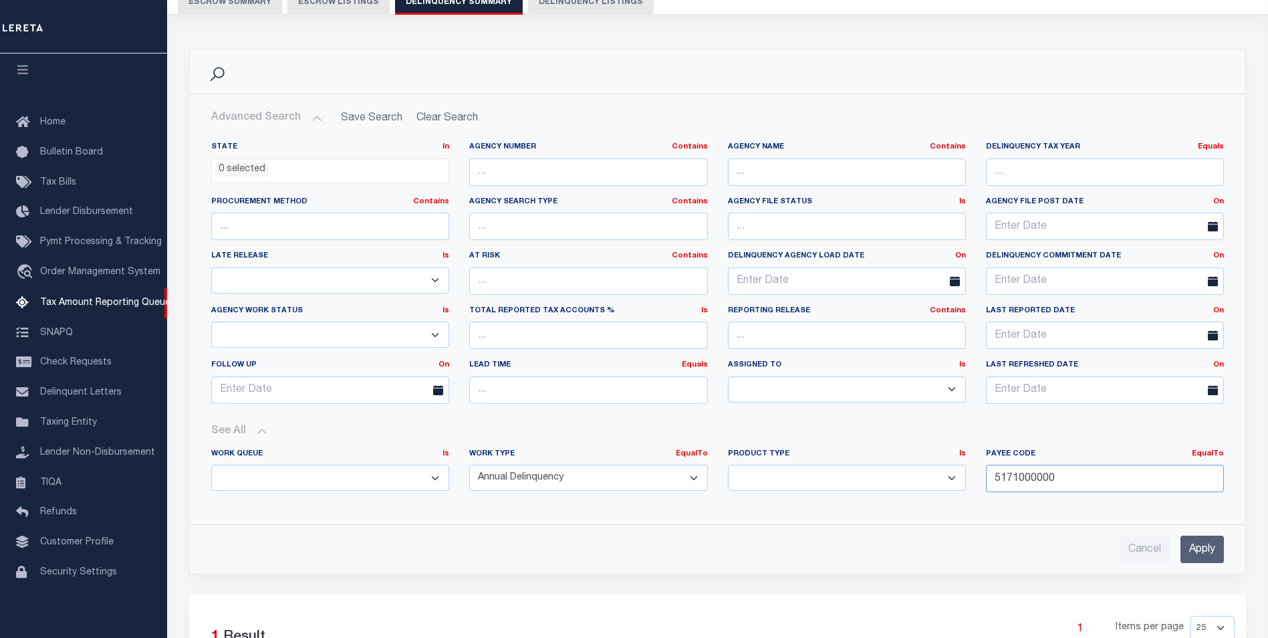
click at [1026, 488] on input "5171000000" at bounding box center [1105, 478] width 238 height 27
paste input "131210301"
type input "1312103010"
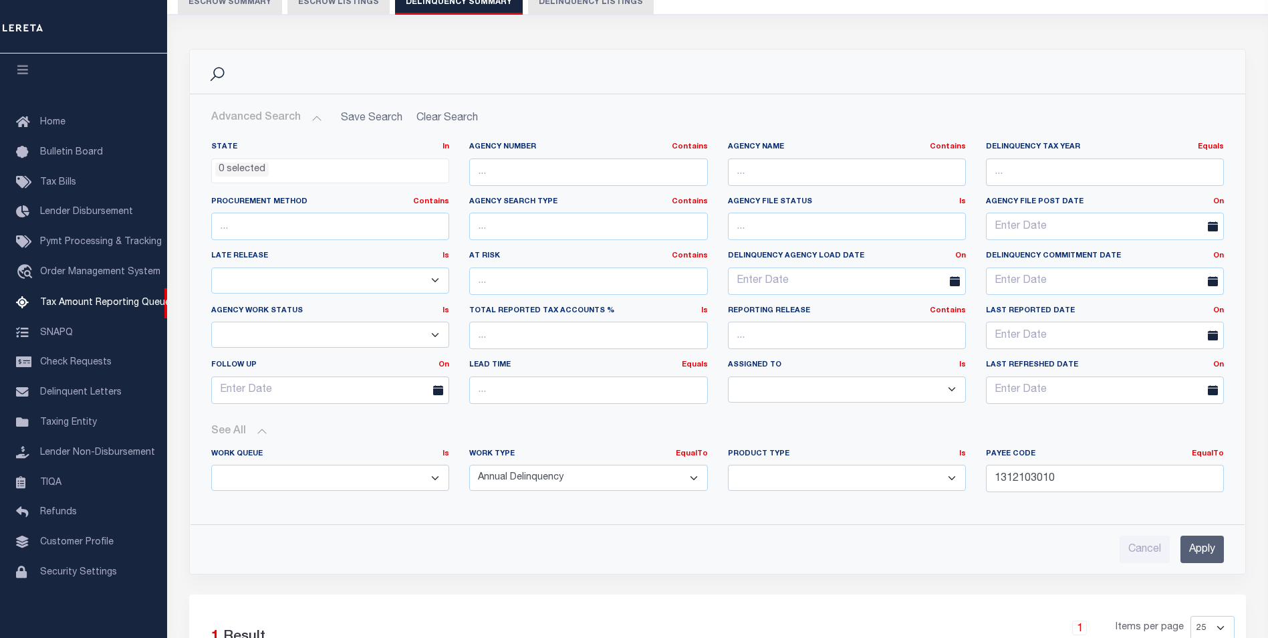
click at [1181, 550] on input "Apply" at bounding box center [1202, 548] width 43 height 27
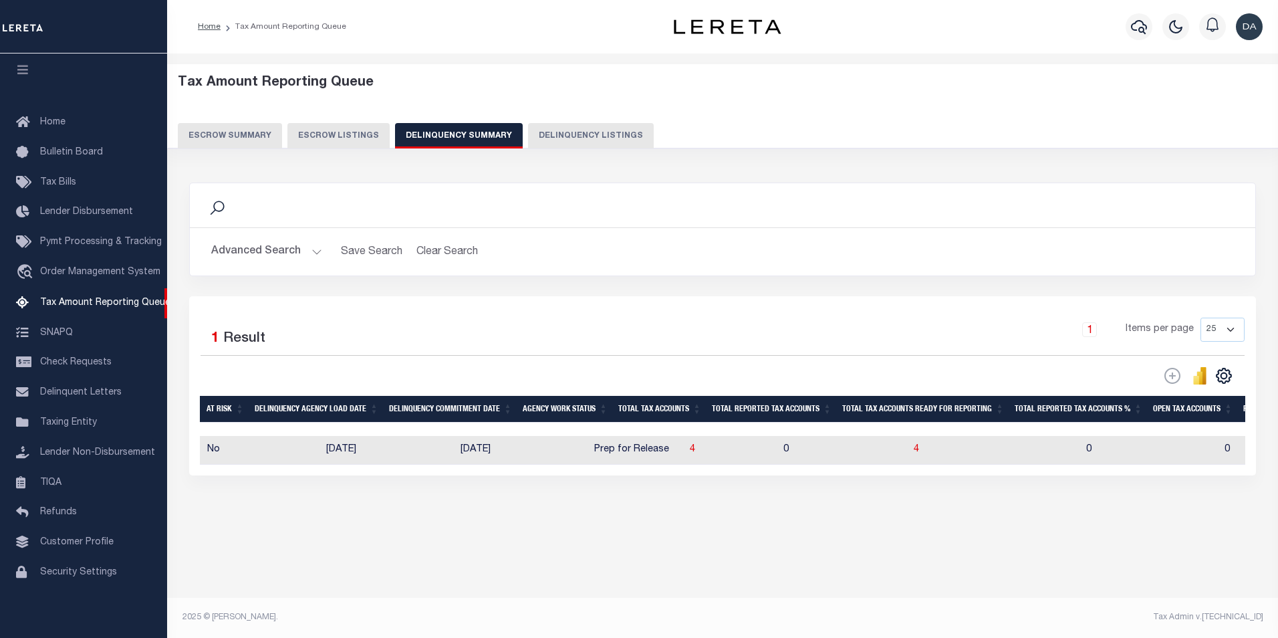
scroll to position [0, 0]
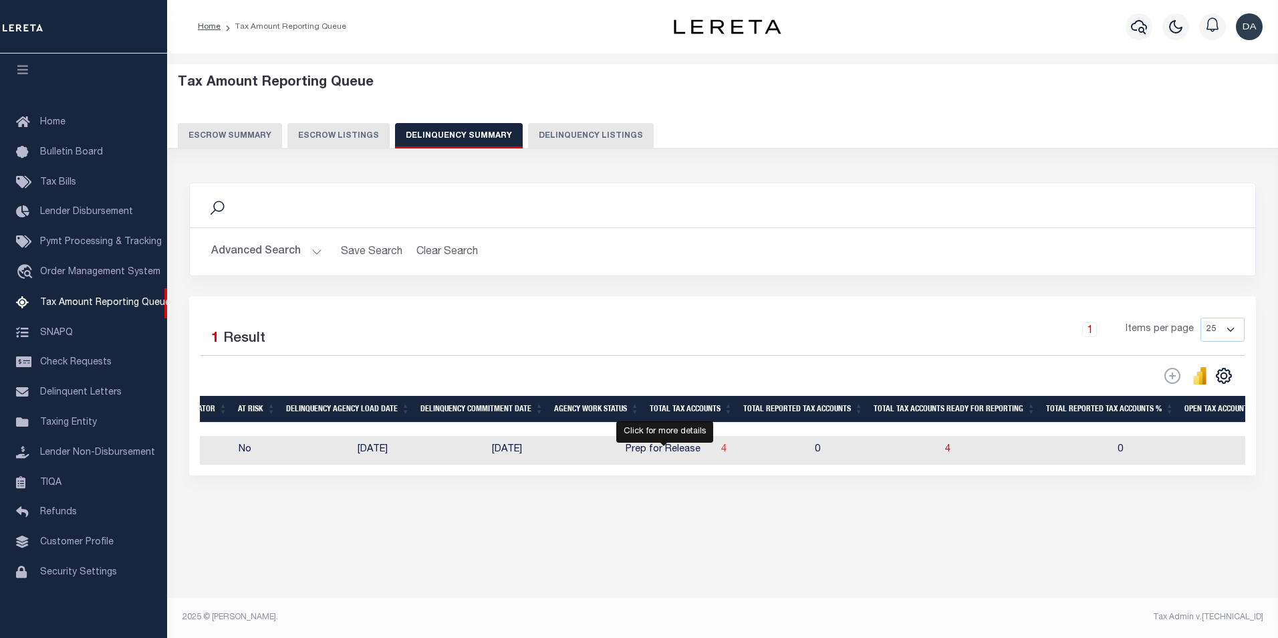
click at [721, 453] on span "4" at bounding box center [723, 449] width 5 height 9
select select "100"
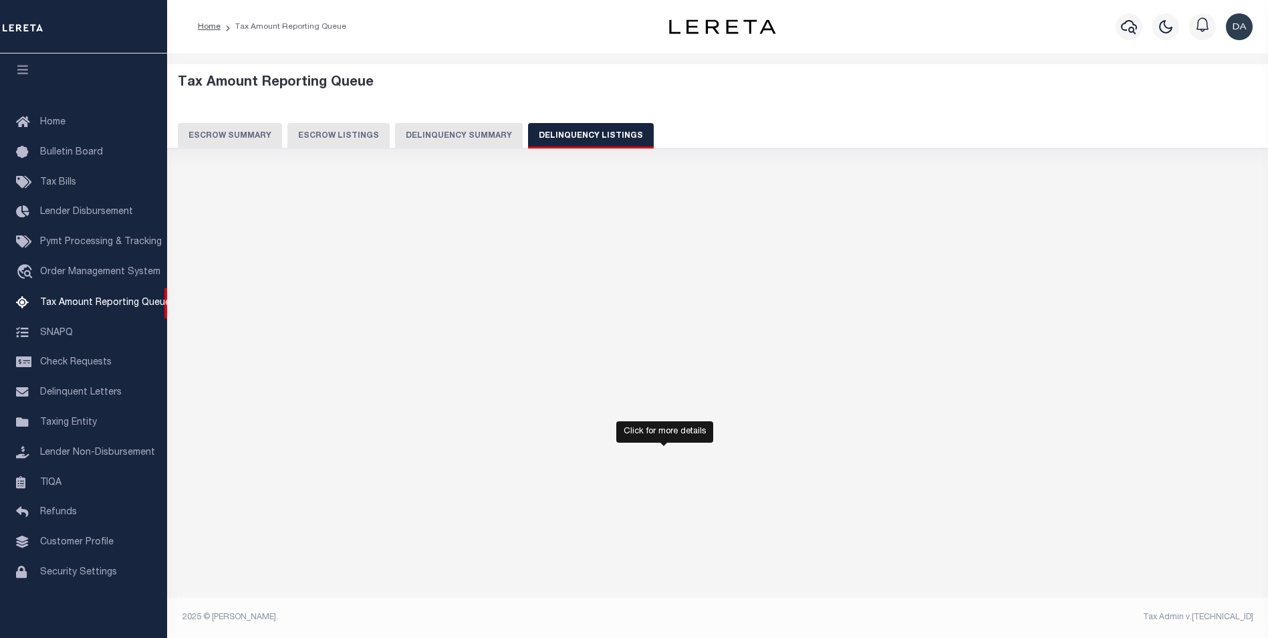
select select "100"
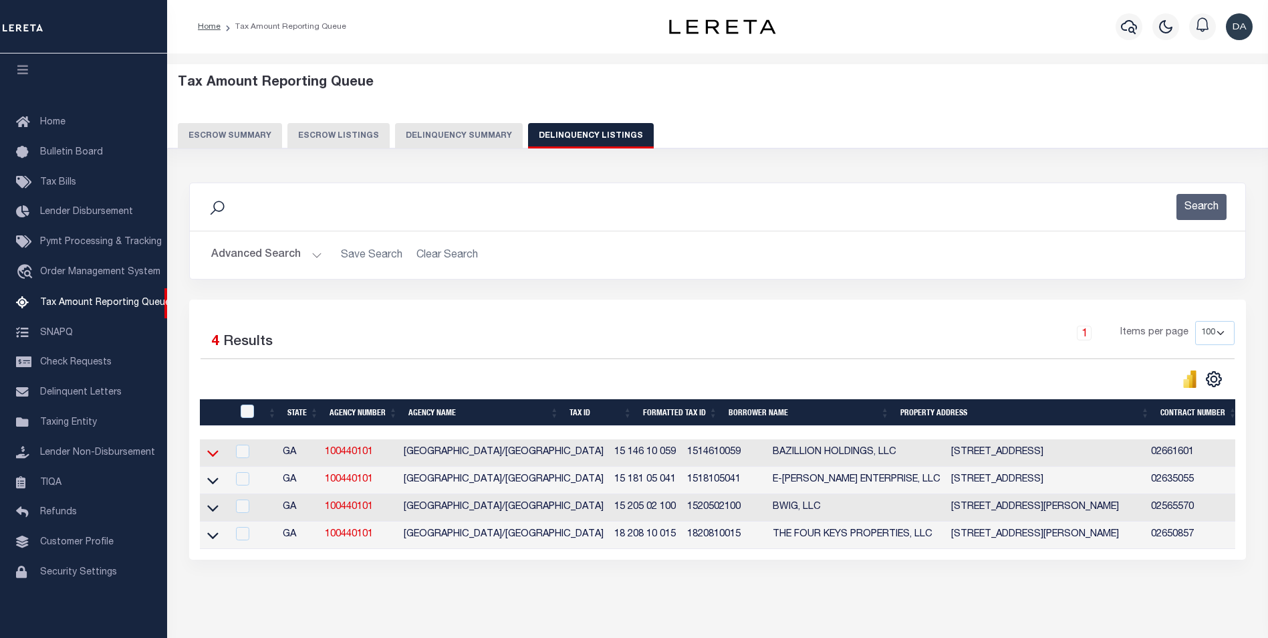
click at [209, 458] on icon at bounding box center [212, 453] width 11 height 14
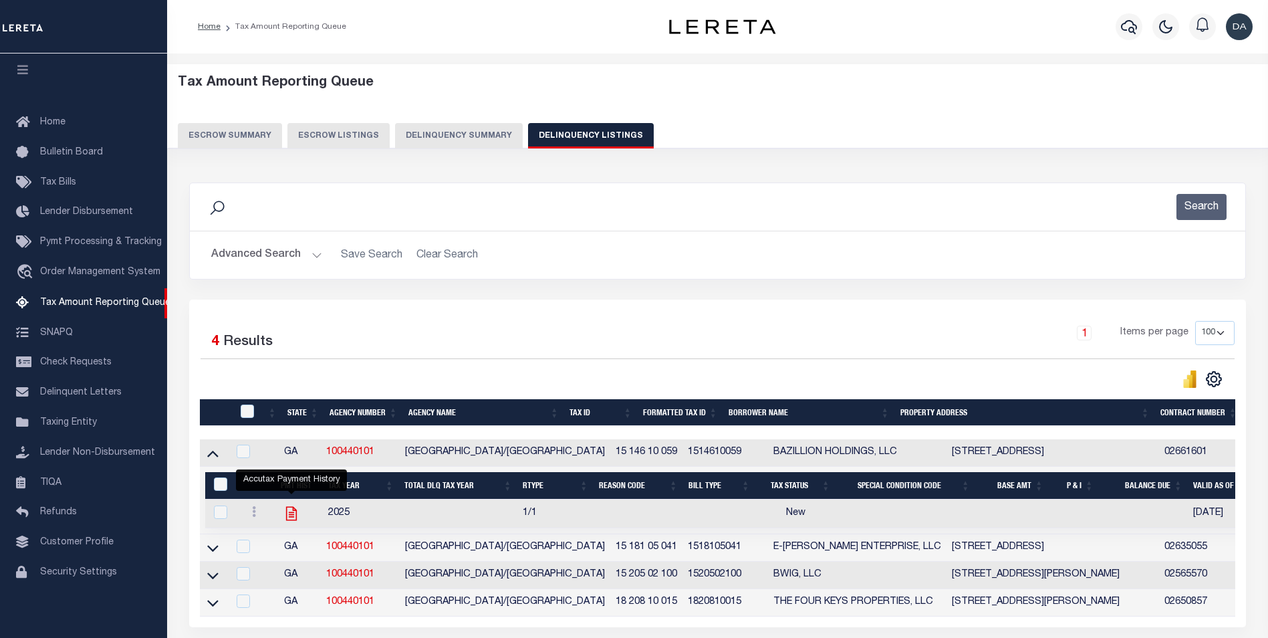
click at [295, 517] on icon "" at bounding box center [291, 513] width 17 height 17
checkbox input "true"
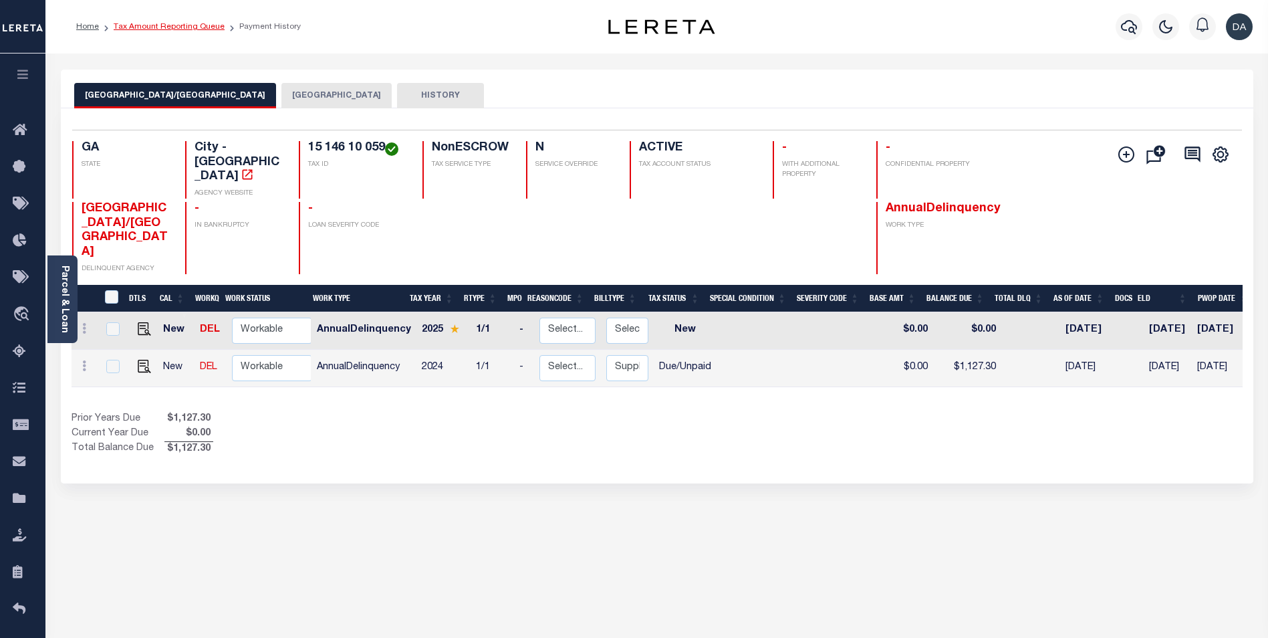
click at [156, 28] on link "Tax Amount Reporting Queue" at bounding box center [169, 27] width 111 height 8
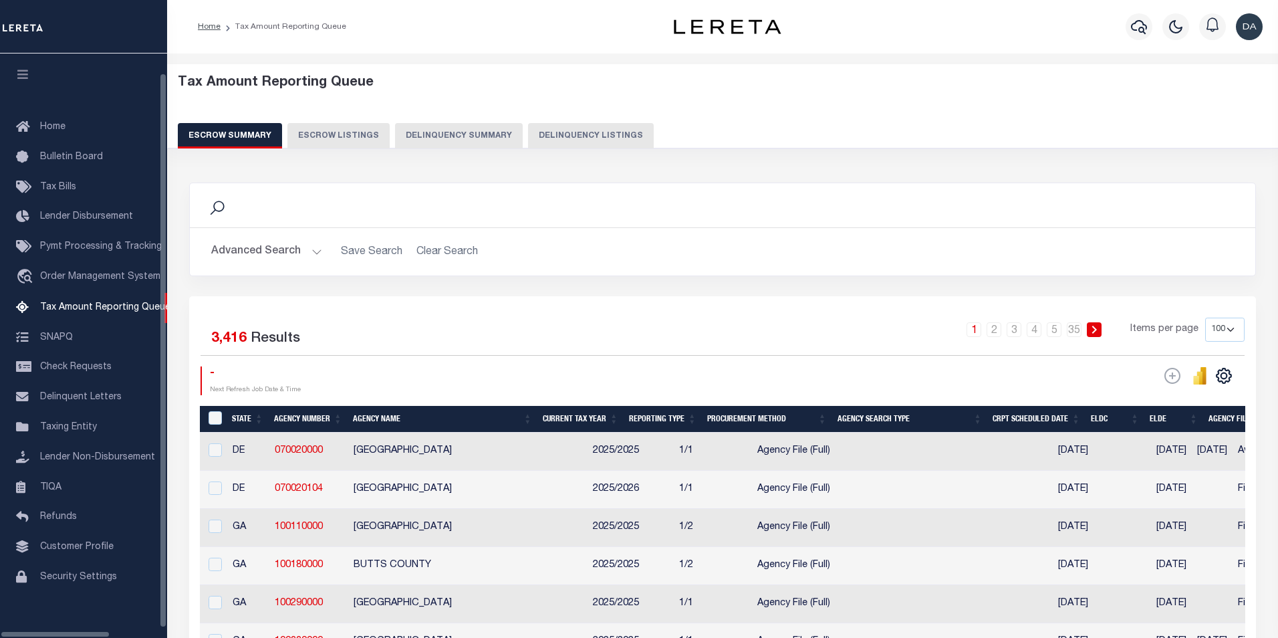
select select "100"
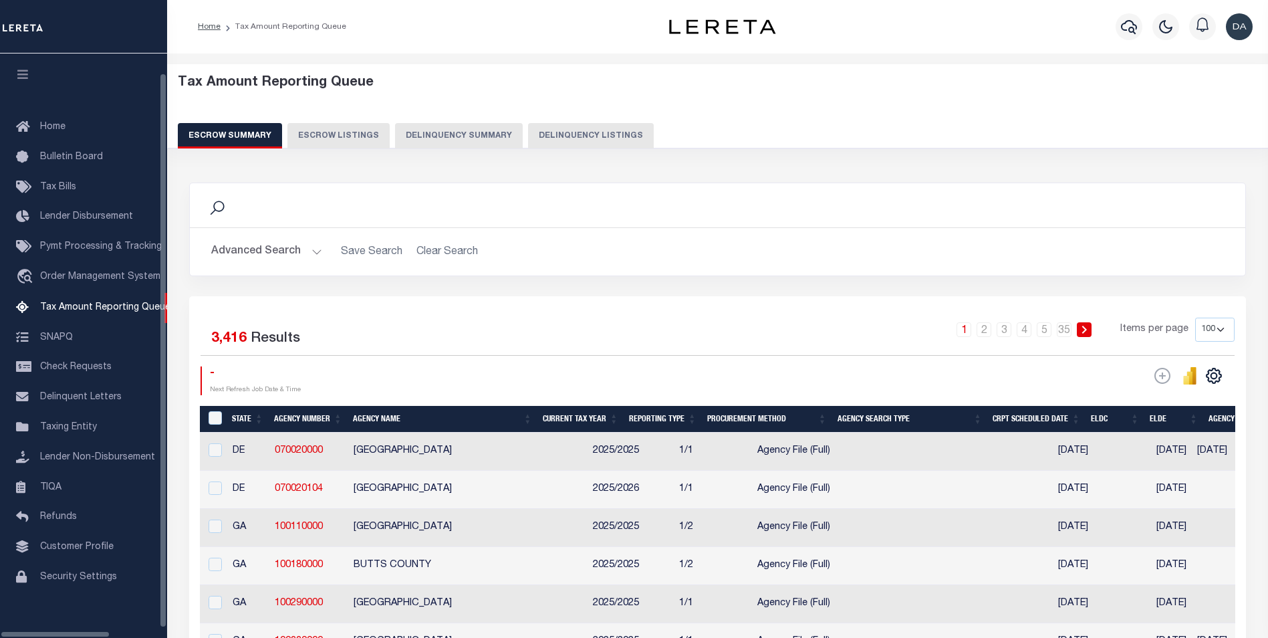
scroll to position [13, 0]
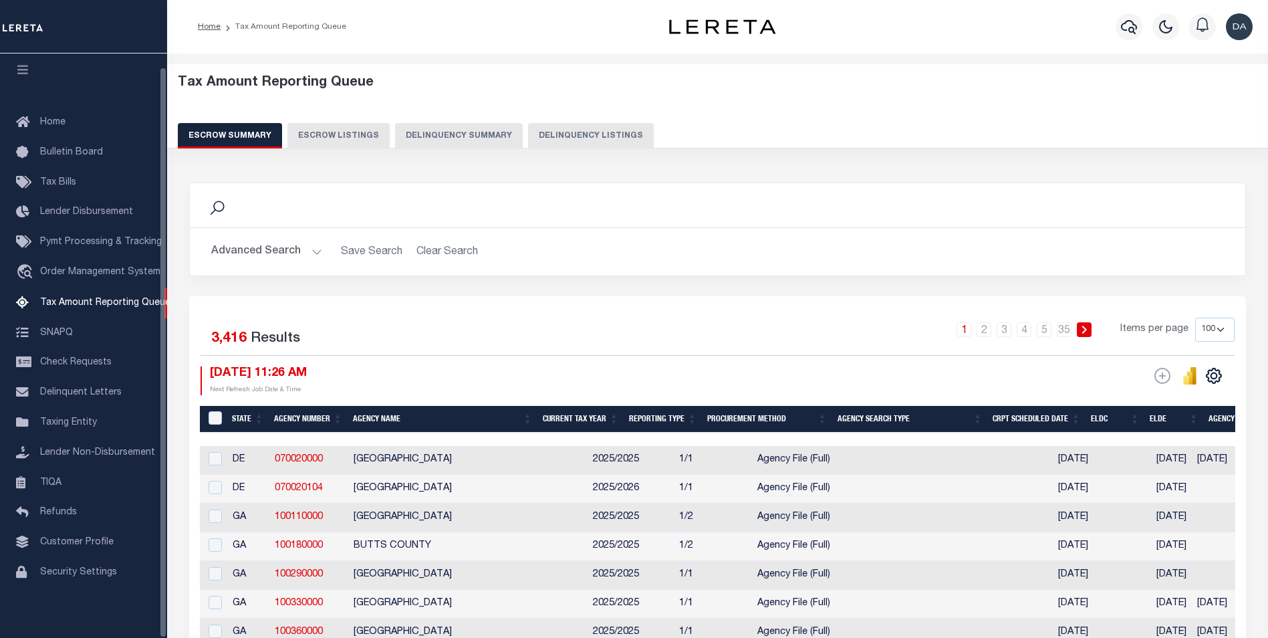
click at [427, 135] on button "Delinquency Summary" at bounding box center [459, 135] width 128 height 25
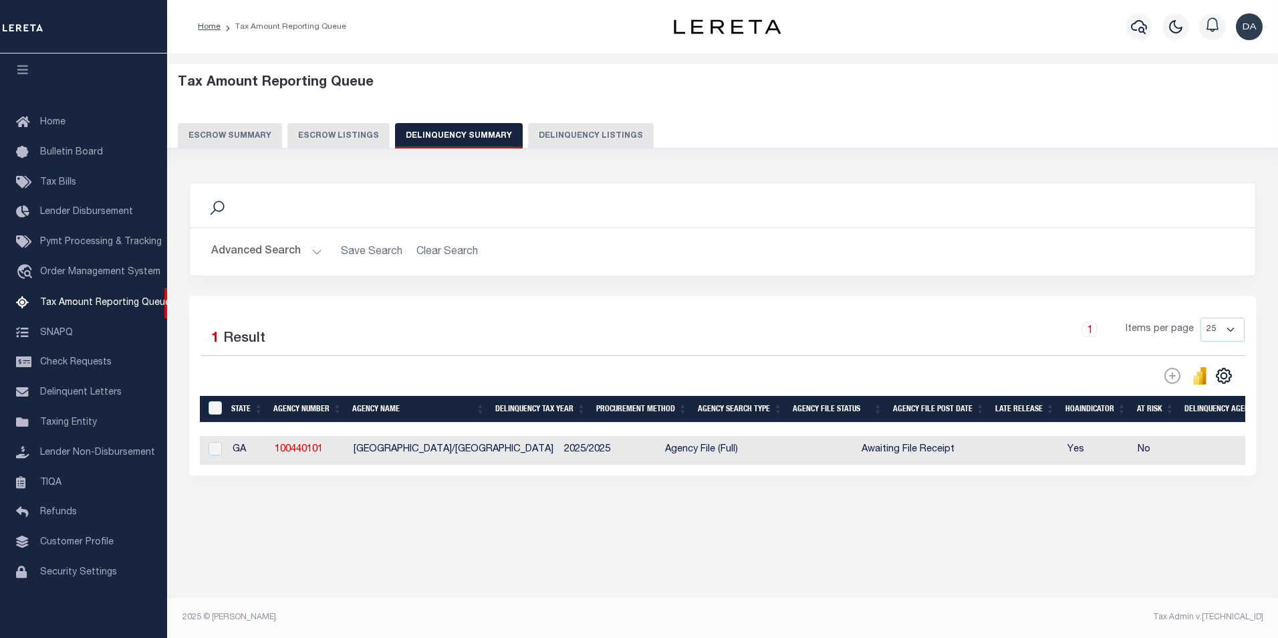
click at [280, 253] on button "Advanced Search" at bounding box center [266, 252] width 111 height 26
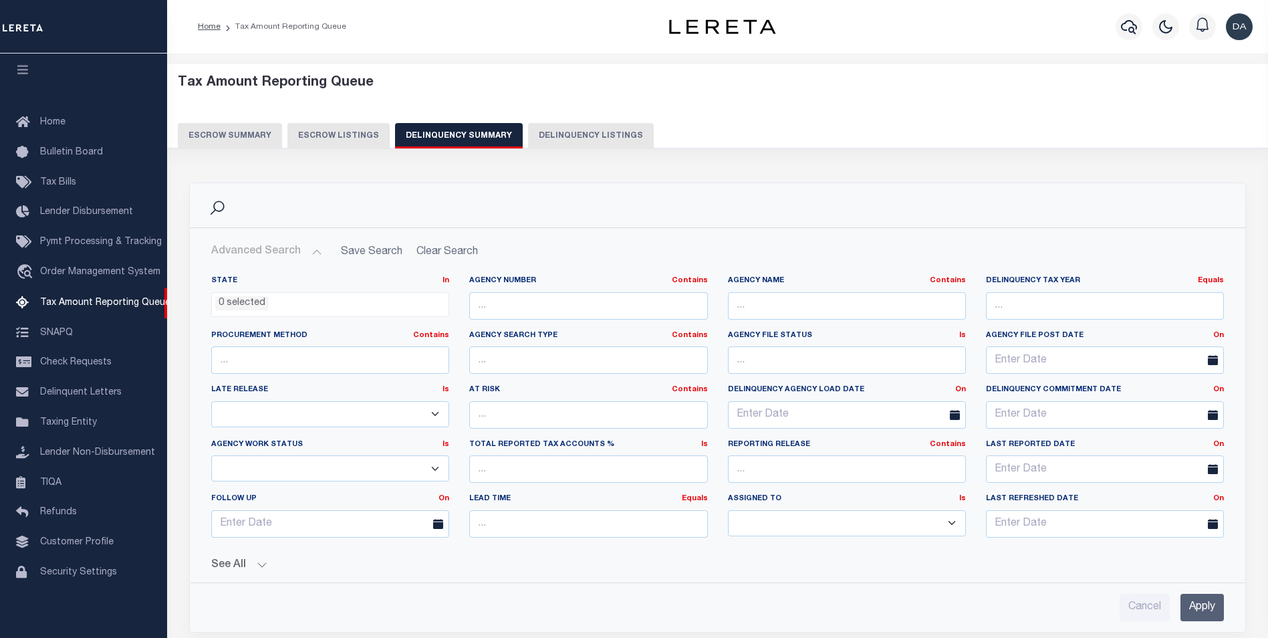
click at [246, 568] on button "See All" at bounding box center [717, 565] width 1013 height 13
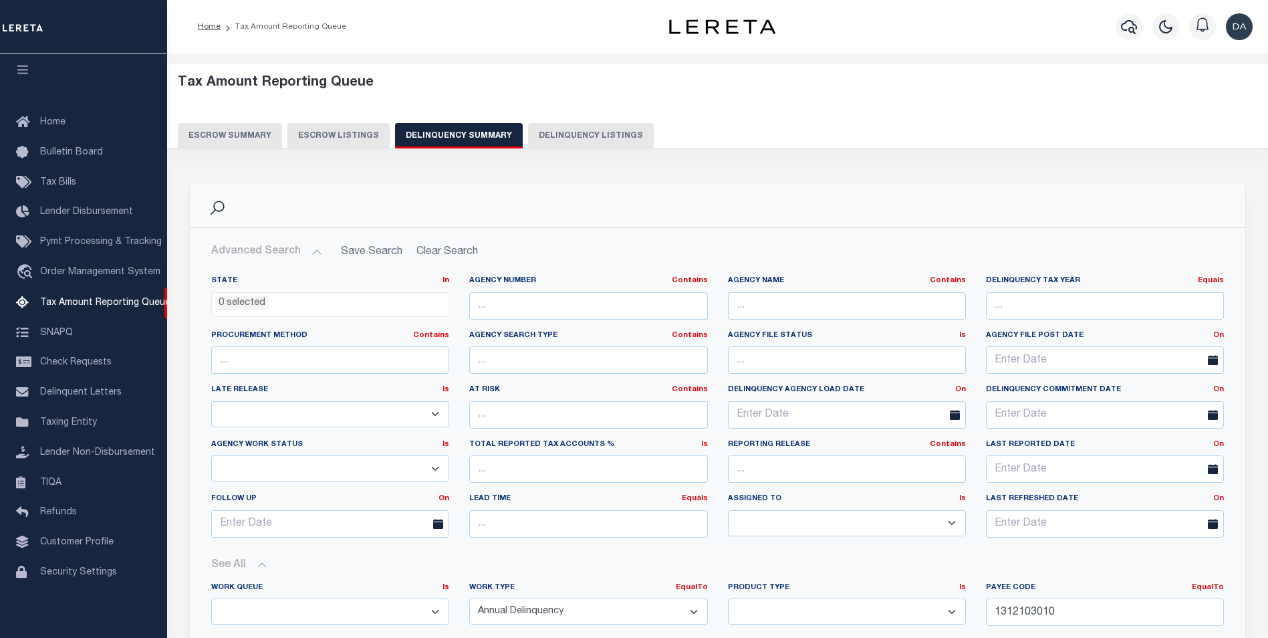
scroll to position [201, 0]
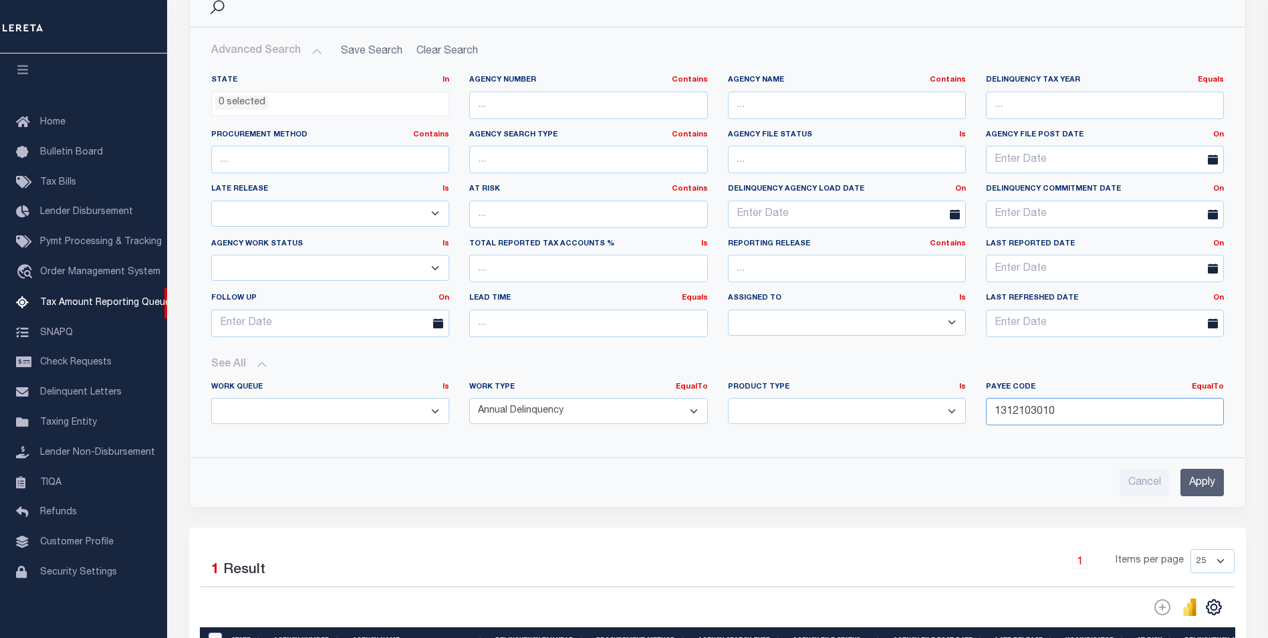
click at [1071, 418] on input "1312103010" at bounding box center [1105, 411] width 238 height 27
paste input "510930000"
type input "5109300000"
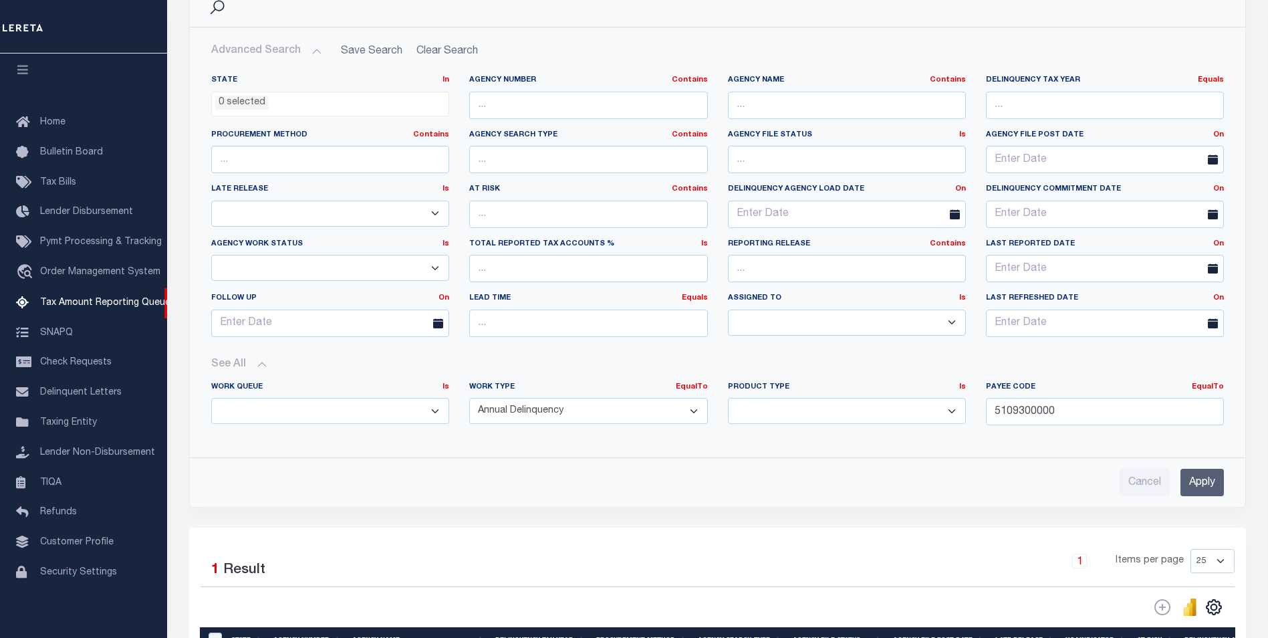
click at [1181, 479] on input "Apply" at bounding box center [1202, 482] width 43 height 27
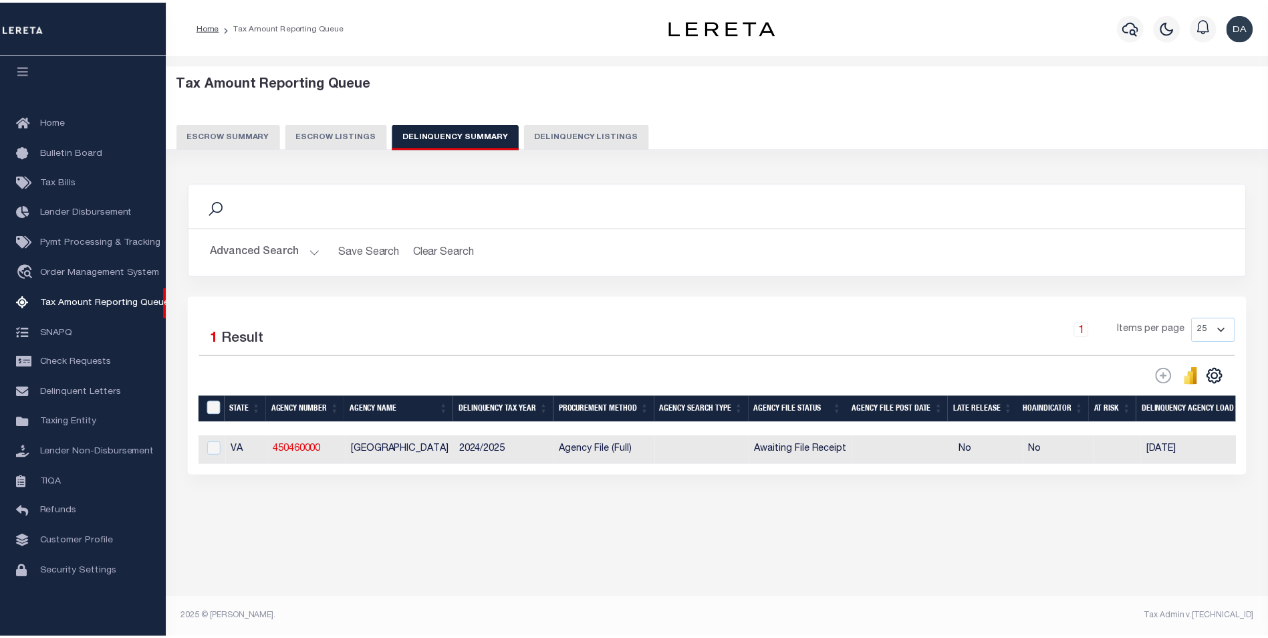
scroll to position [0, 844]
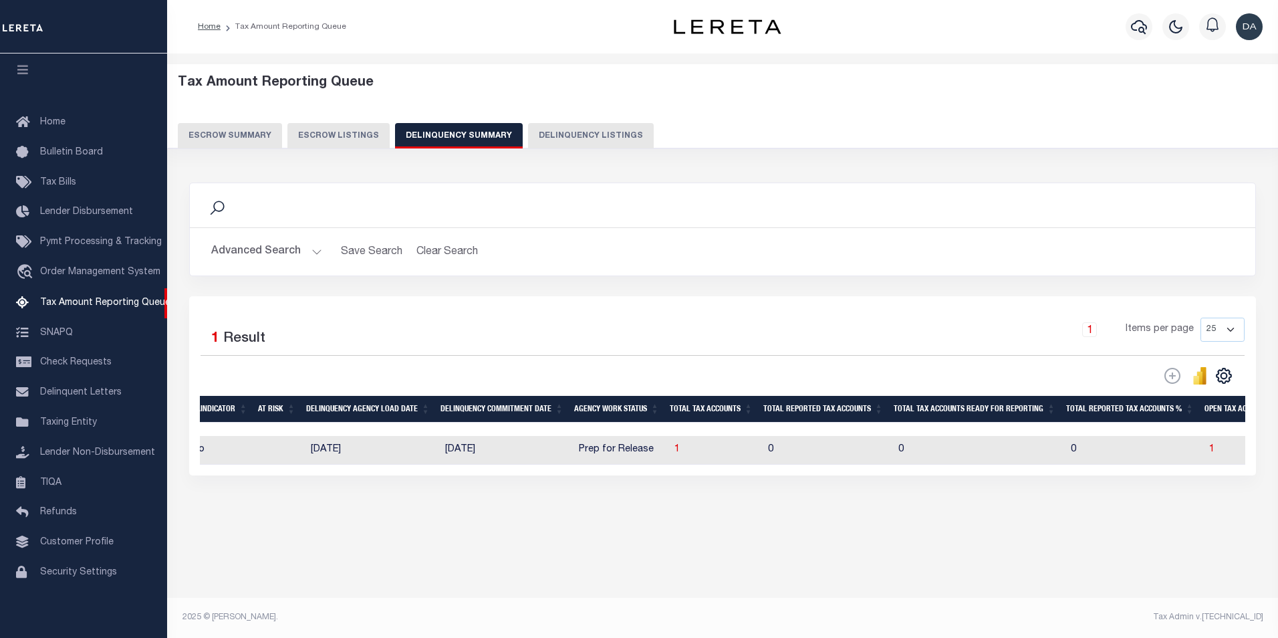
click at [679, 451] on td "1" at bounding box center [716, 450] width 94 height 29
checkbox input "true"
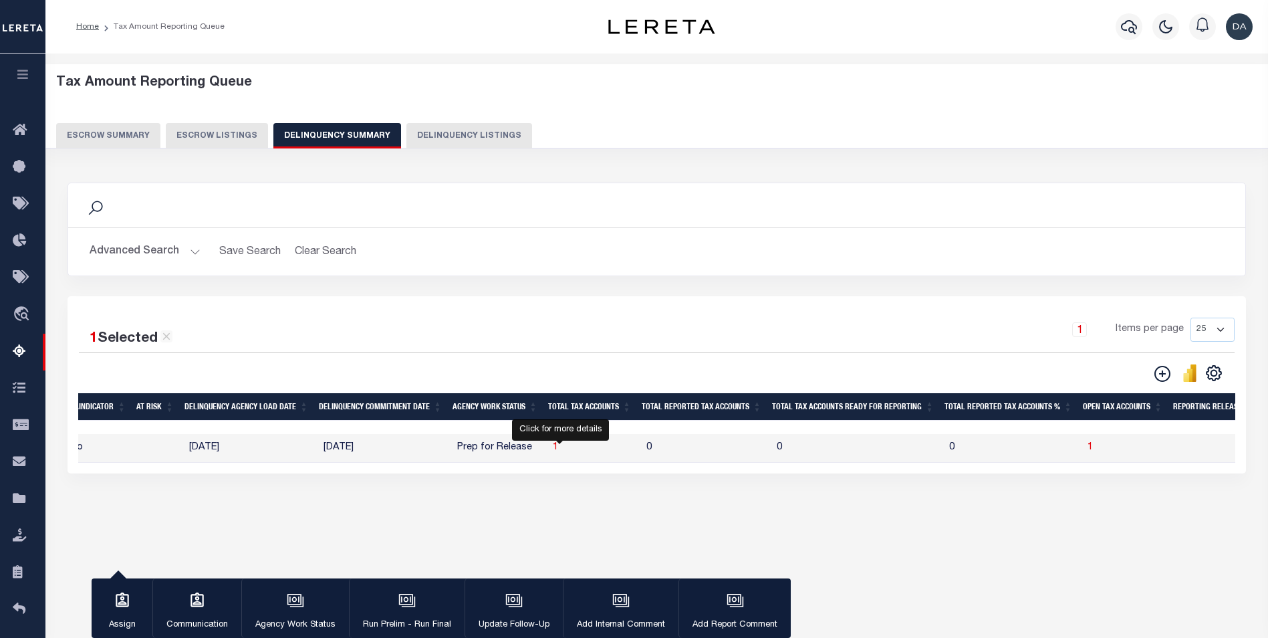
click at [558, 450] on span "1" at bounding box center [555, 447] width 5 height 9
select select "100"
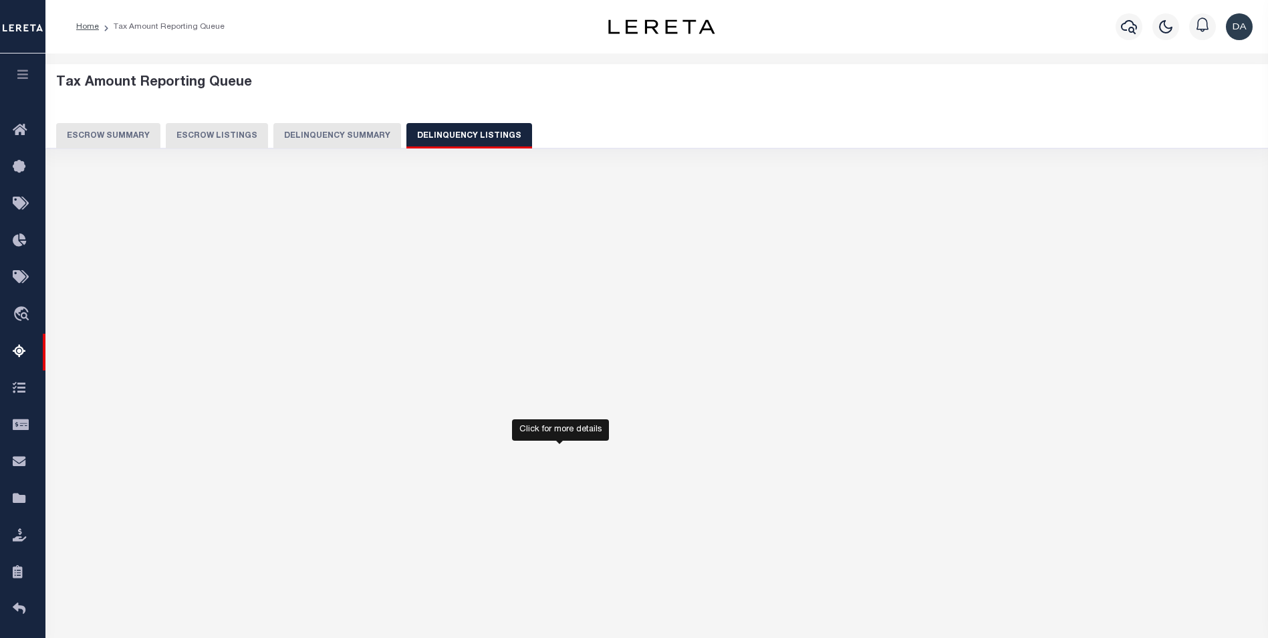
select select "100"
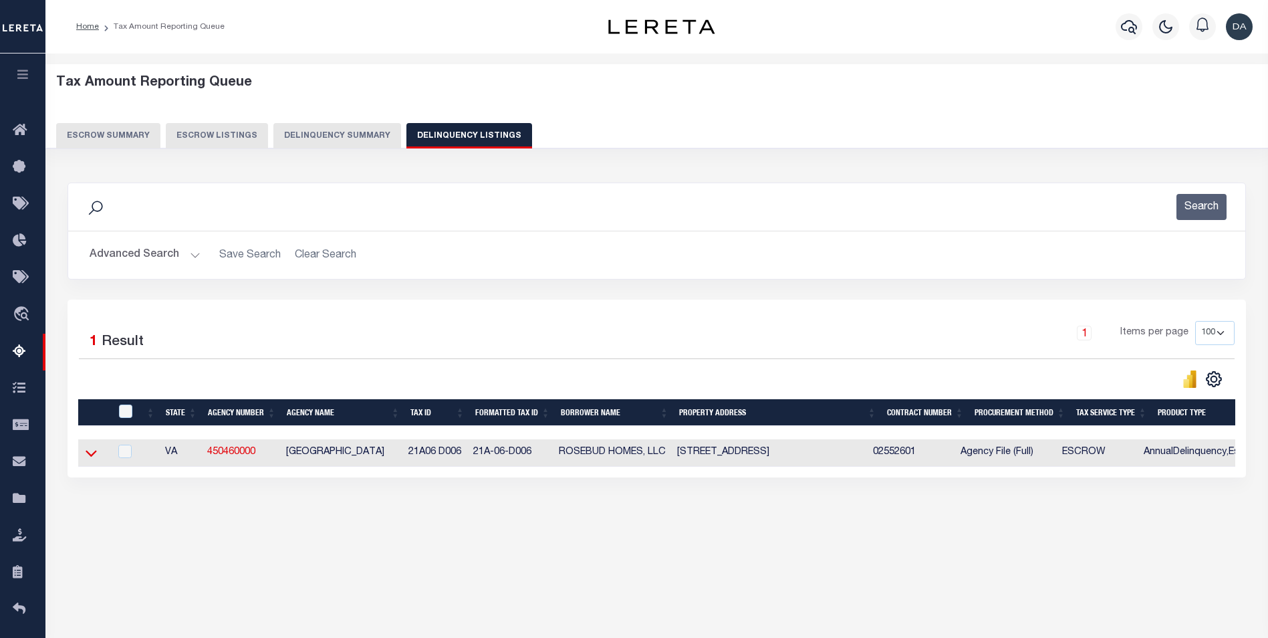
click at [92, 457] on icon at bounding box center [91, 454] width 11 height 7
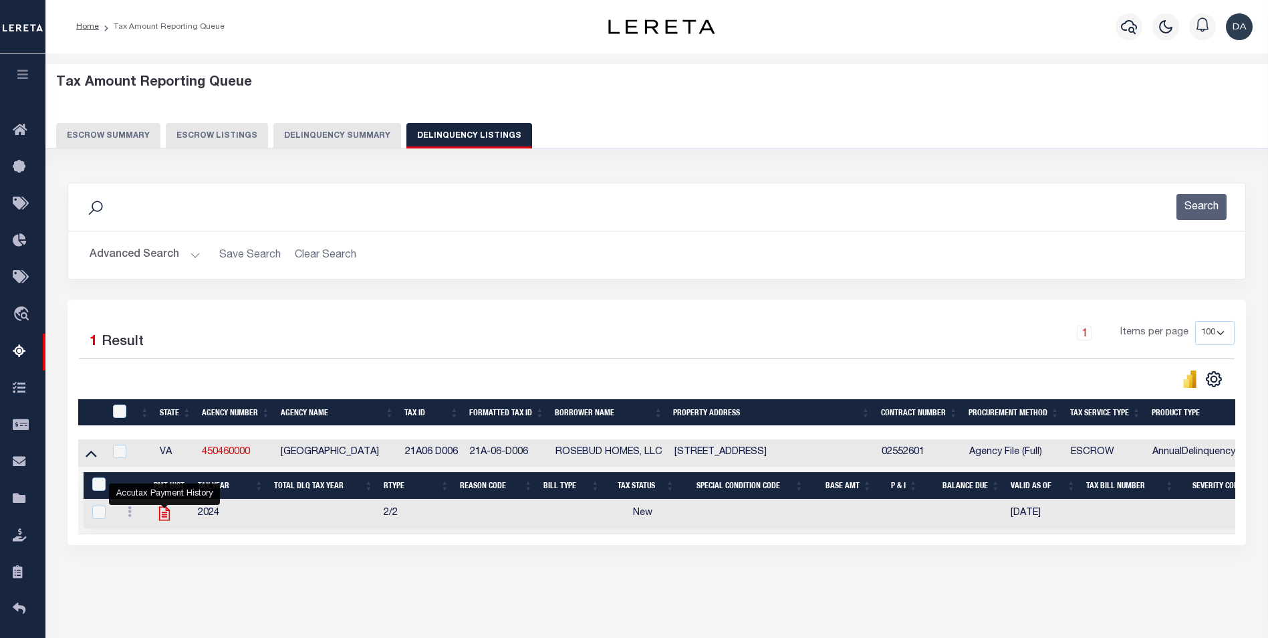
click at [161, 517] on icon "" at bounding box center [164, 513] width 17 height 17
checkbox input "true"
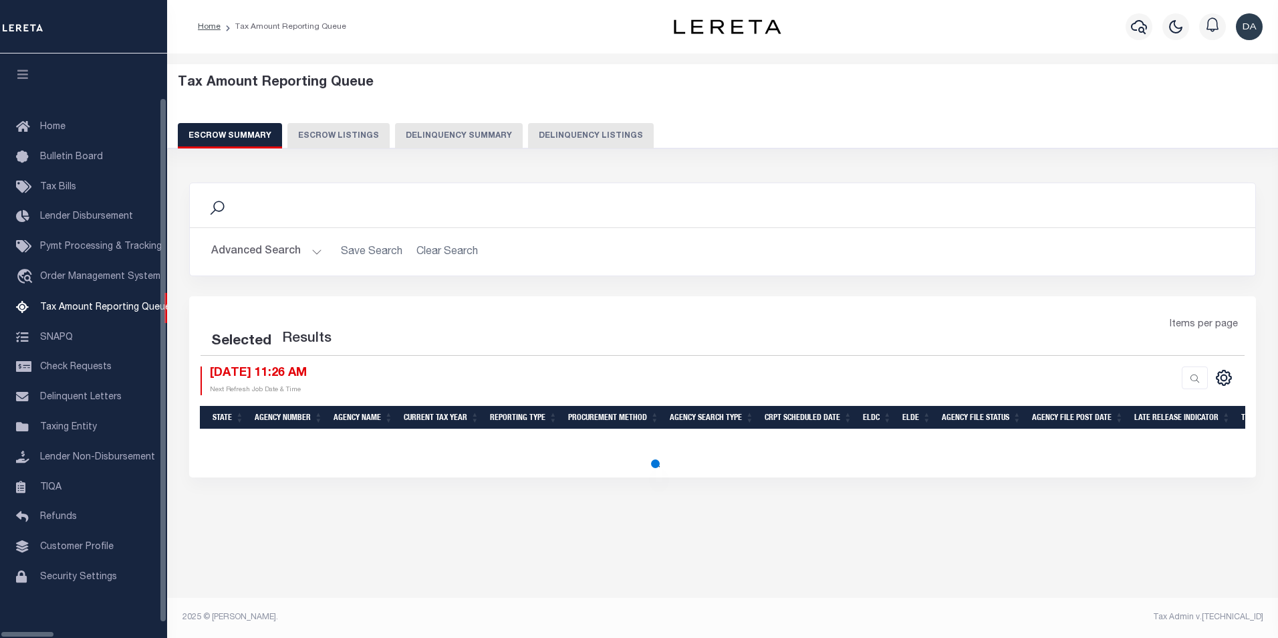
select select
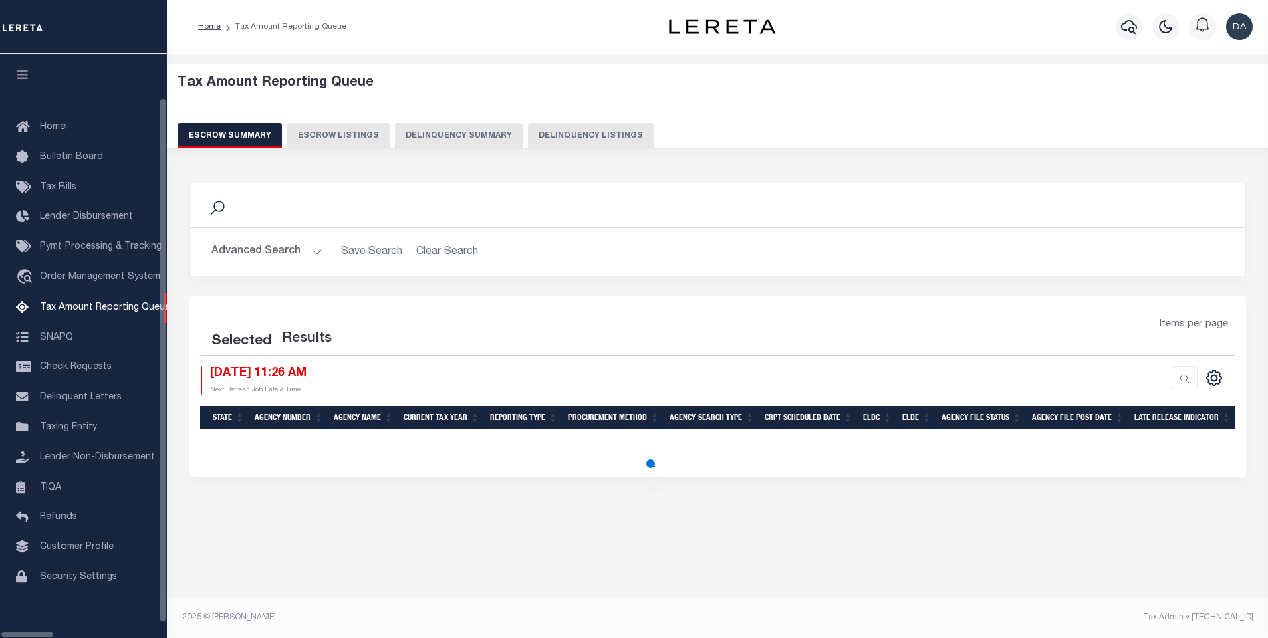
scroll to position [13, 0]
select select
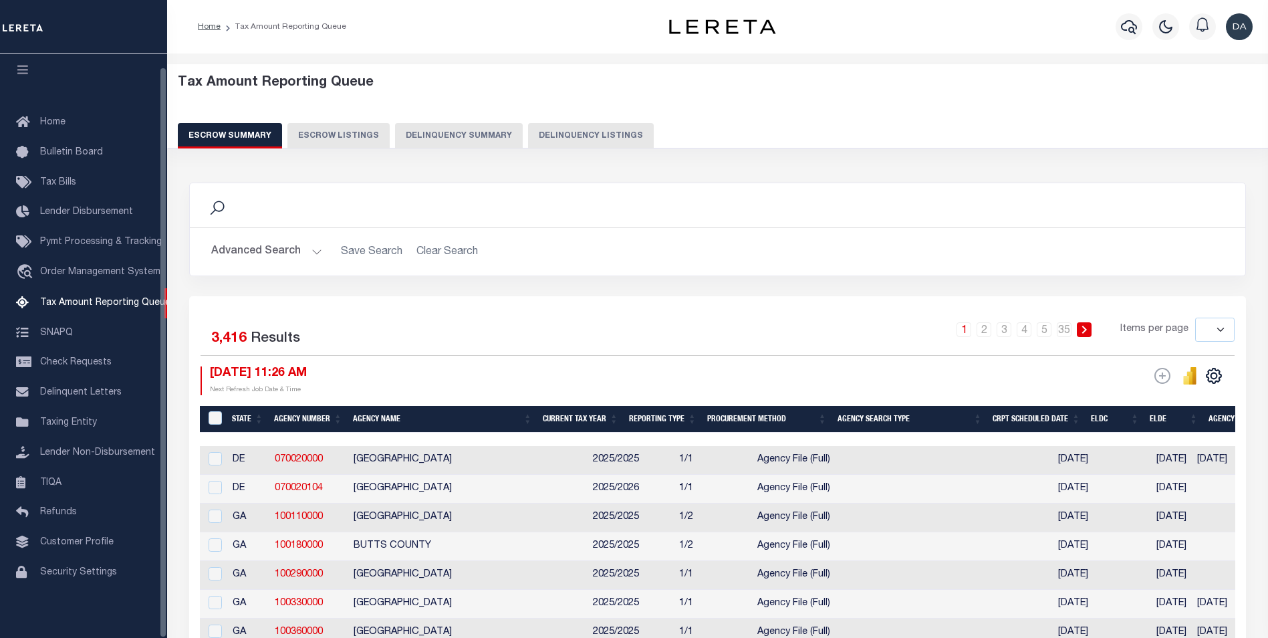
click at [450, 131] on button "Delinquency Summary" at bounding box center [459, 135] width 128 height 25
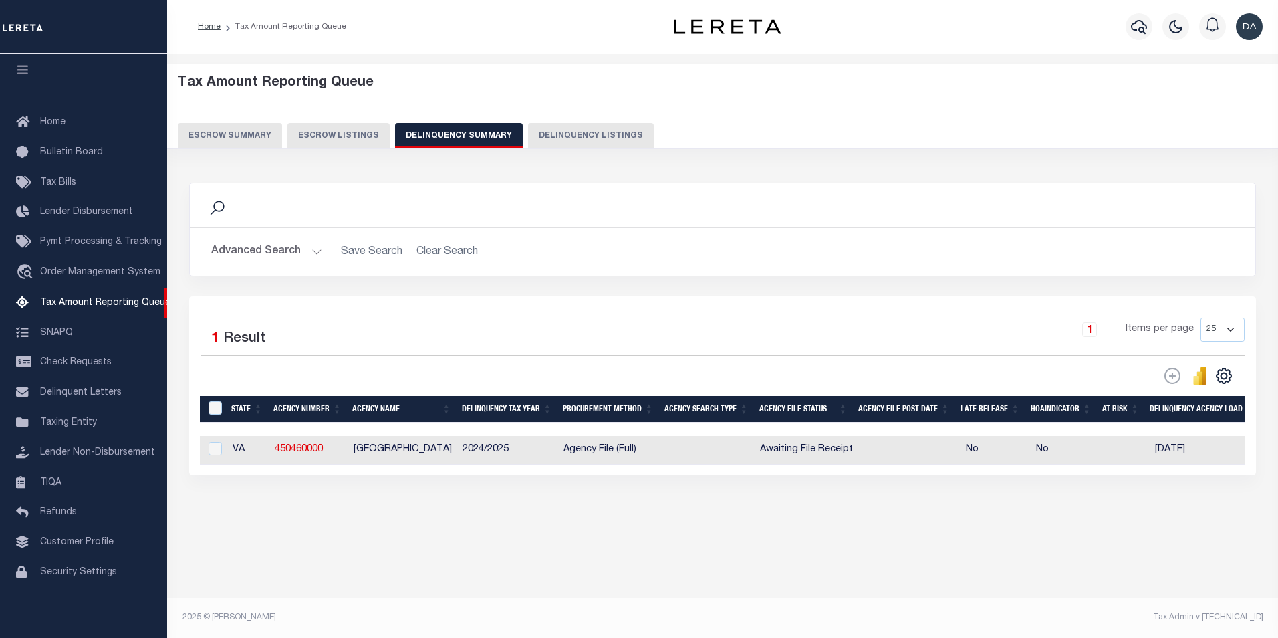
click at [266, 253] on button "Advanced Search" at bounding box center [266, 252] width 111 height 26
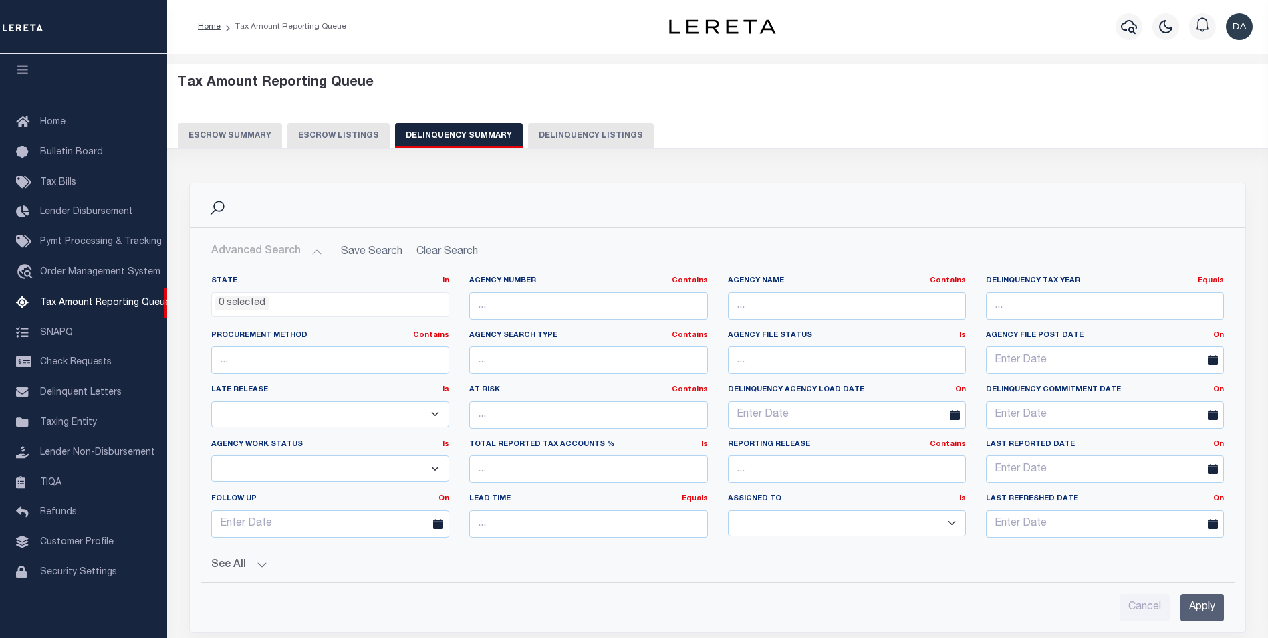
scroll to position [201, 0]
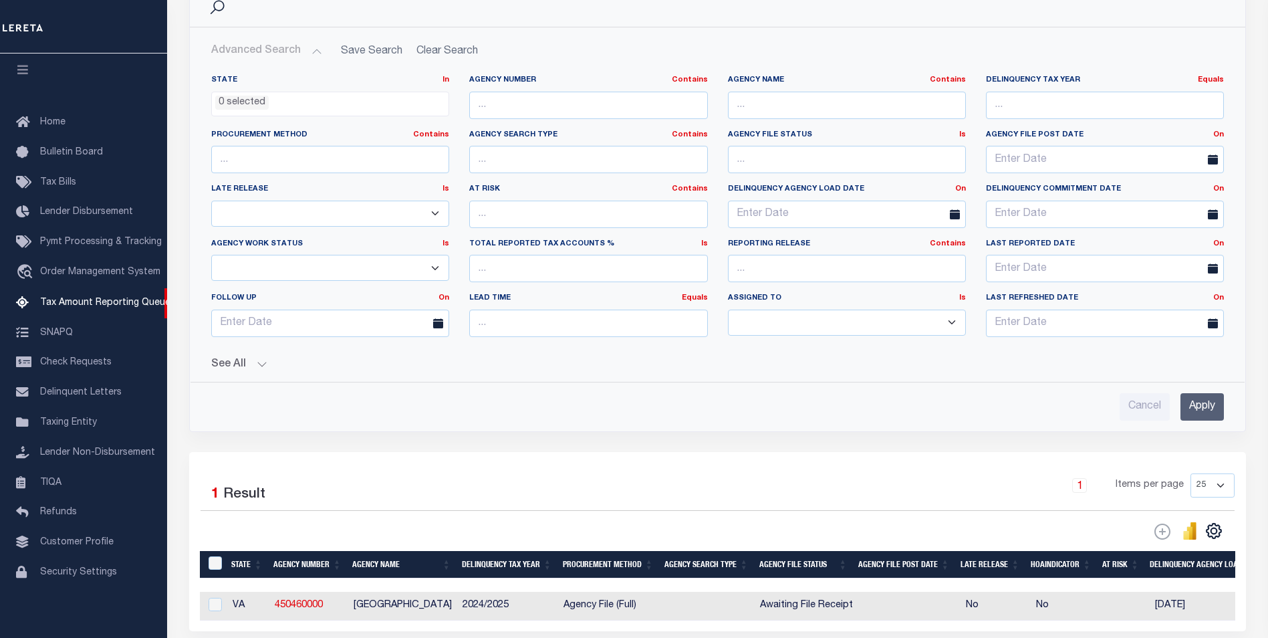
click at [239, 356] on div "See All Work Queue Is Is Contains --ALL-- Delinquent Is" at bounding box center [717, 359] width 1013 height 23
click at [237, 362] on button "See All" at bounding box center [717, 364] width 1013 height 13
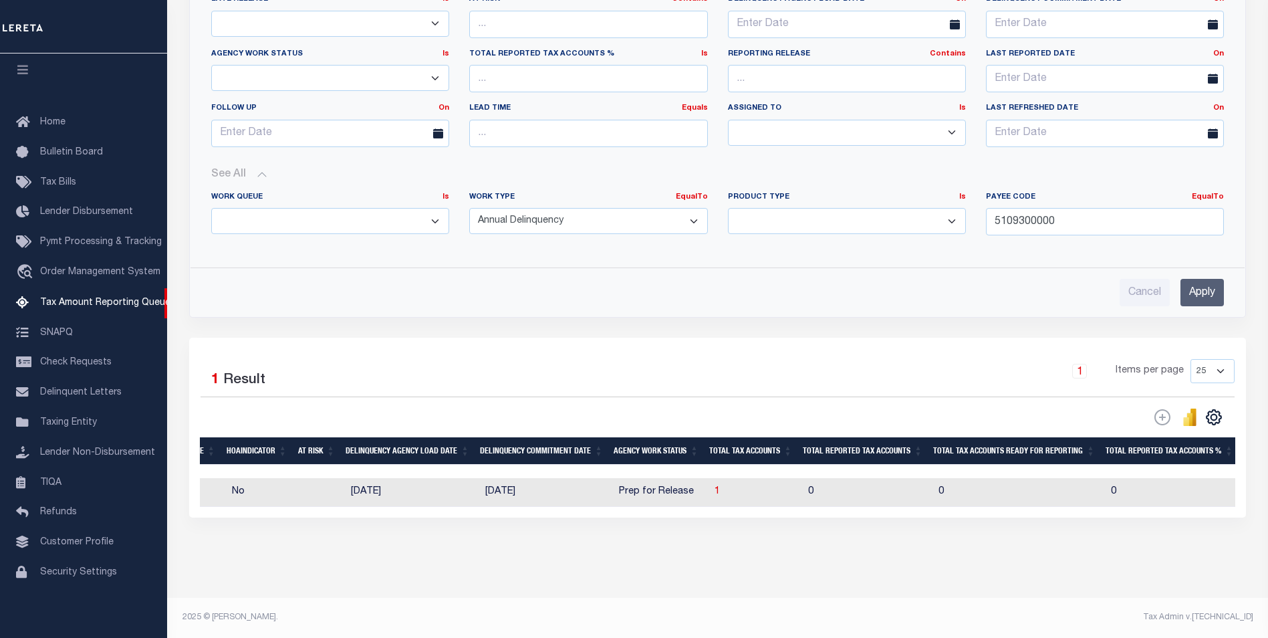
scroll to position [0, 797]
drag, startPoint x: 729, startPoint y: 482, endPoint x: 558, endPoint y: 498, distance: 171.9
click at [727, 487] on span "1" at bounding box center [724, 491] width 5 height 9
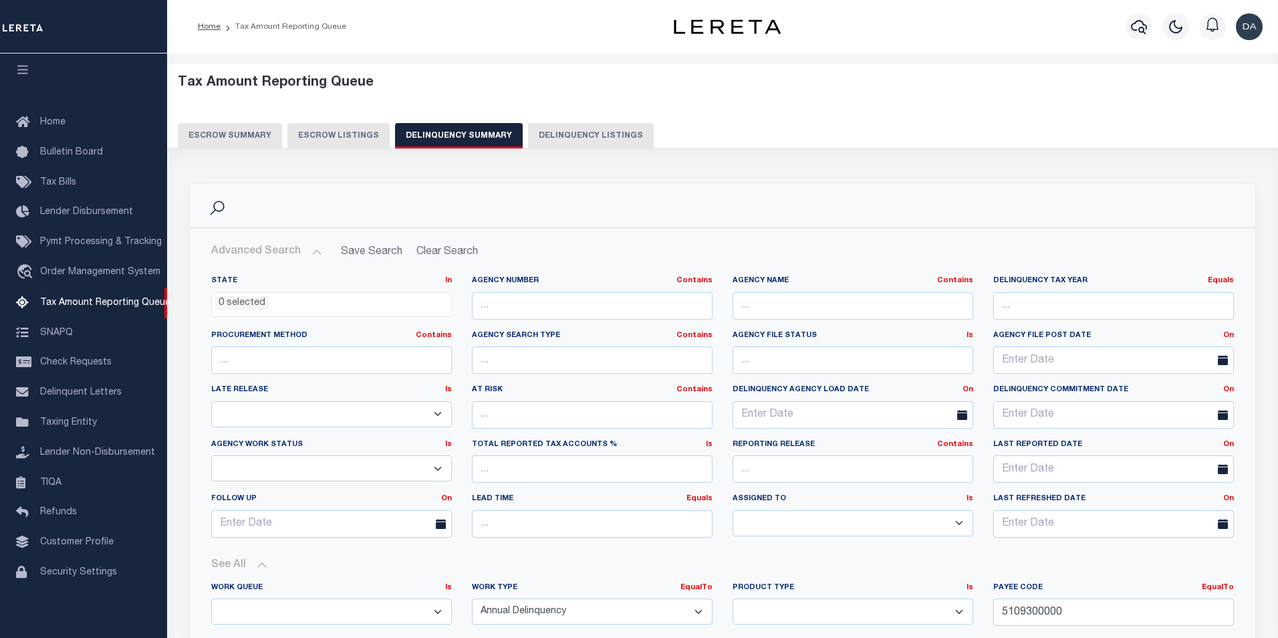
select select "100"
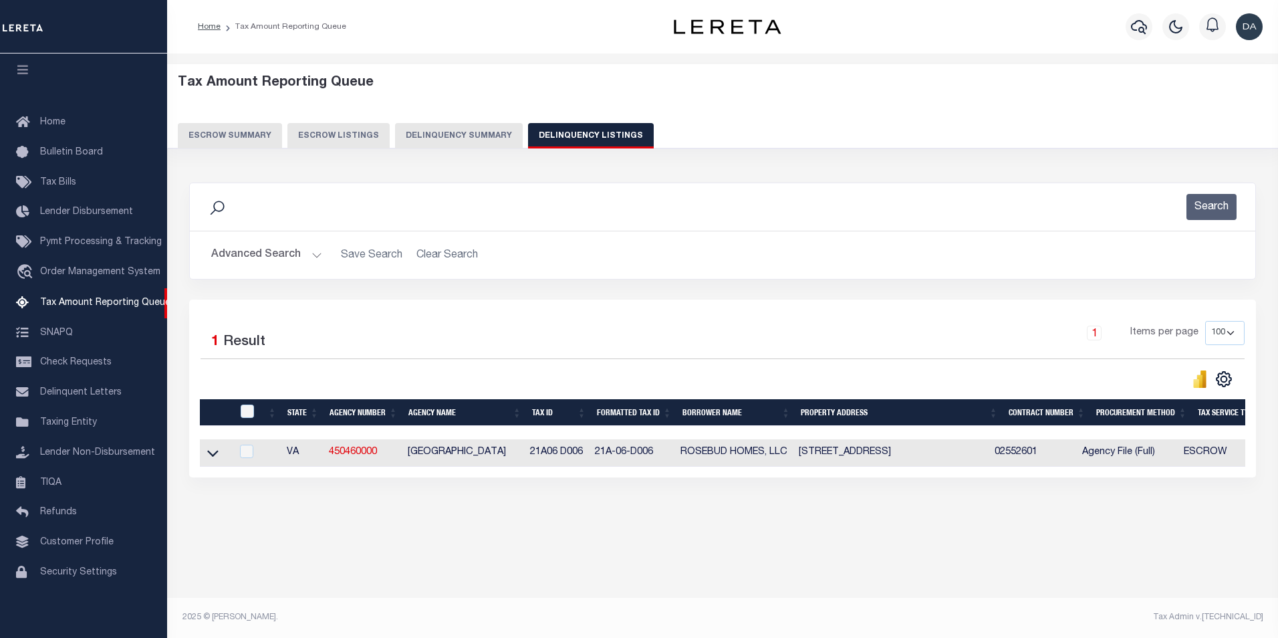
click at [207, 459] on td at bounding box center [215, 452] width 31 height 27
checkbox input "true"
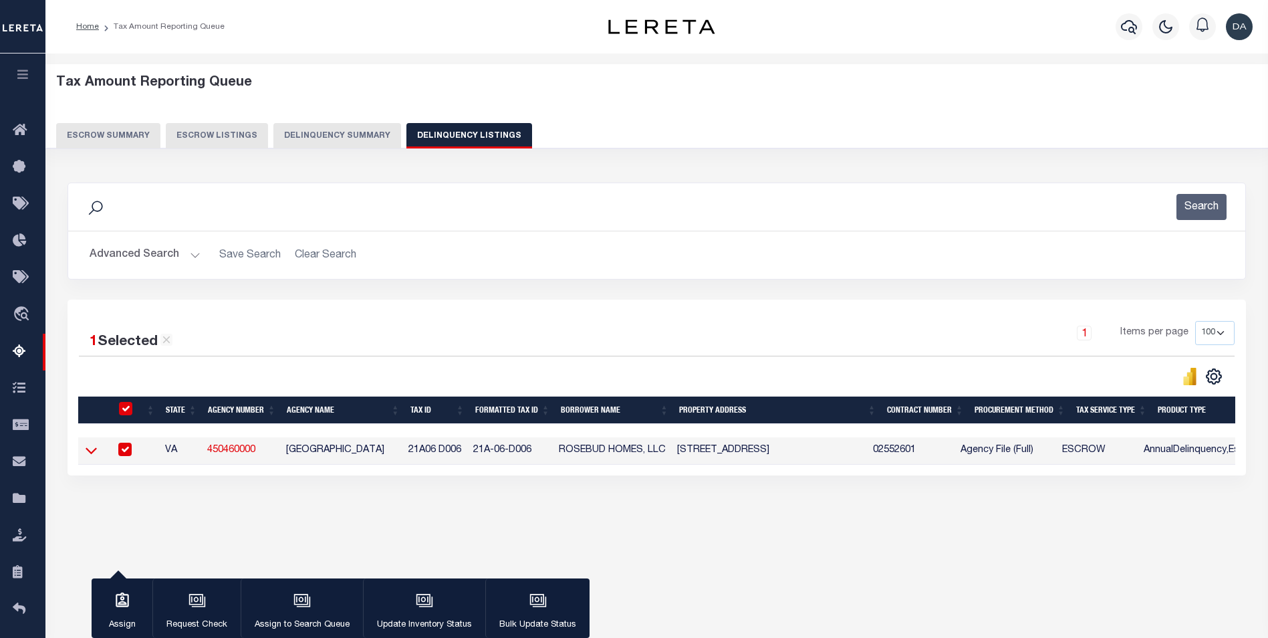
click at [93, 453] on icon at bounding box center [91, 450] width 11 height 14
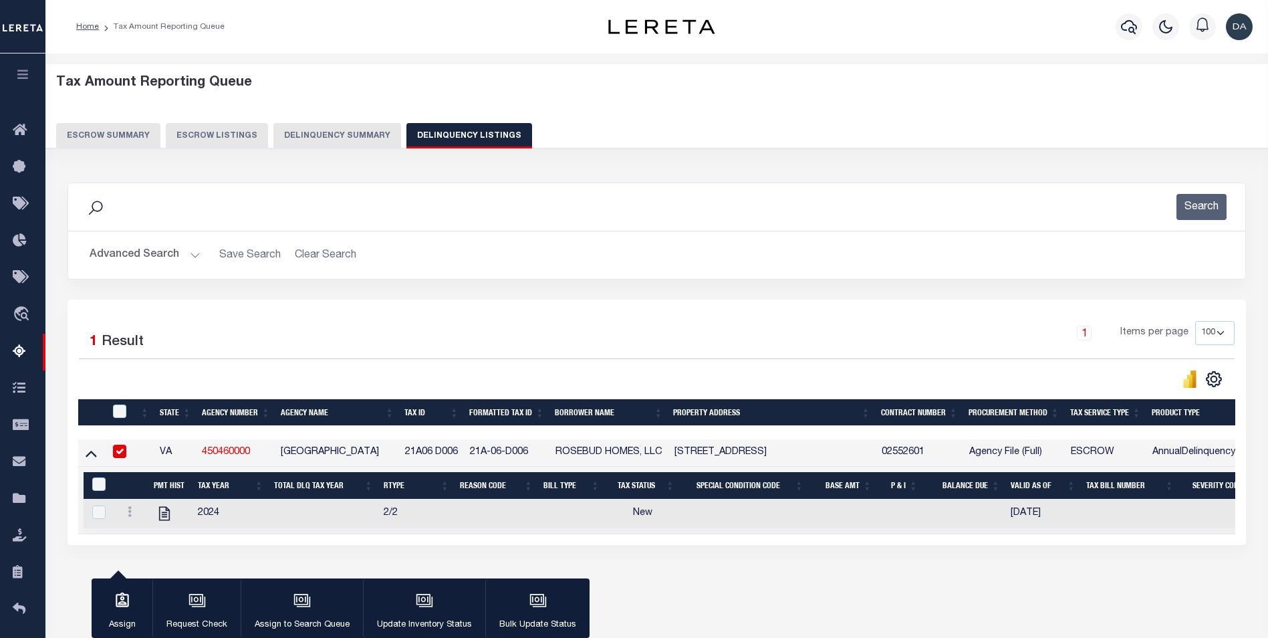
click at [310, 148] on button "Delinquency Summary" at bounding box center [337, 135] width 128 height 25
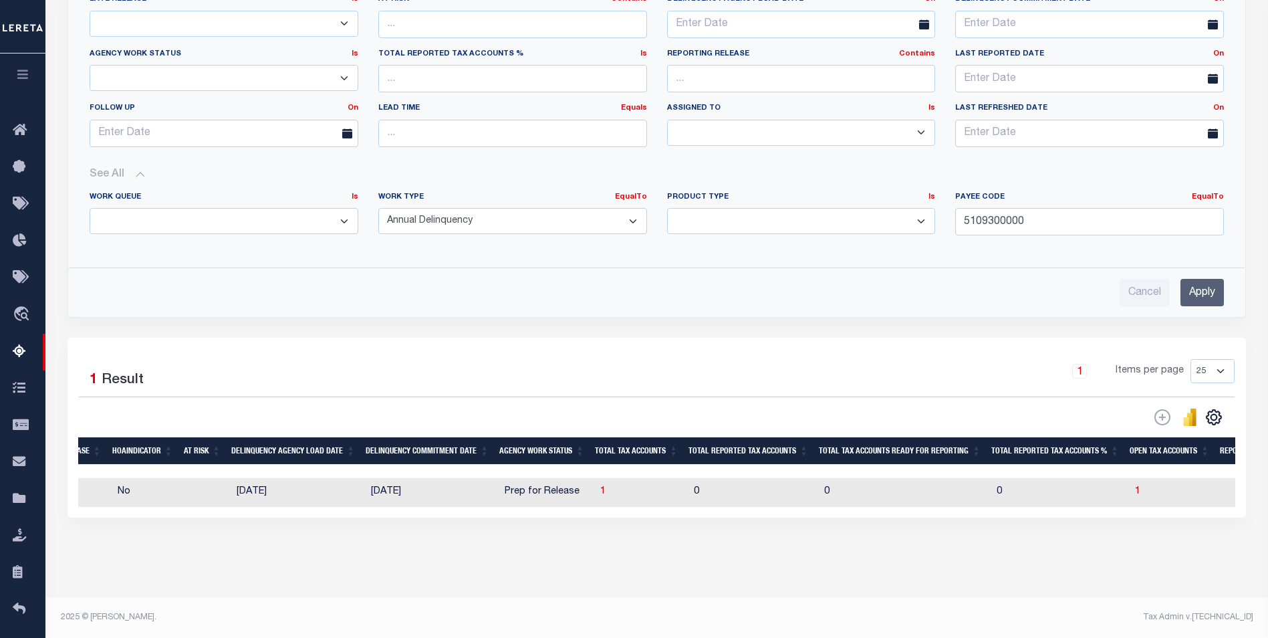
scroll to position [402, 0]
click at [403, 338] on div "Selected 1 Result 1 Items per page 25 100 200 500 1000" at bounding box center [657, 427] width 1179 height 179
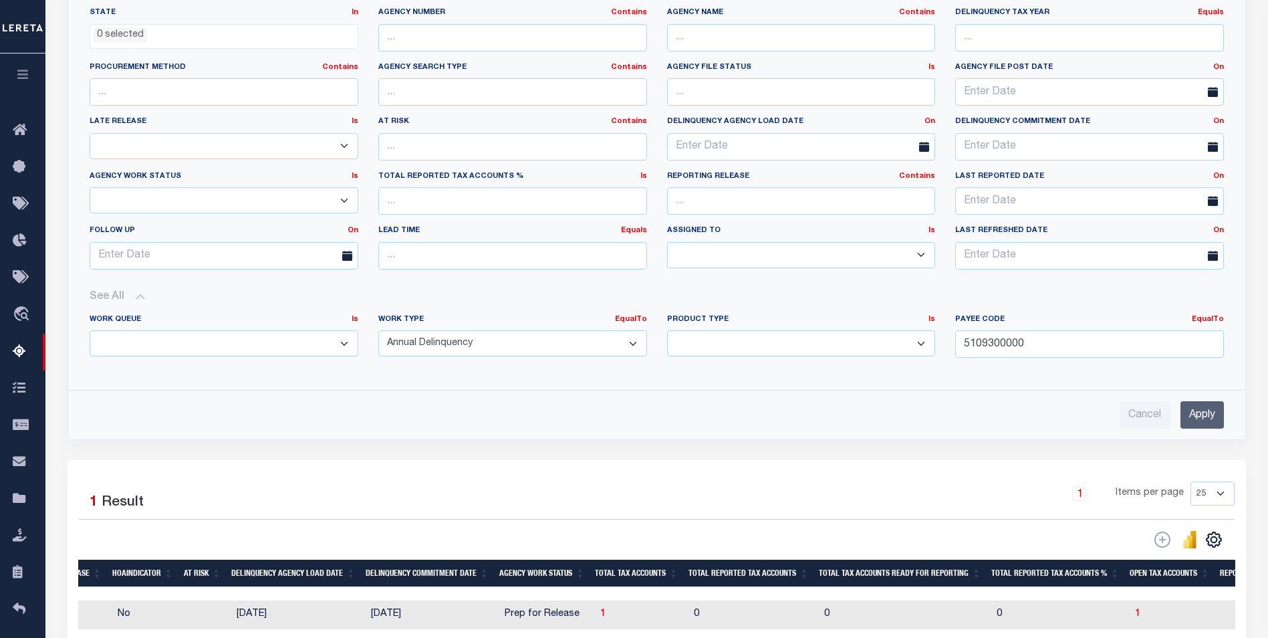
scroll to position [201, 0]
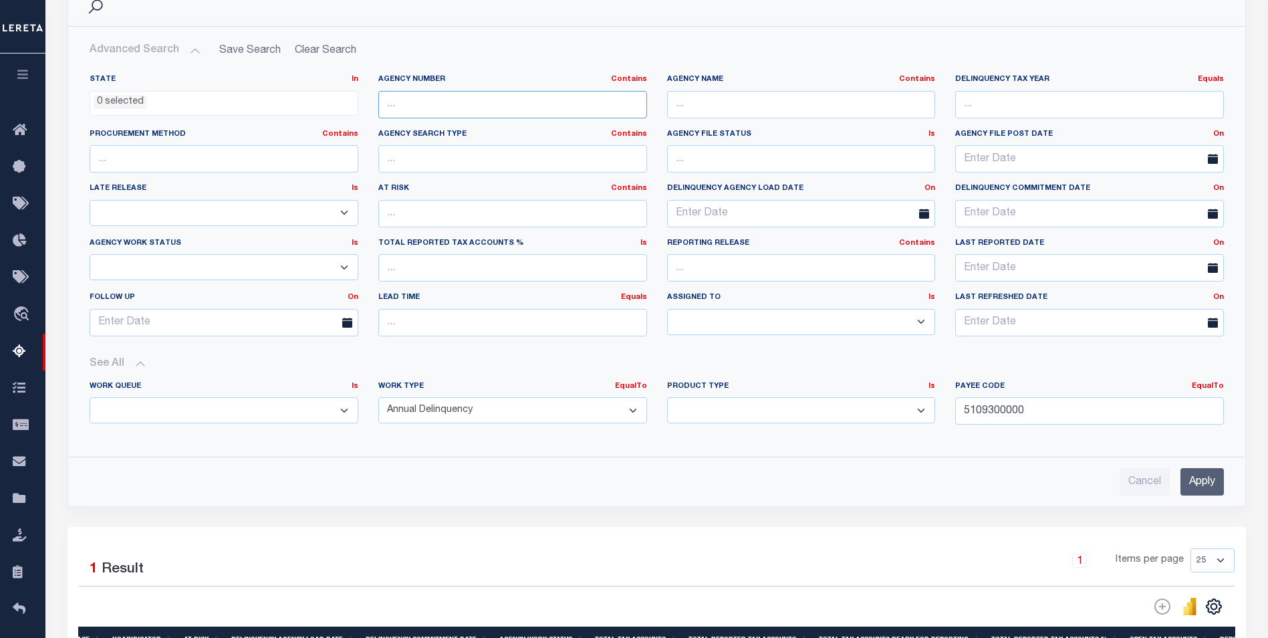
click at [471, 98] on input "text" at bounding box center [512, 104] width 269 height 27
paste input "030168801"
type input "030168801"
click at [999, 416] on input "5109300000" at bounding box center [1089, 410] width 269 height 27
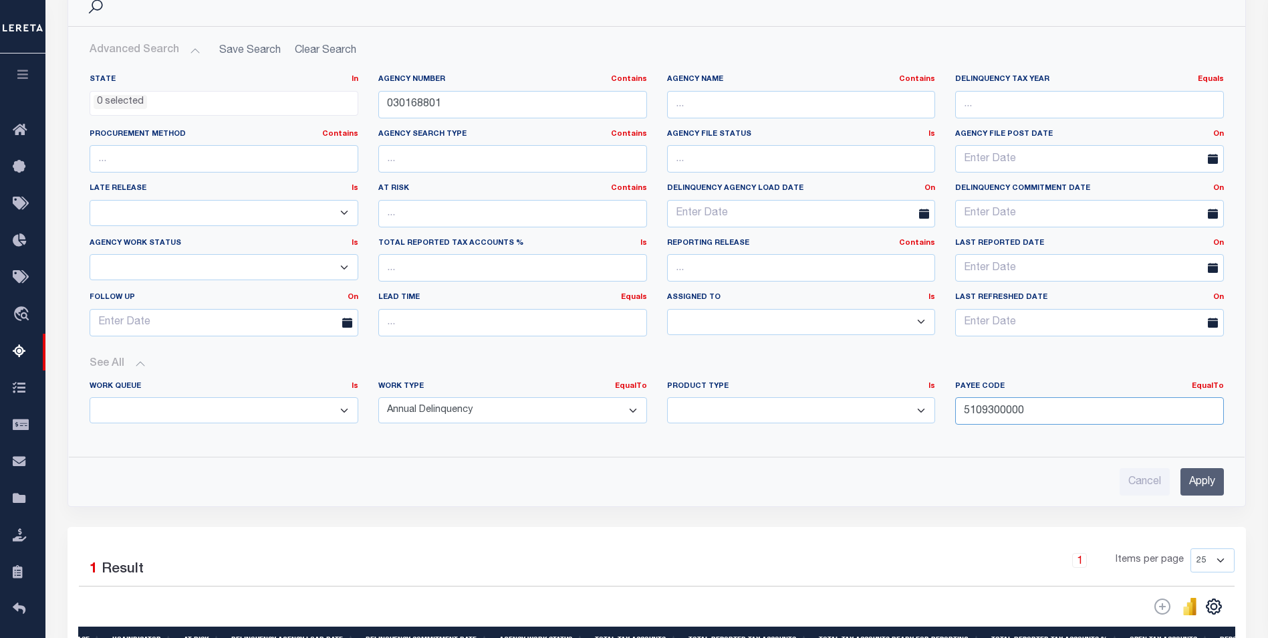
click at [999, 416] on input "5109300000" at bounding box center [1089, 410] width 269 height 27
click at [1213, 470] on input "Apply" at bounding box center [1202, 481] width 43 height 27
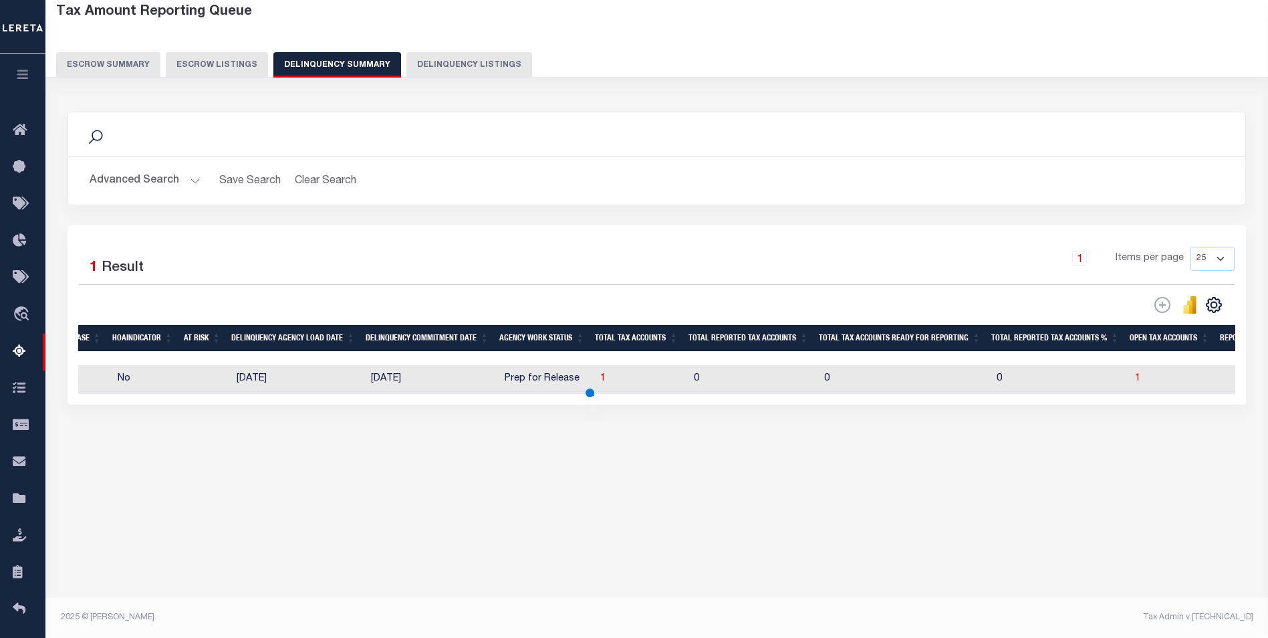
scroll to position [71, 0]
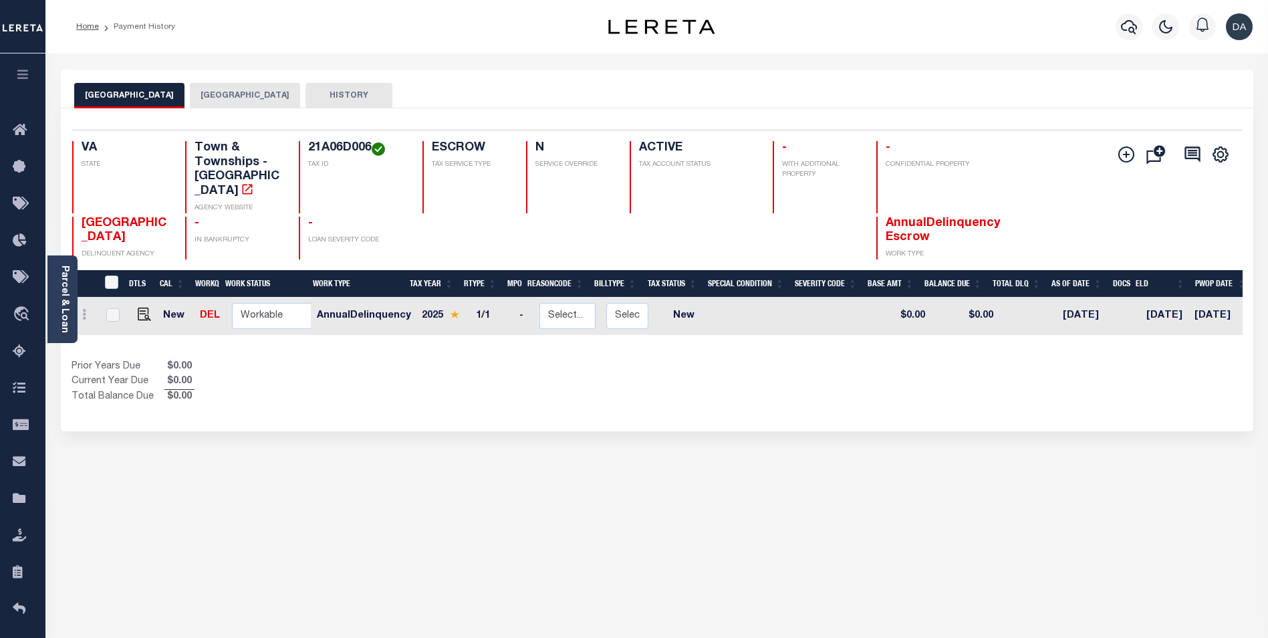
click at [223, 104] on button "[GEOGRAPHIC_DATA]" at bounding box center [245, 95] width 110 height 25
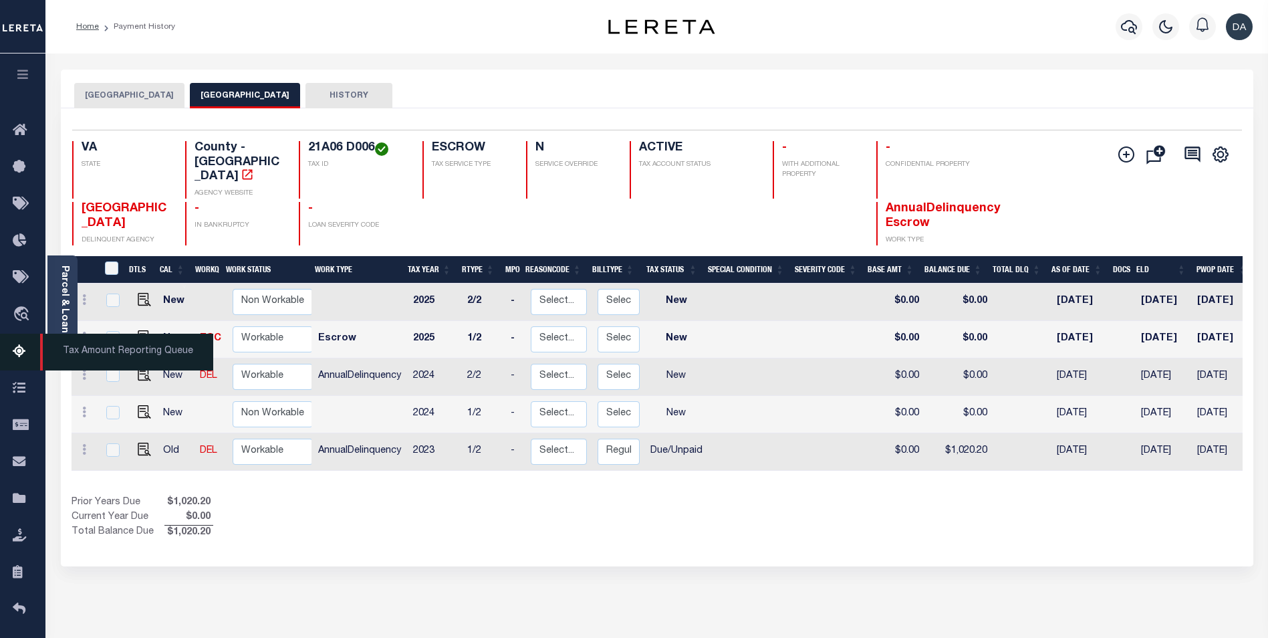
click at [21, 354] on icon at bounding box center [23, 352] width 21 height 17
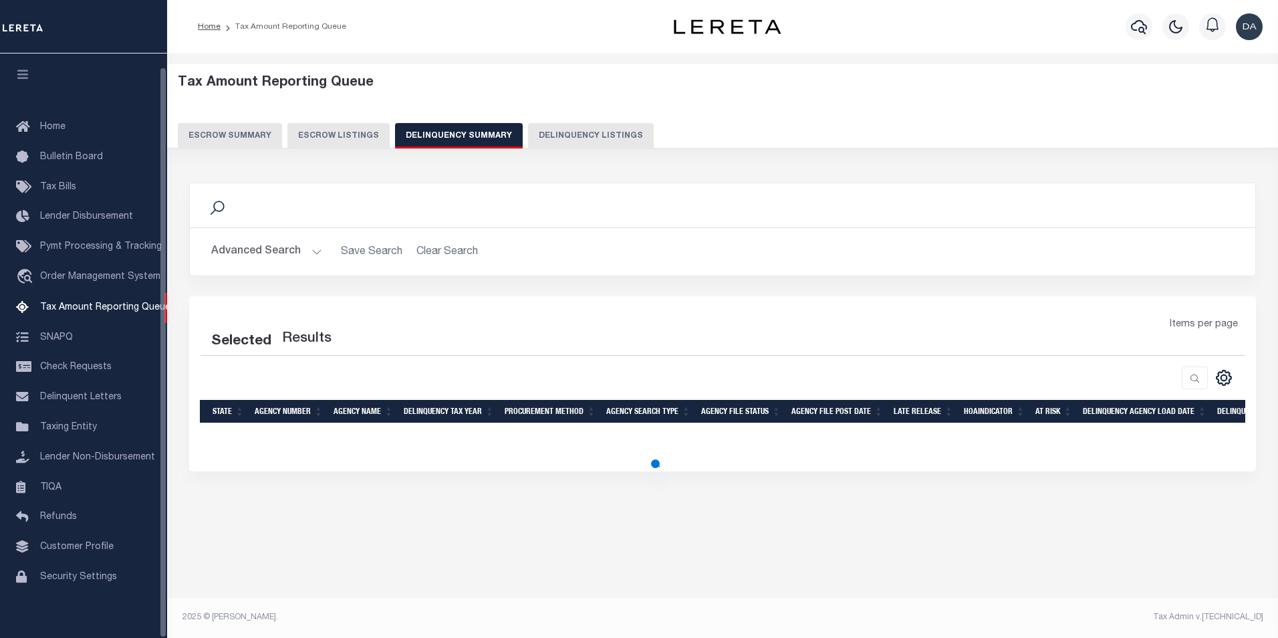
select select
select select "AnnualDelinquency"
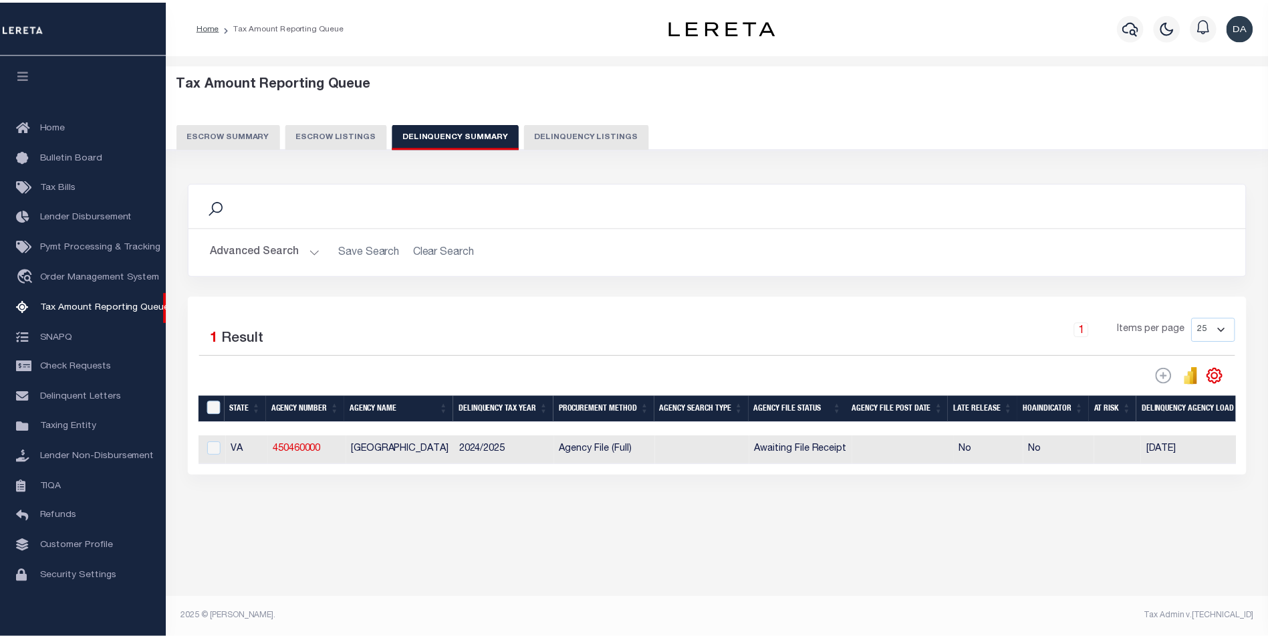
scroll to position [13, 0]
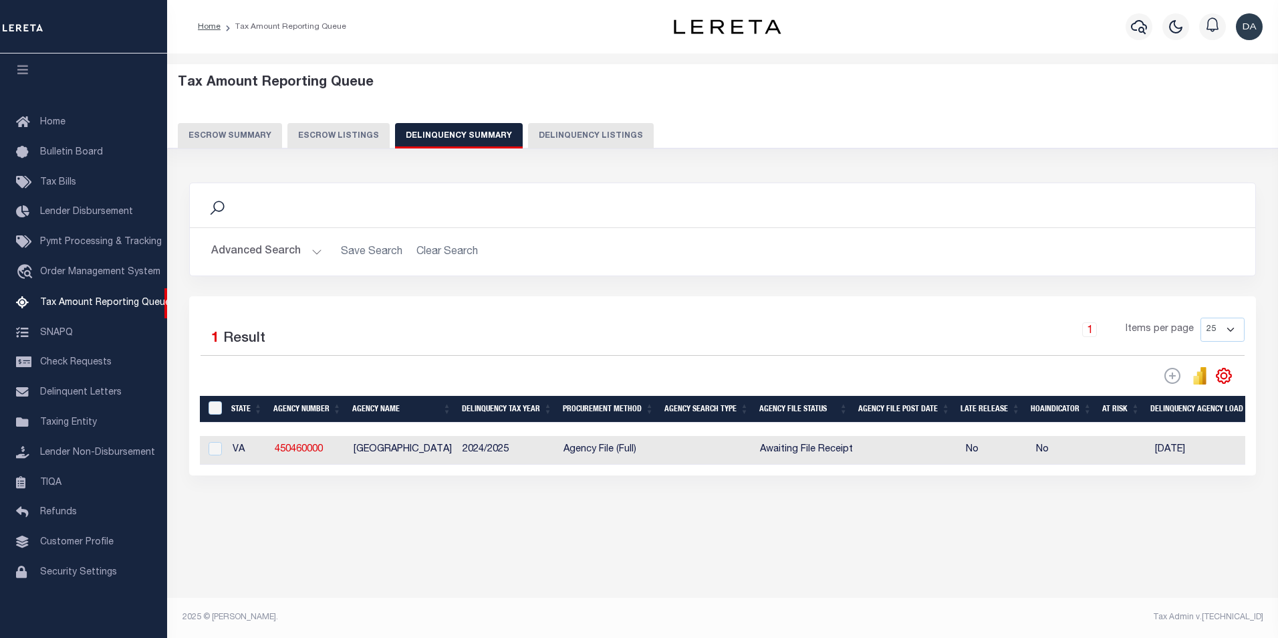
click at [229, 250] on button "Advanced Search" at bounding box center [266, 252] width 111 height 26
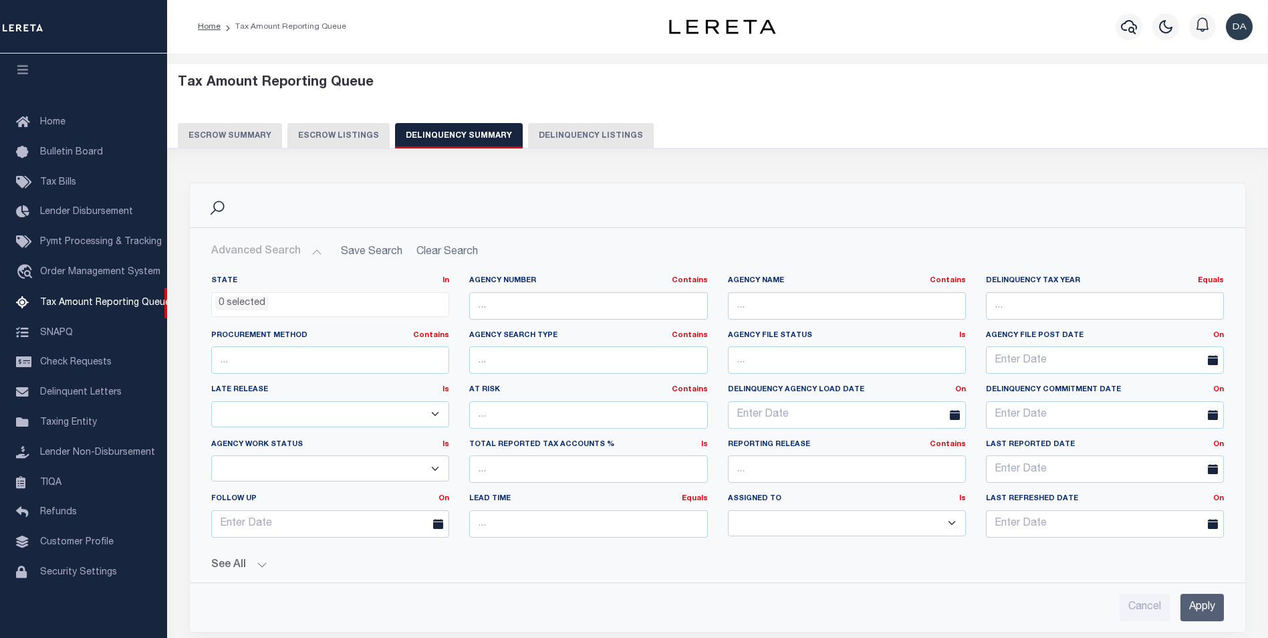
click at [255, 570] on button "See All" at bounding box center [717, 565] width 1013 height 13
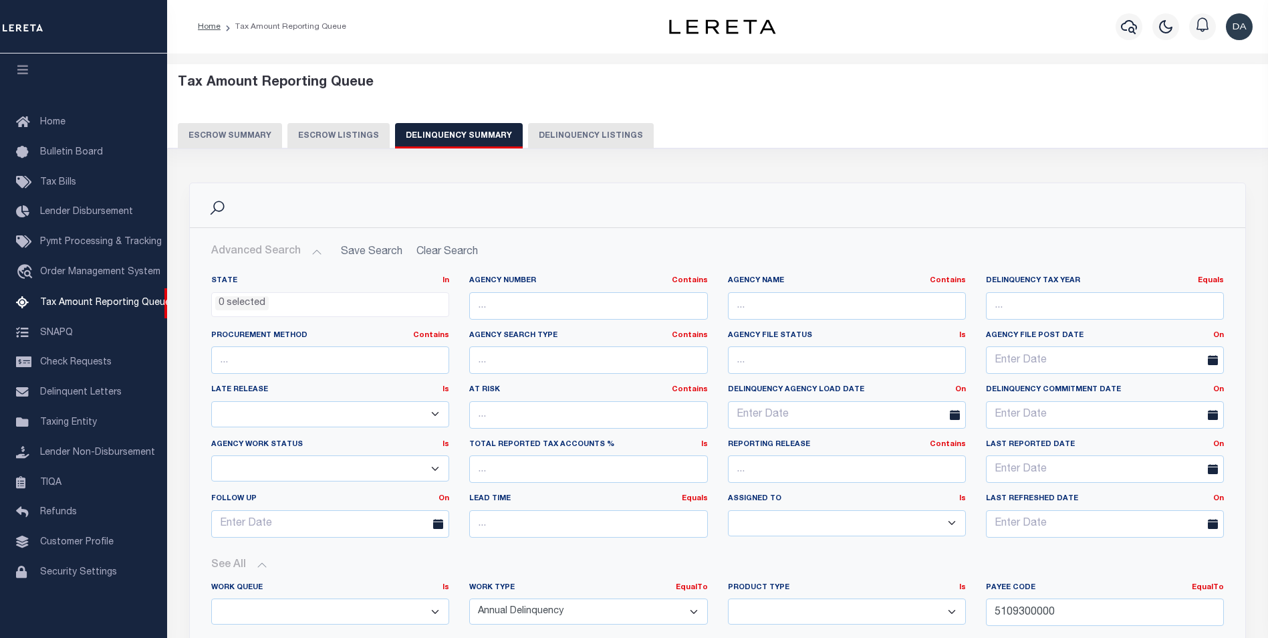
scroll to position [267, 0]
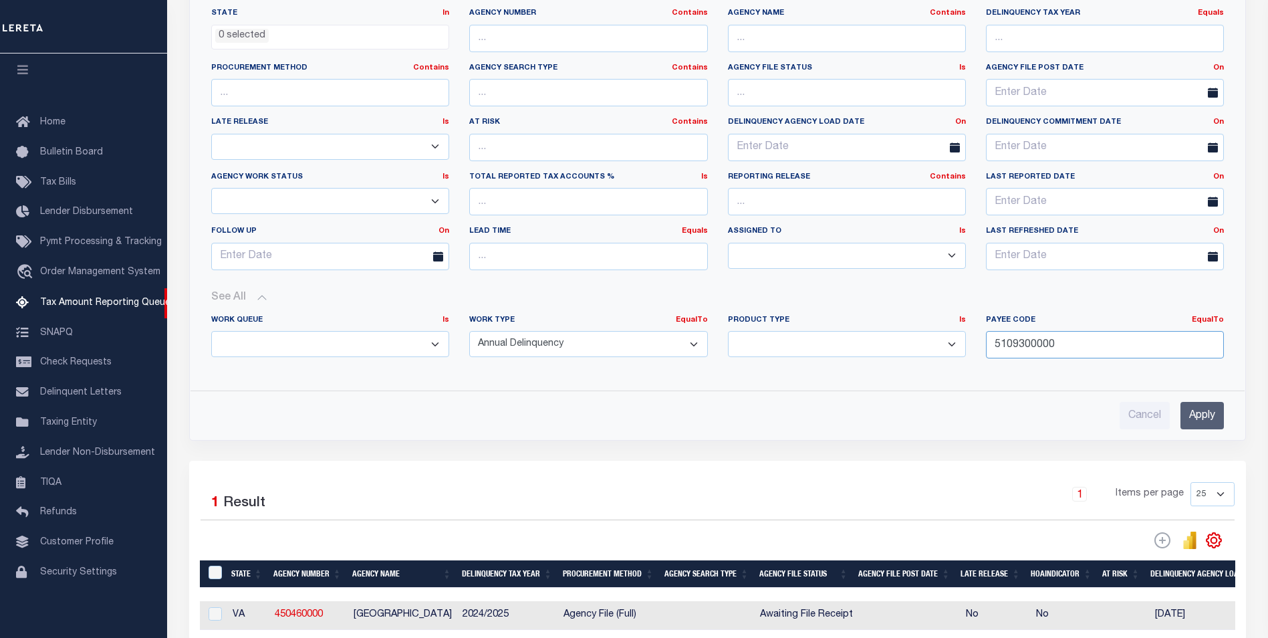
click at [1057, 341] on input "5109300000" at bounding box center [1105, 344] width 238 height 27
click at [1056, 346] on input "5109300000" at bounding box center [1105, 344] width 238 height 27
click at [1058, 349] on input "5109300000" at bounding box center [1105, 344] width 238 height 27
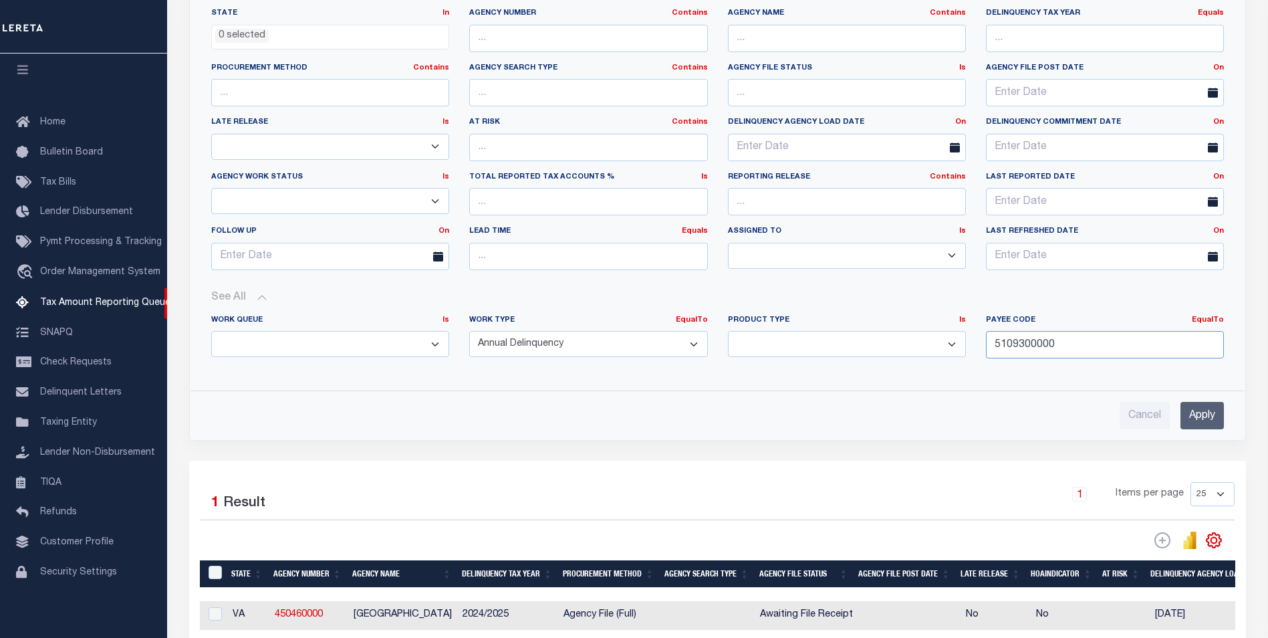
click at [1058, 349] on input "5109300000" at bounding box center [1105, 344] width 238 height 27
paste input "650"
type input "5165000000"
click at [1207, 410] on input "Apply" at bounding box center [1202, 415] width 43 height 27
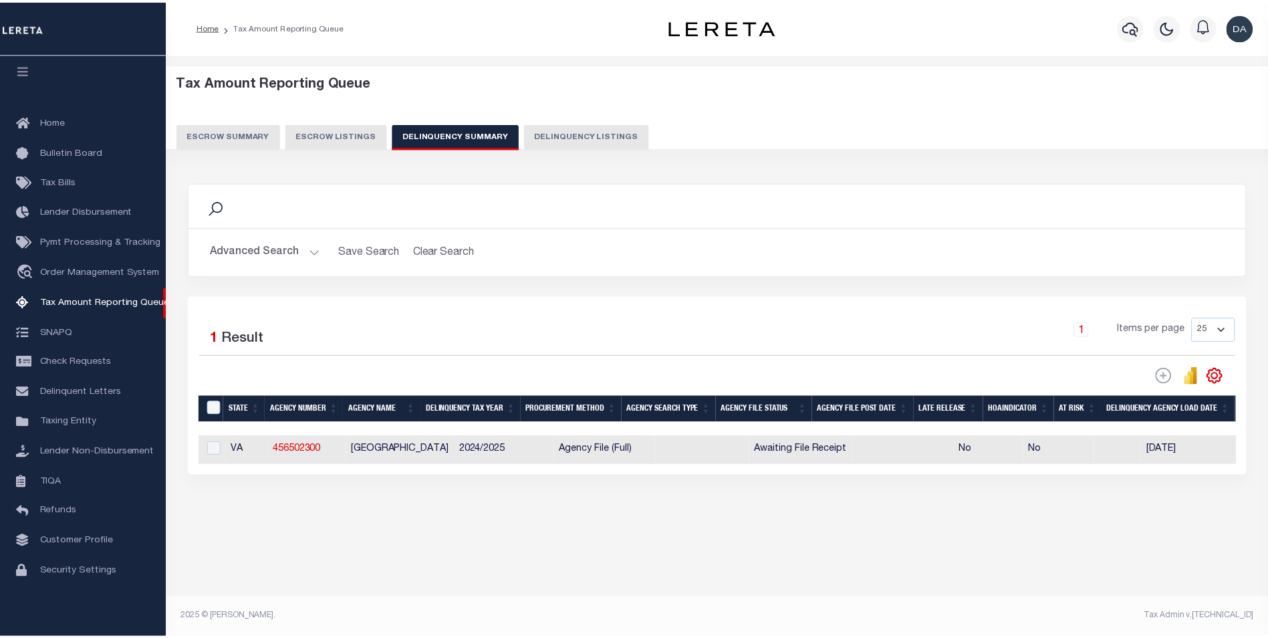
scroll to position [0, 756]
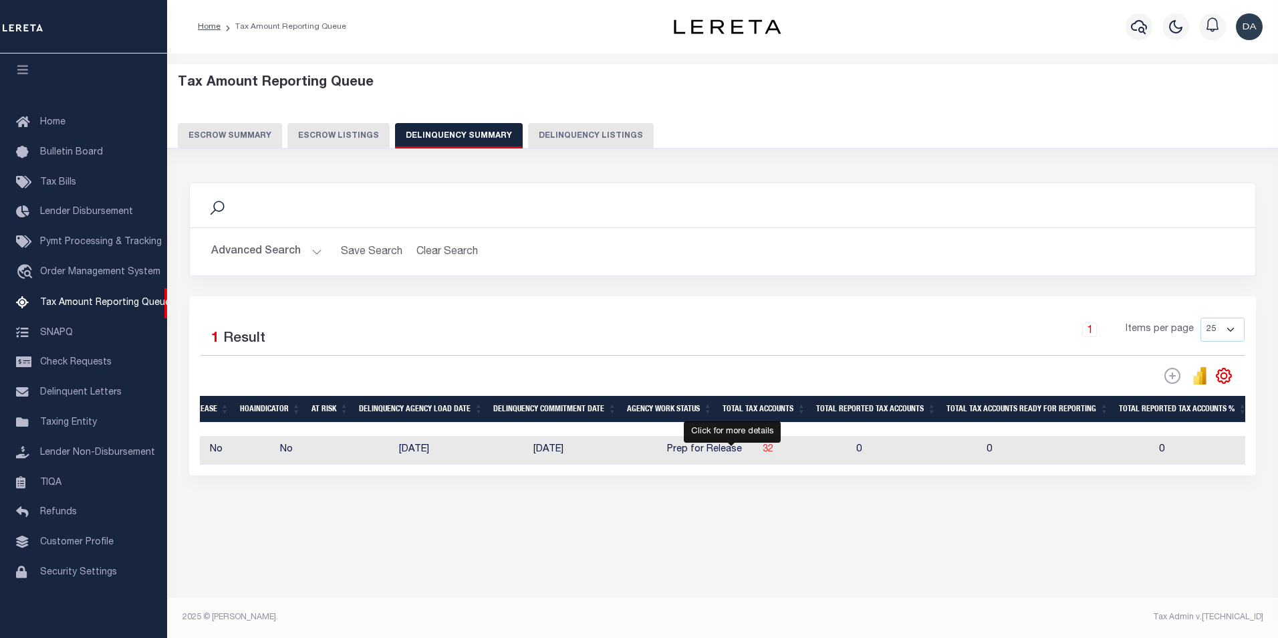
click at [763, 452] on span "32" at bounding box center [768, 449] width 11 height 9
select select "100"
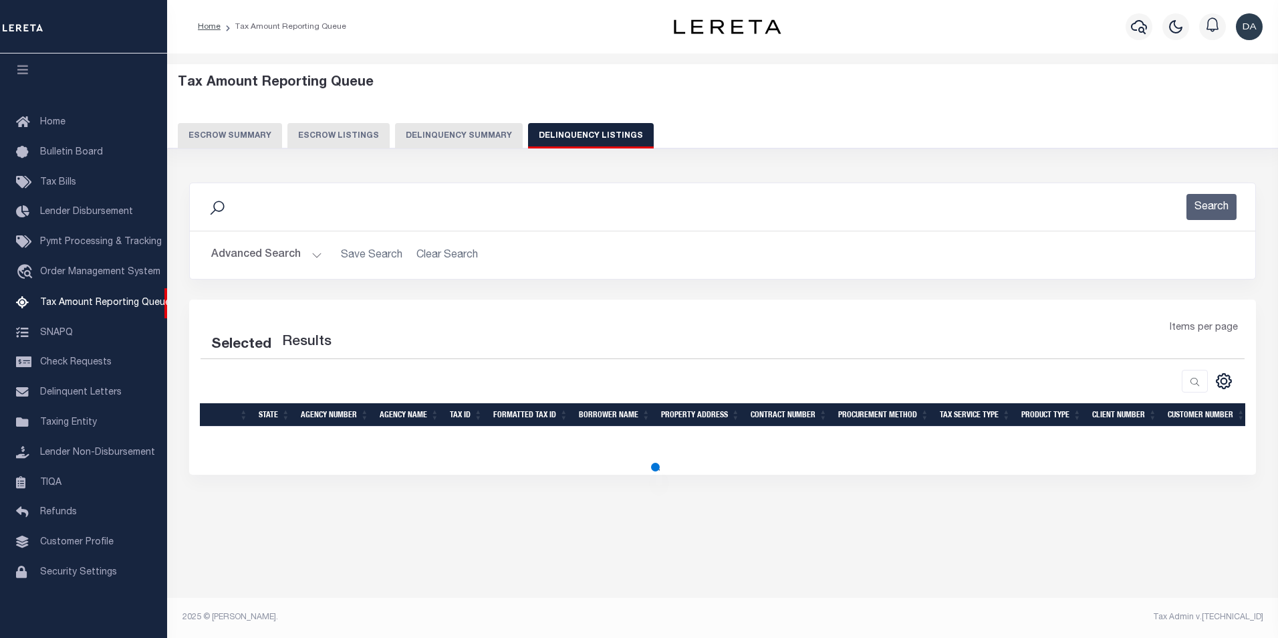
select select "100"
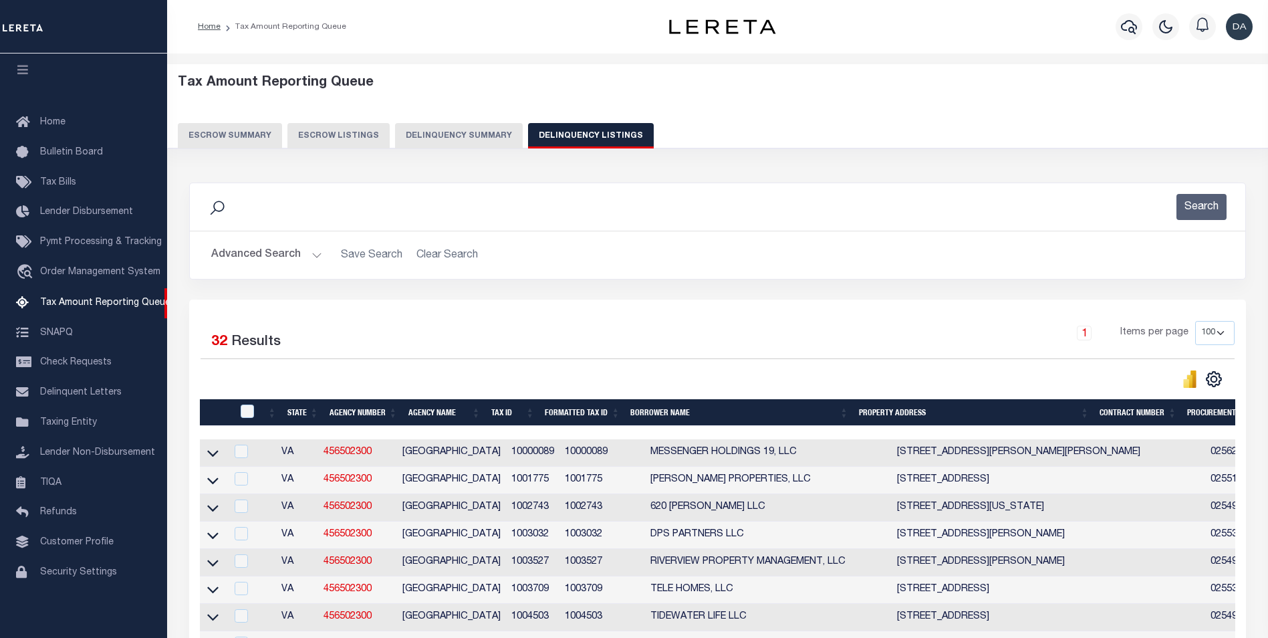
drag, startPoint x: 210, startPoint y: 459, endPoint x: 525, endPoint y: 418, distance: 317.5
click at [210, 460] on icon at bounding box center [212, 453] width 11 height 14
